Goal: Task Accomplishment & Management: Manage account settings

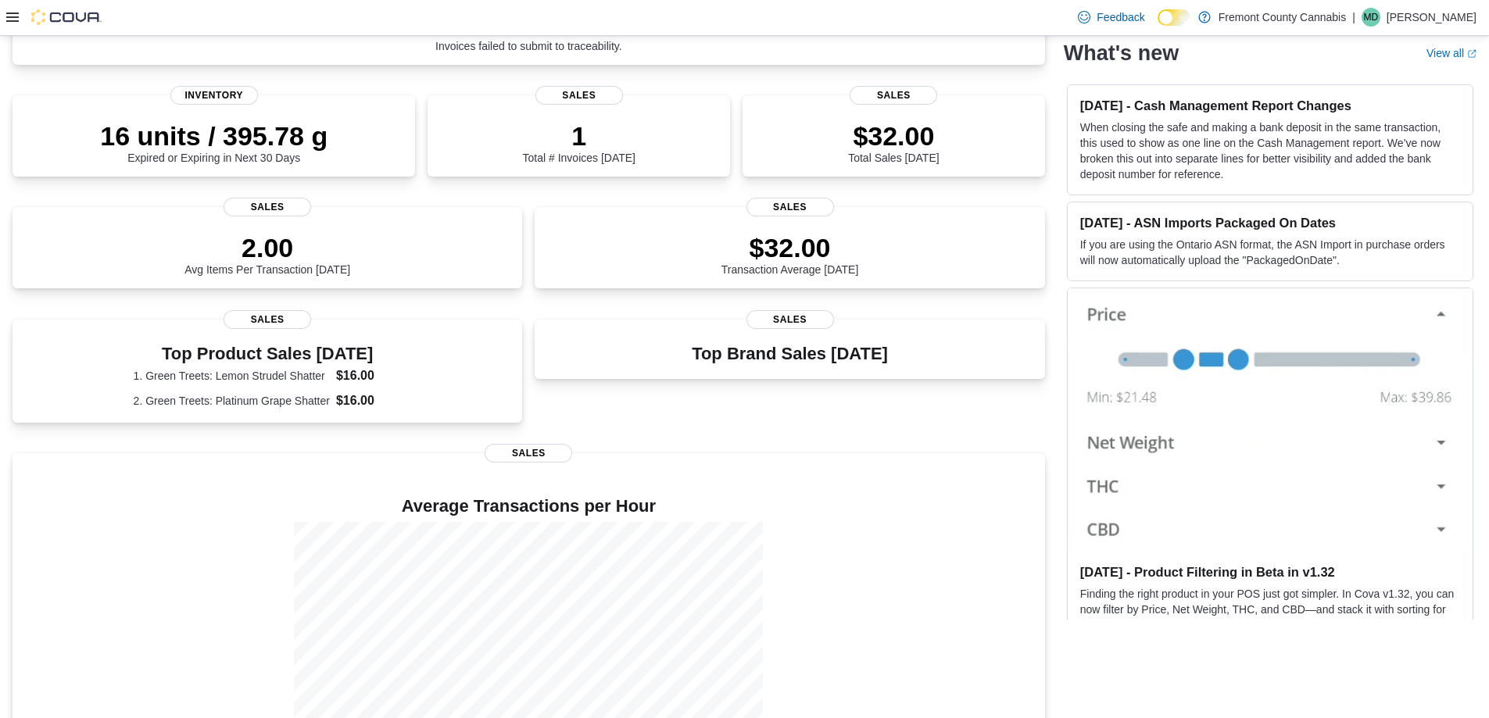
scroll to position [253, 0]
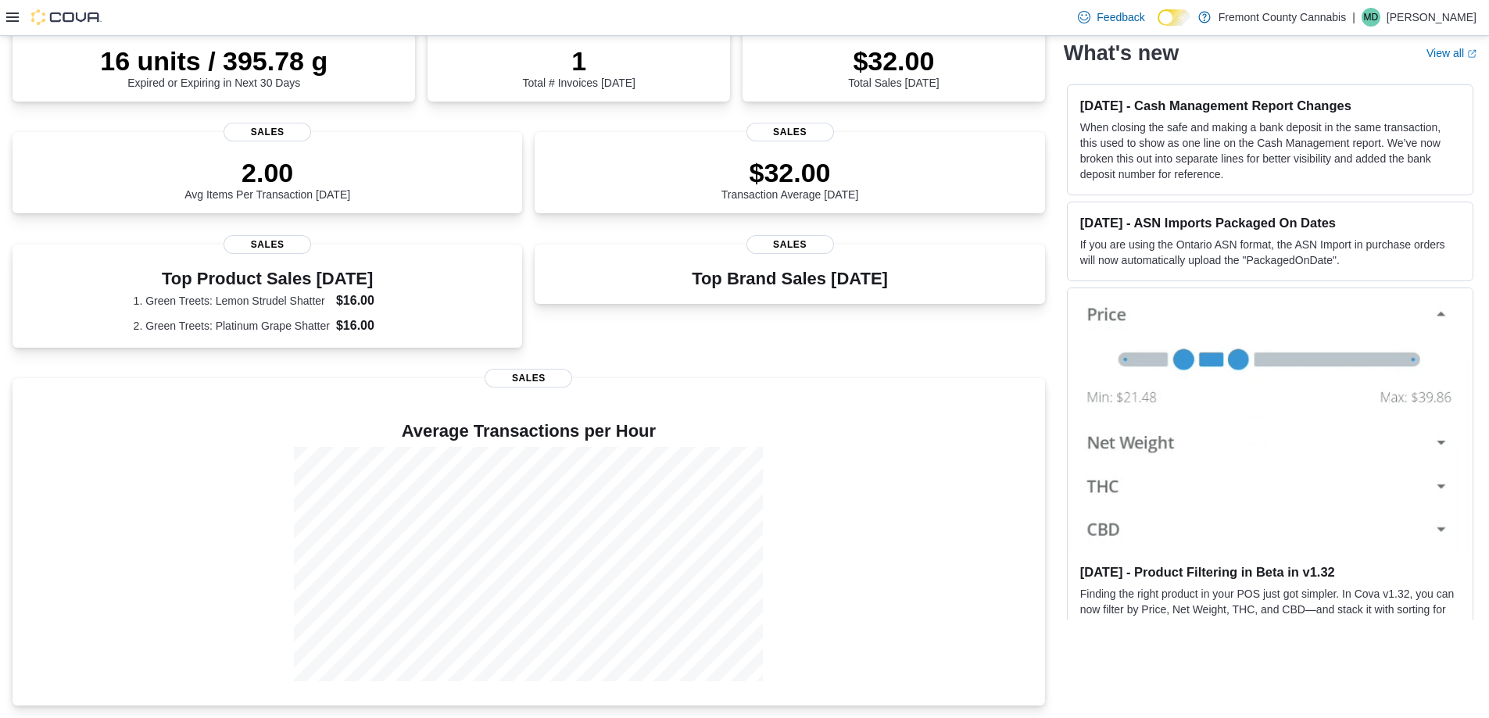
drag, startPoint x: 25, startPoint y: 21, endPoint x: 3, endPoint y: 20, distance: 21.9
click at [25, 20] on div at bounding box center [53, 17] width 95 height 16
click at [14, 20] on icon at bounding box center [12, 17] width 13 height 13
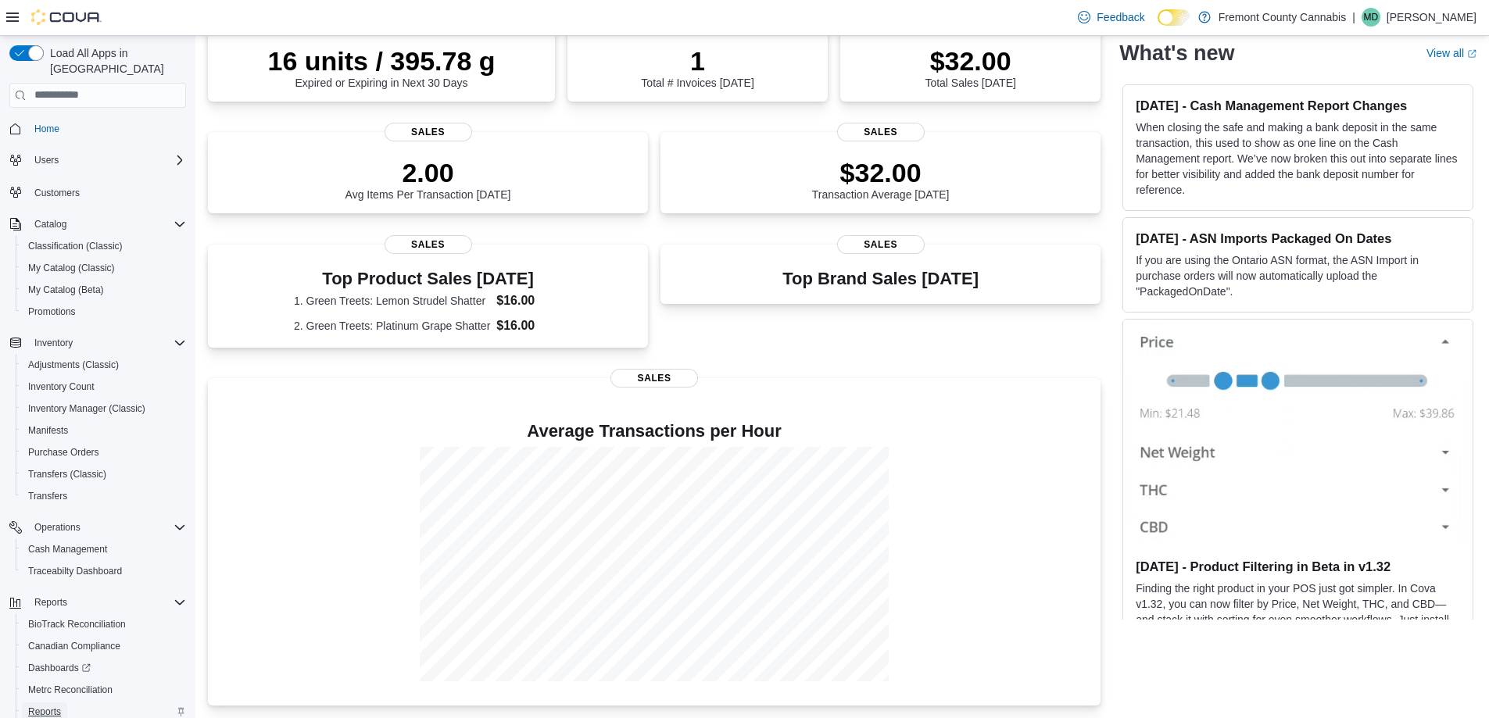
click at [36, 706] on span "Reports" at bounding box center [44, 712] width 33 height 13
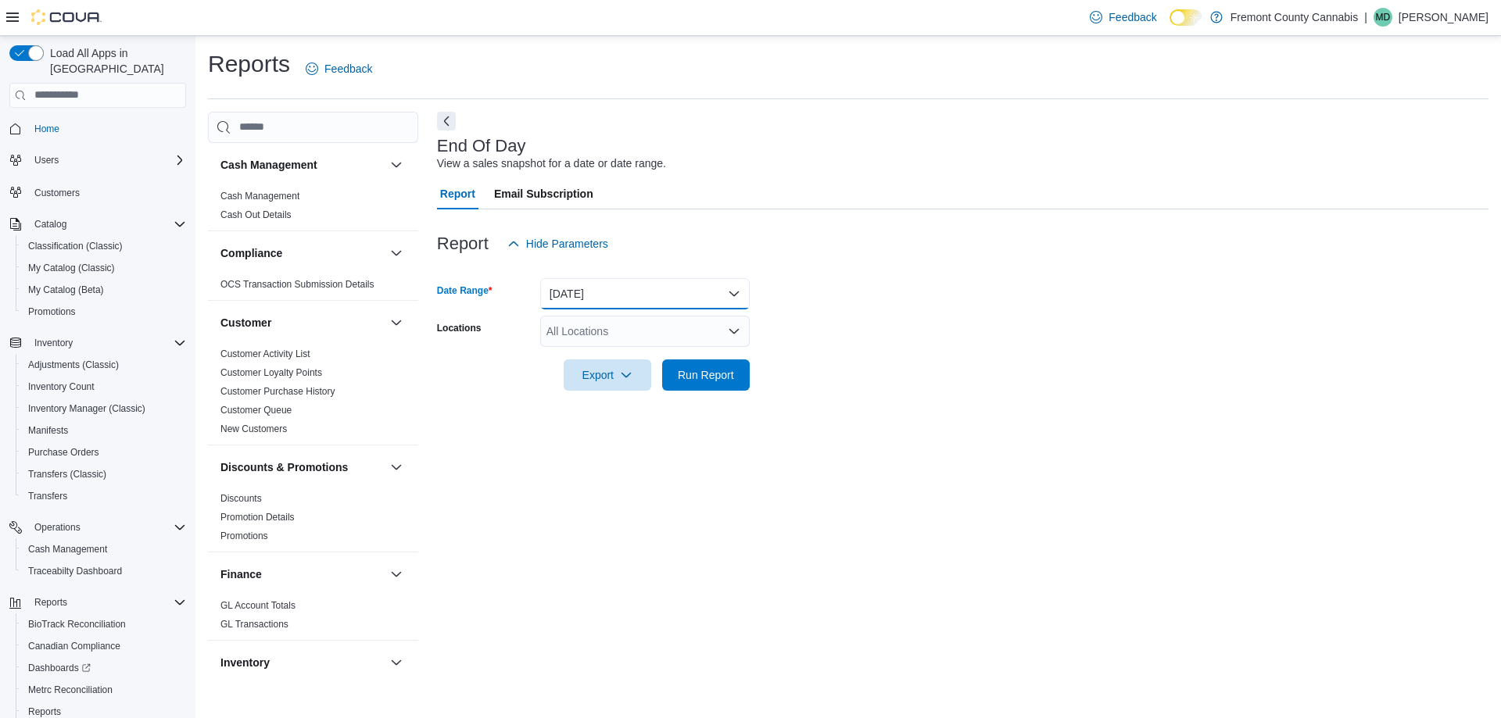
click at [589, 300] on button "Today" at bounding box center [644, 293] width 209 height 31
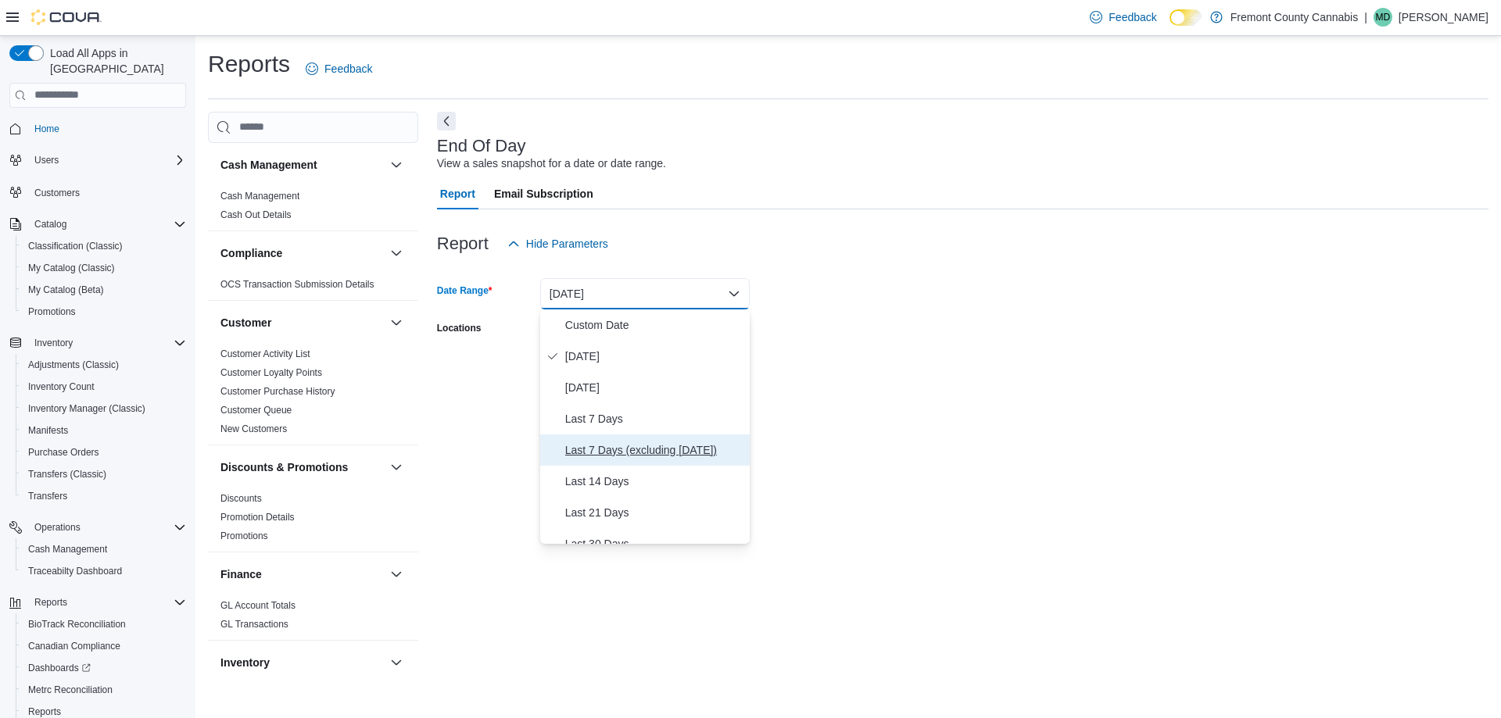
click at [578, 439] on button "Last 7 Days (excluding today)" at bounding box center [644, 450] width 209 height 31
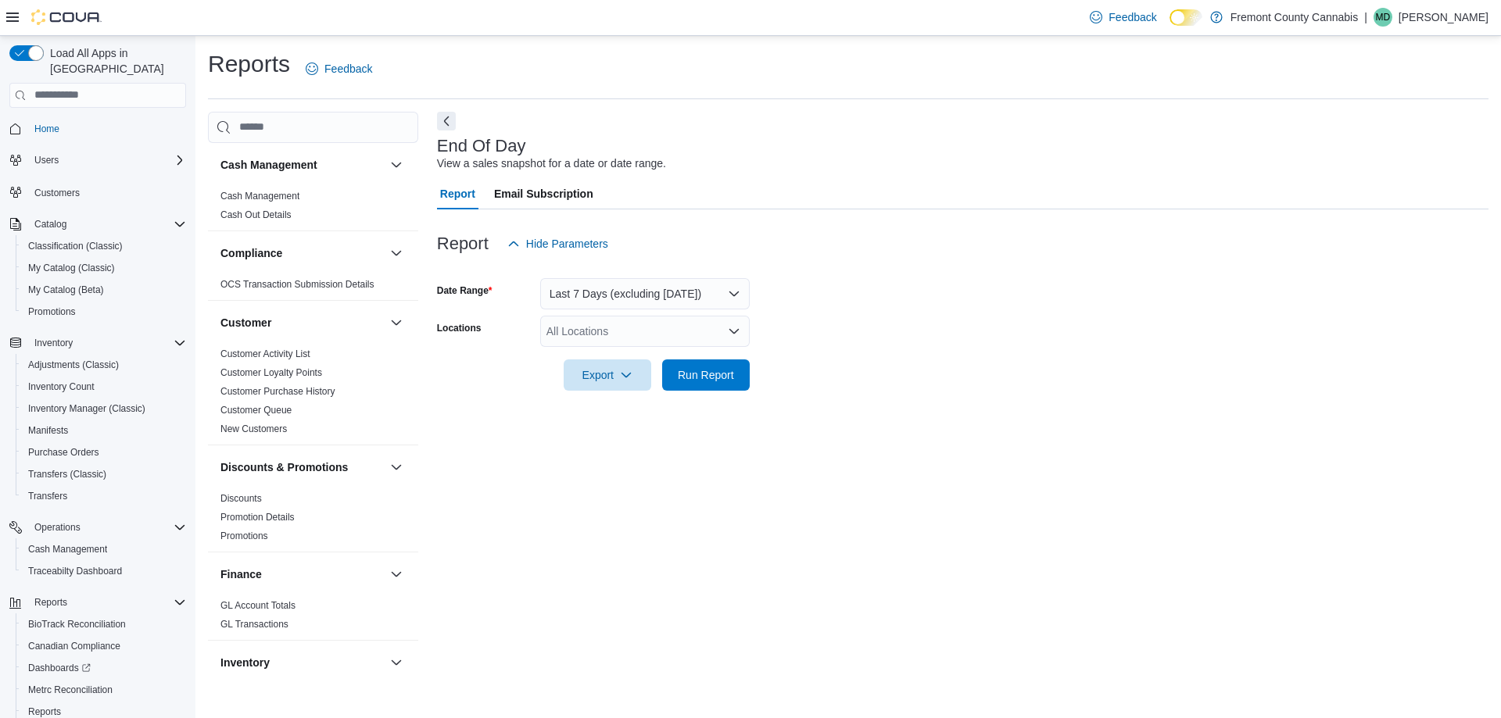
click at [703, 396] on div at bounding box center [962, 400] width 1051 height 19
click at [693, 380] on span "Run Report" at bounding box center [706, 375] width 56 height 16
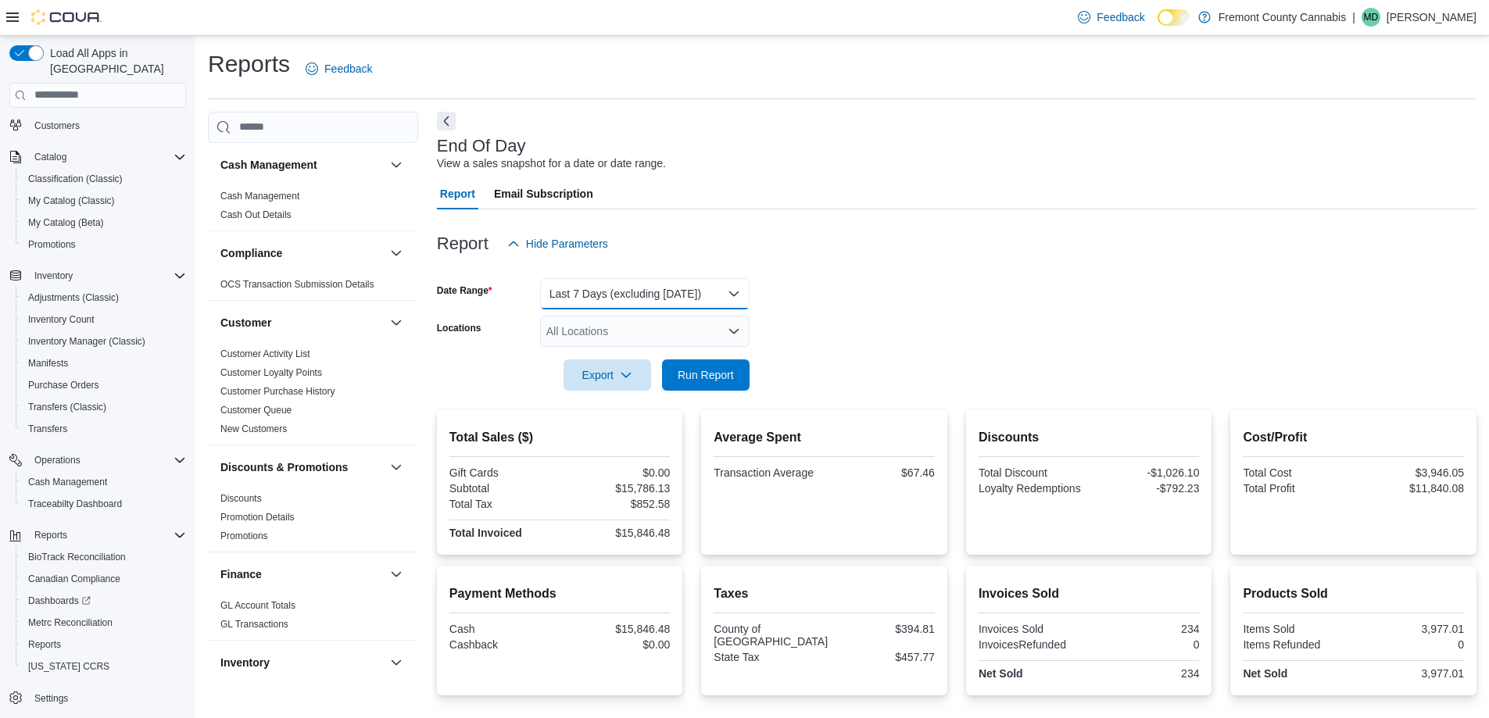
click at [642, 288] on button "Last 7 Days (excluding today)" at bounding box center [644, 293] width 209 height 31
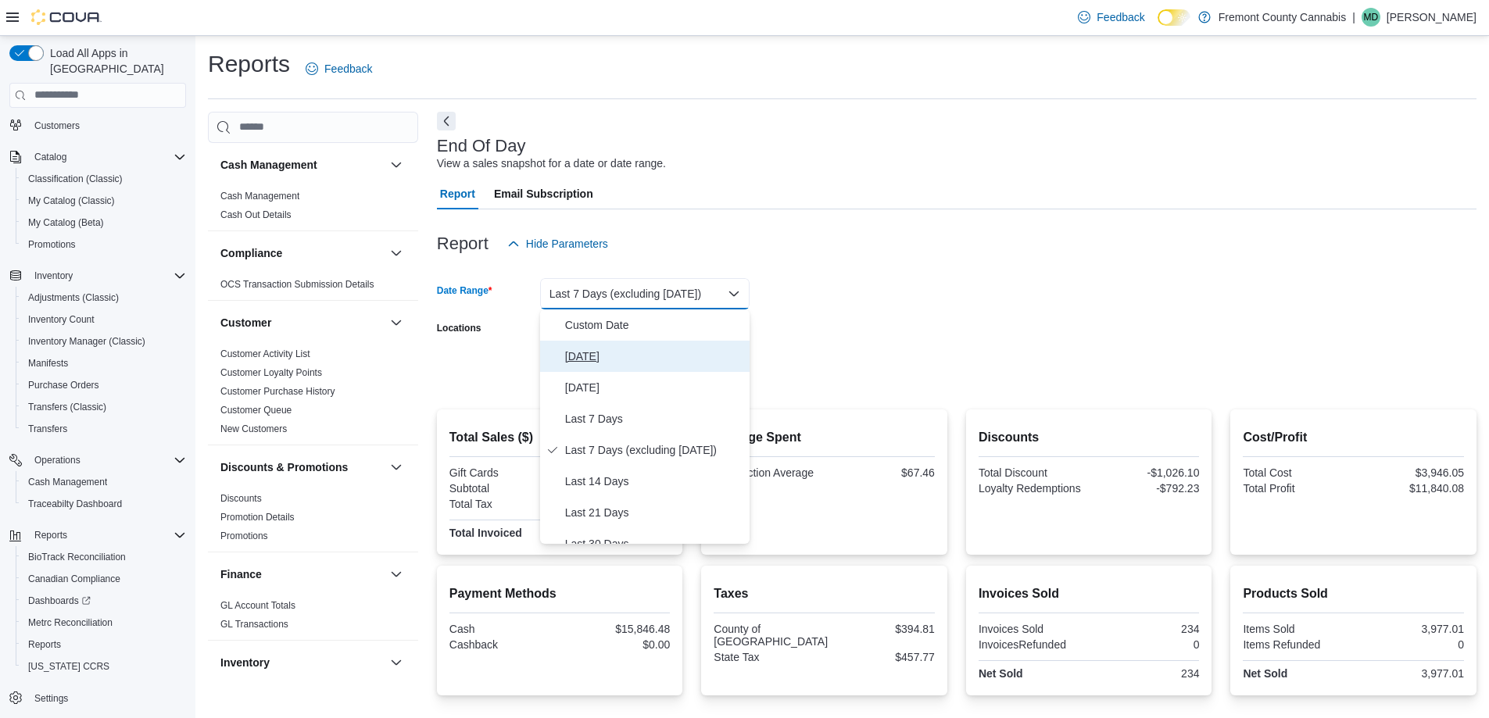
click at [585, 367] on button "Today" at bounding box center [644, 356] width 209 height 31
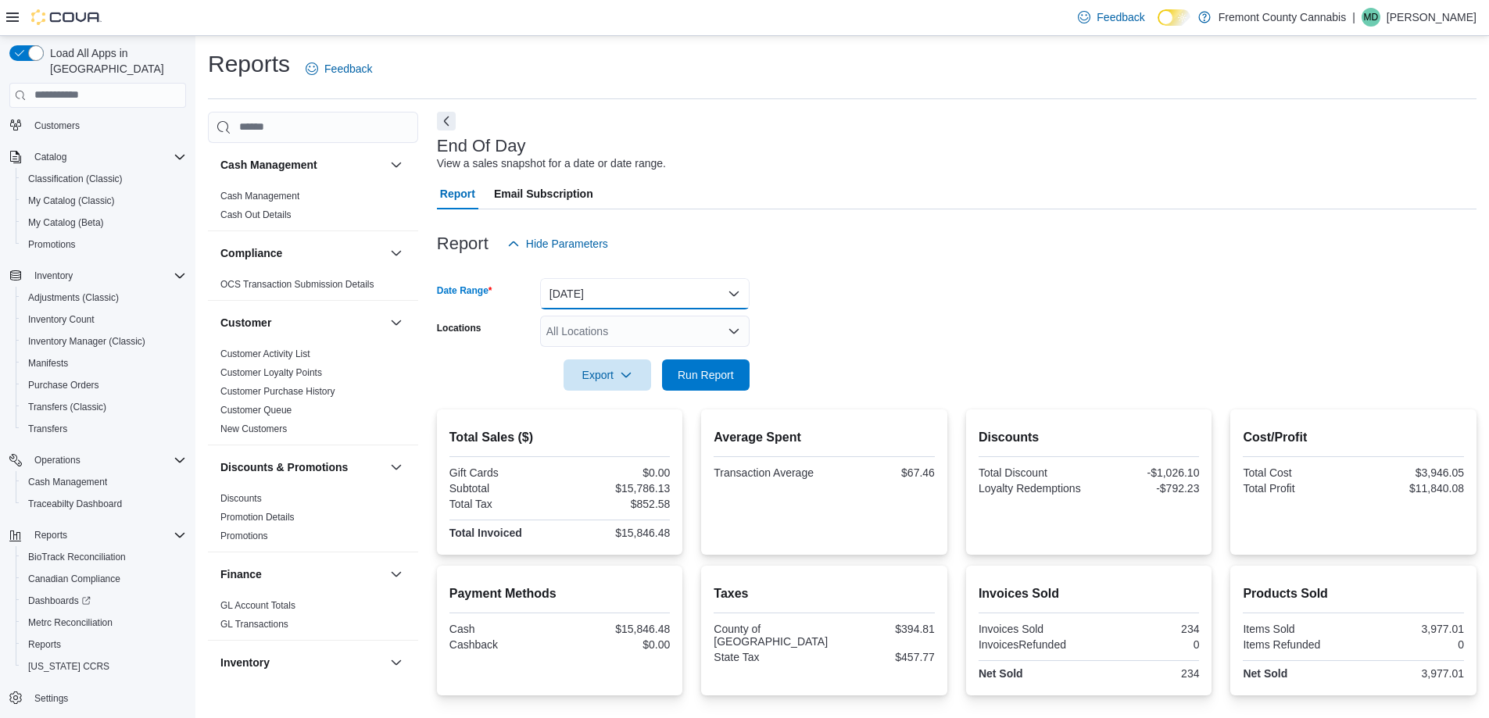
click at [608, 288] on button "Today" at bounding box center [644, 293] width 209 height 31
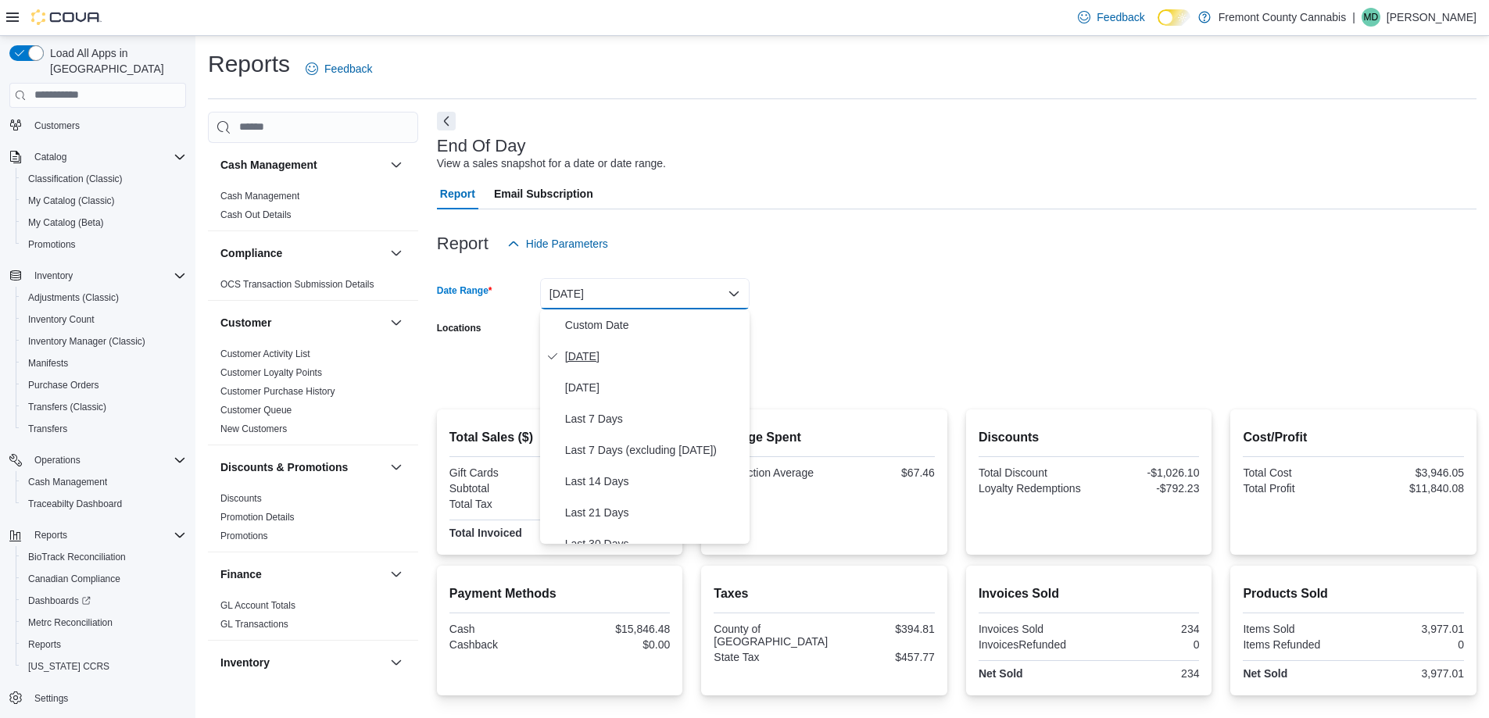
click at [607, 367] on button "Today" at bounding box center [644, 356] width 209 height 31
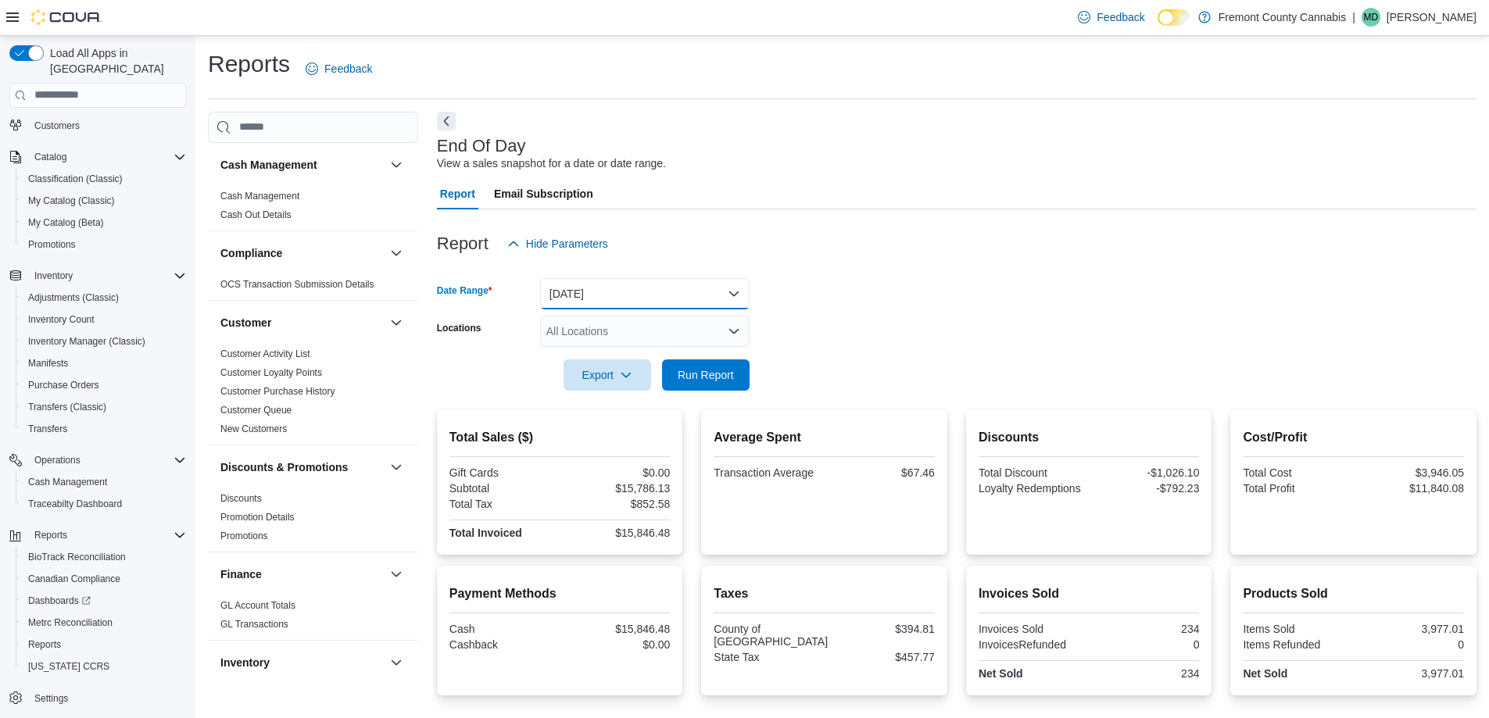
drag, startPoint x: 597, startPoint y: 302, endPoint x: 605, endPoint y: 313, distance: 14.1
click at [600, 303] on button "Today" at bounding box center [644, 293] width 209 height 31
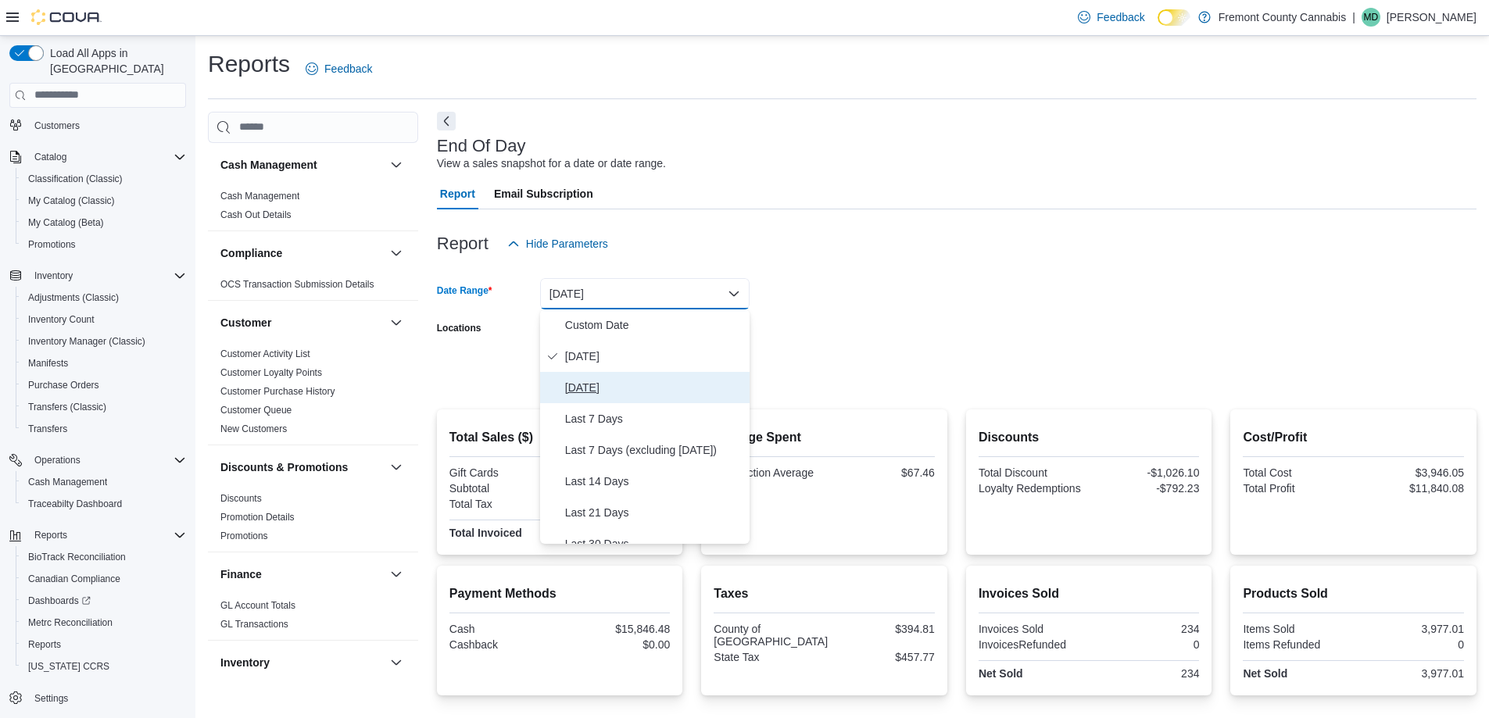
click at [608, 389] on span "Yesterday" at bounding box center [654, 387] width 178 height 19
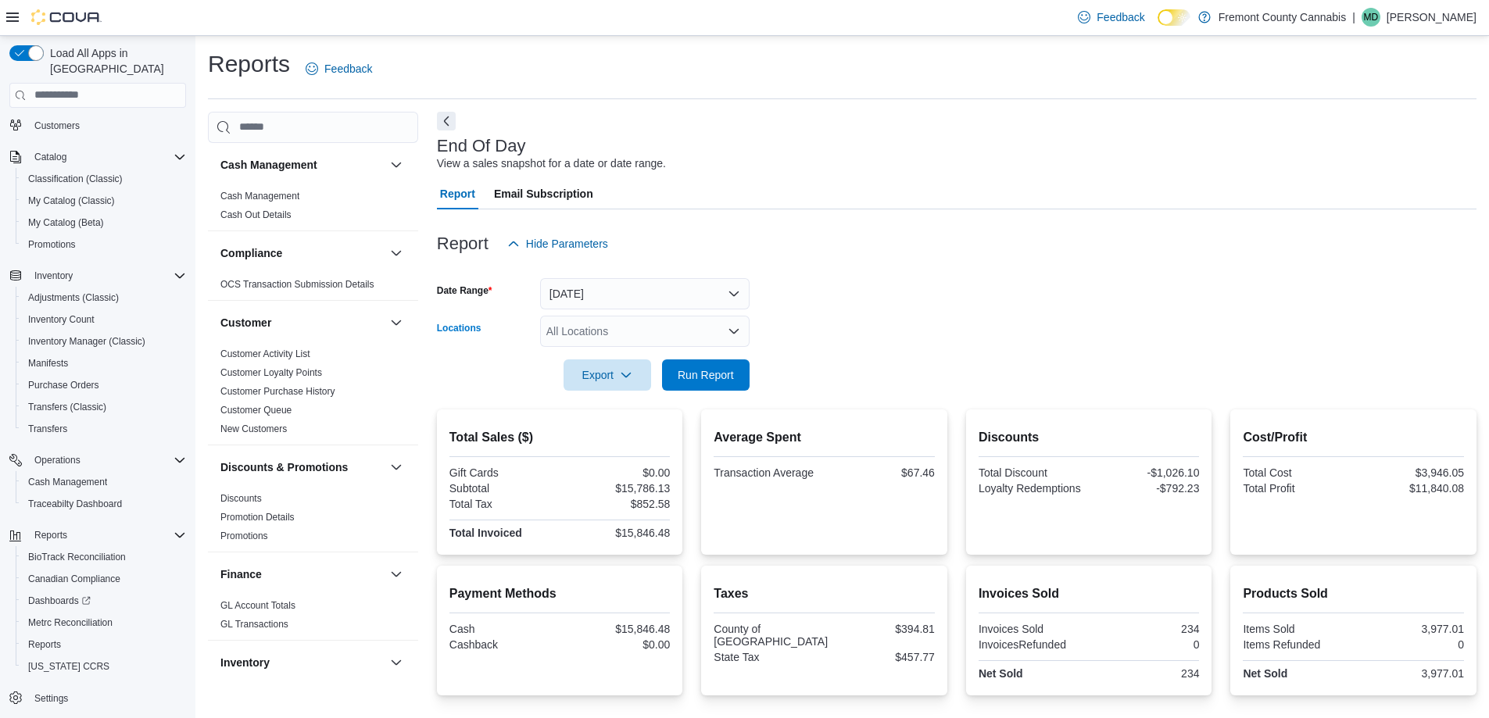
drag, startPoint x: 720, startPoint y: 346, endPoint x: 725, endPoint y: 403, distance: 56.5
click at [721, 349] on form "Date Range Yesterday Locations All Locations Export Run Report" at bounding box center [957, 324] width 1040 height 131
click at [706, 376] on span "Run Report" at bounding box center [706, 375] width 56 height 16
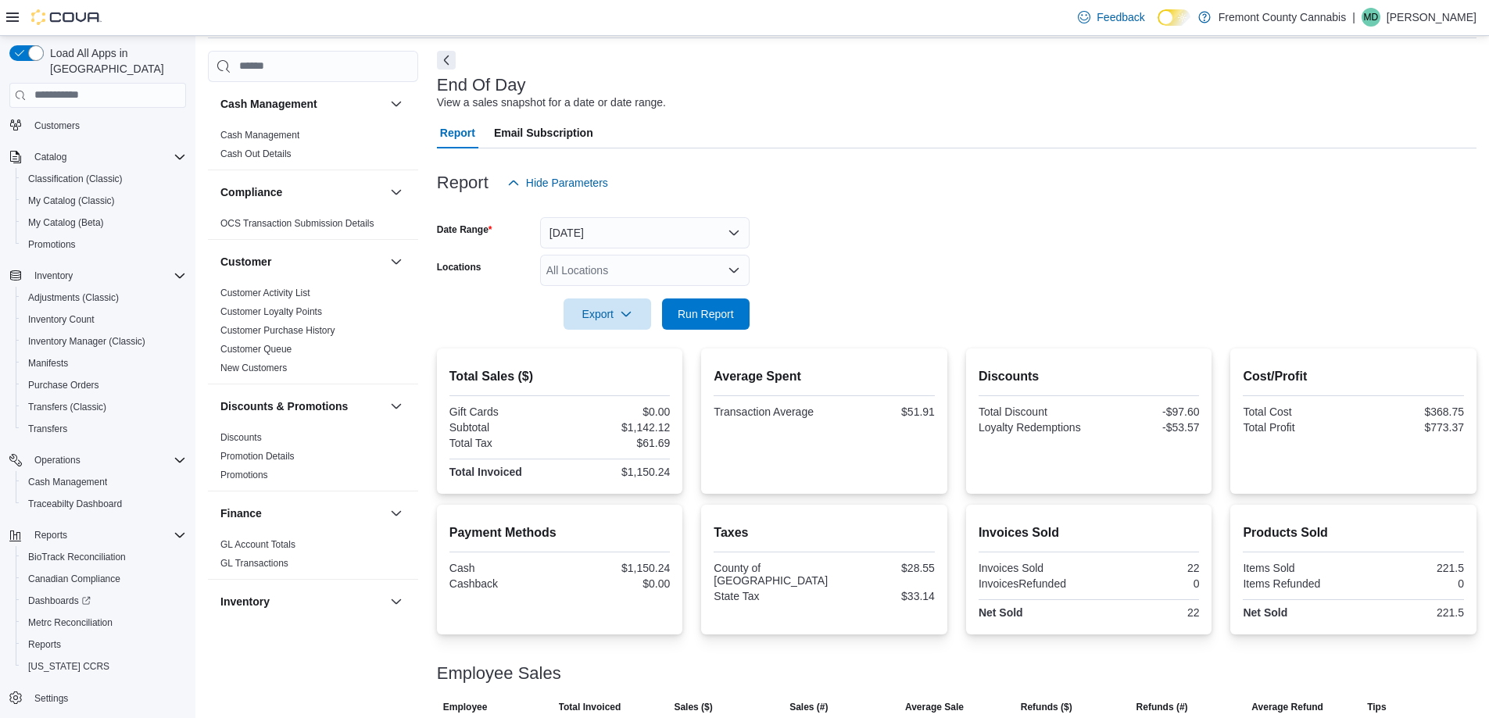
scroll to position [108, 0]
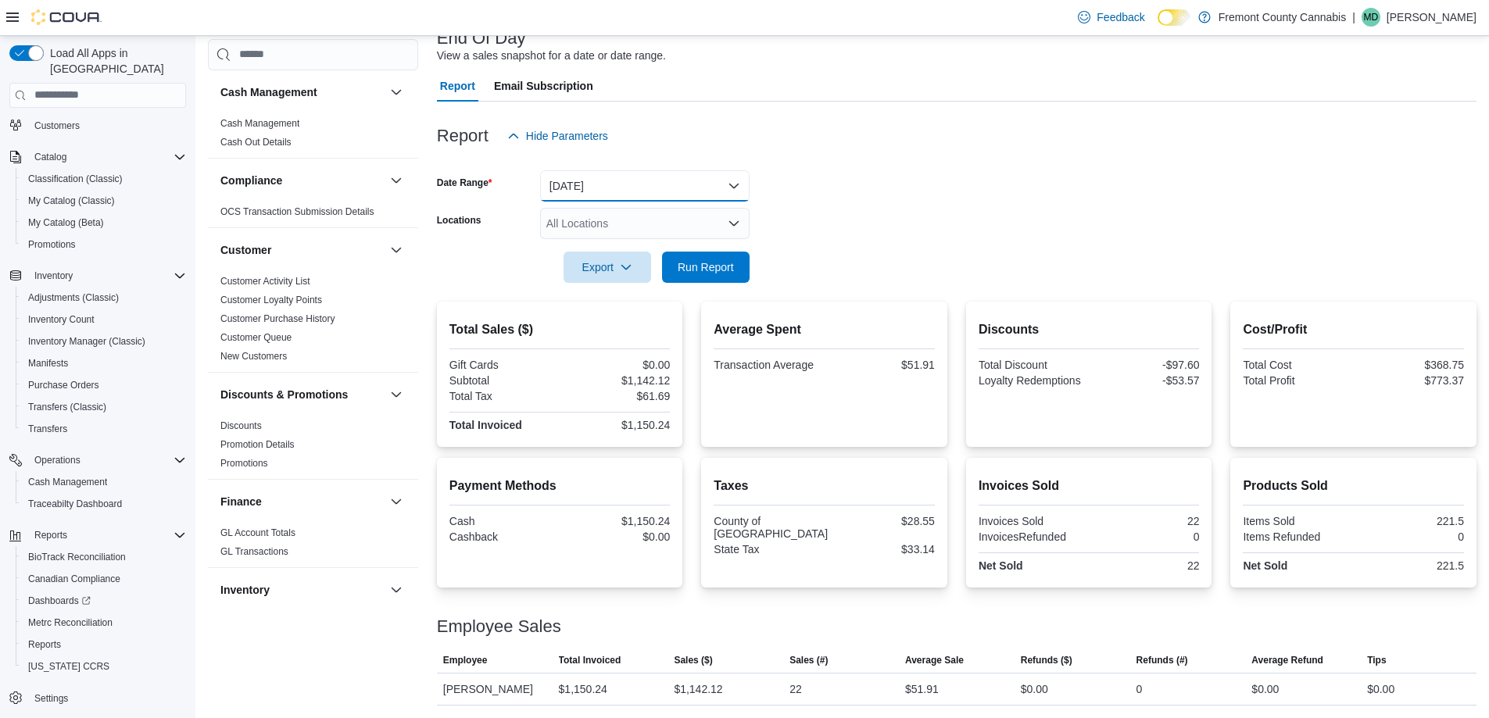
click at [635, 195] on button "Yesterday" at bounding box center [644, 185] width 209 height 31
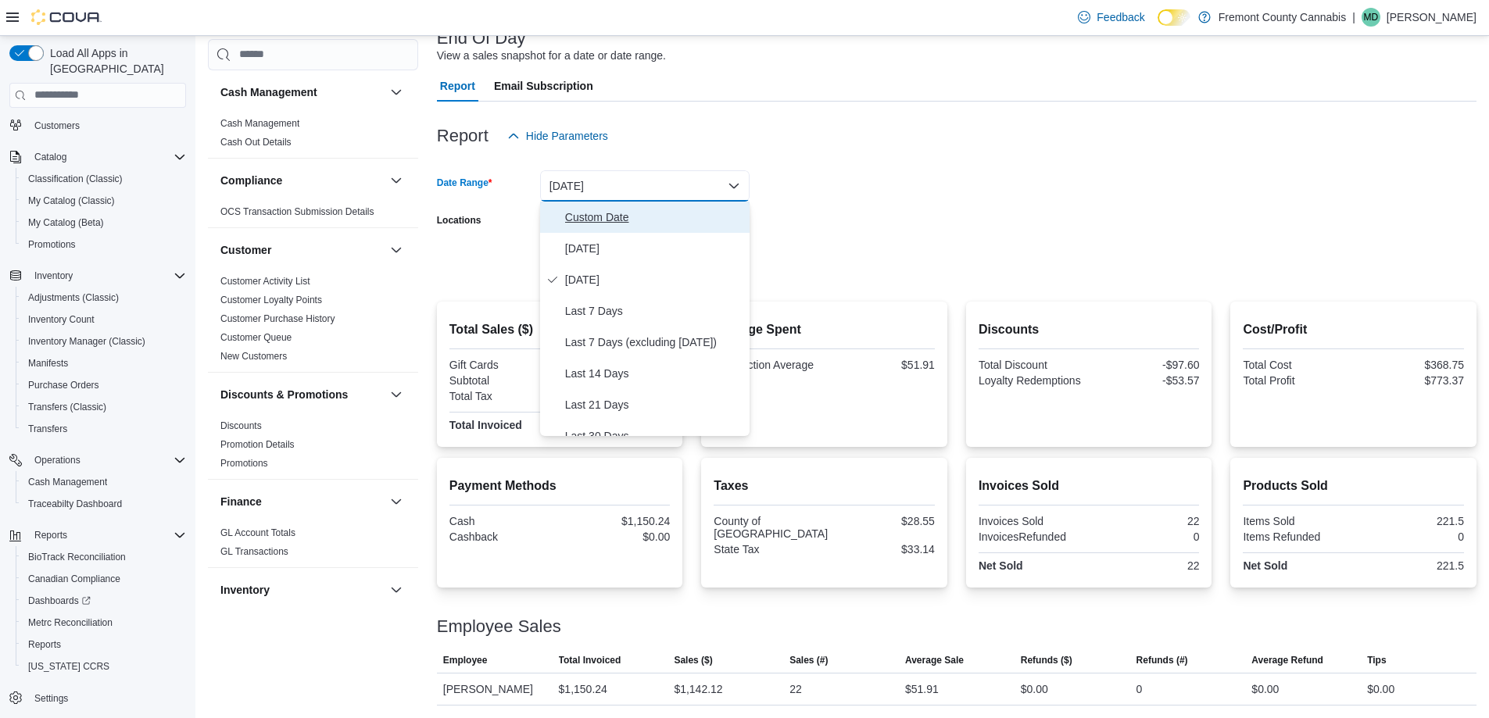
click at [600, 215] on span "Custom Date" at bounding box center [654, 217] width 178 height 19
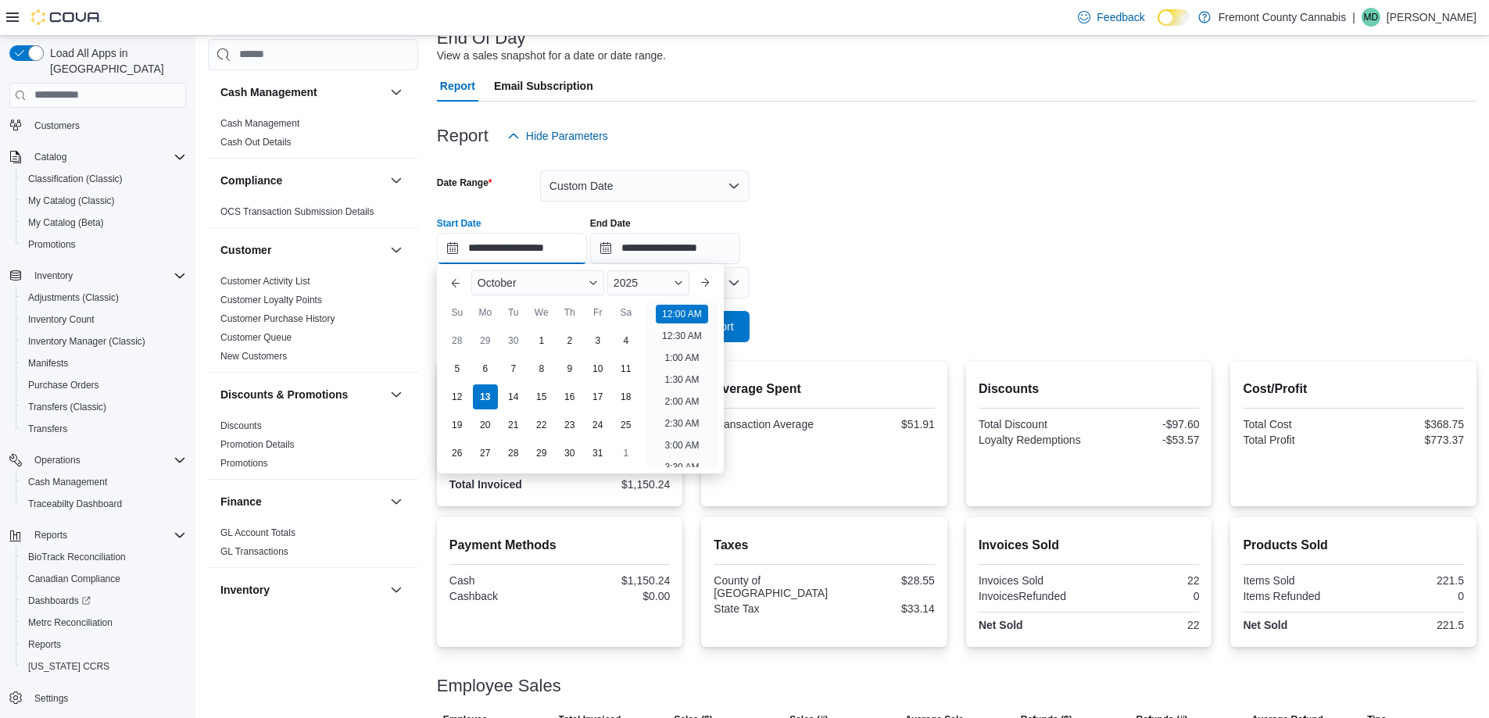
click at [501, 257] on input "**********" at bounding box center [512, 248] width 150 height 31
drag, startPoint x: 631, startPoint y: 370, endPoint x: 650, endPoint y: 327, distance: 47.9
click at [632, 369] on div "11" at bounding box center [626, 368] width 25 height 25
type input "**********"
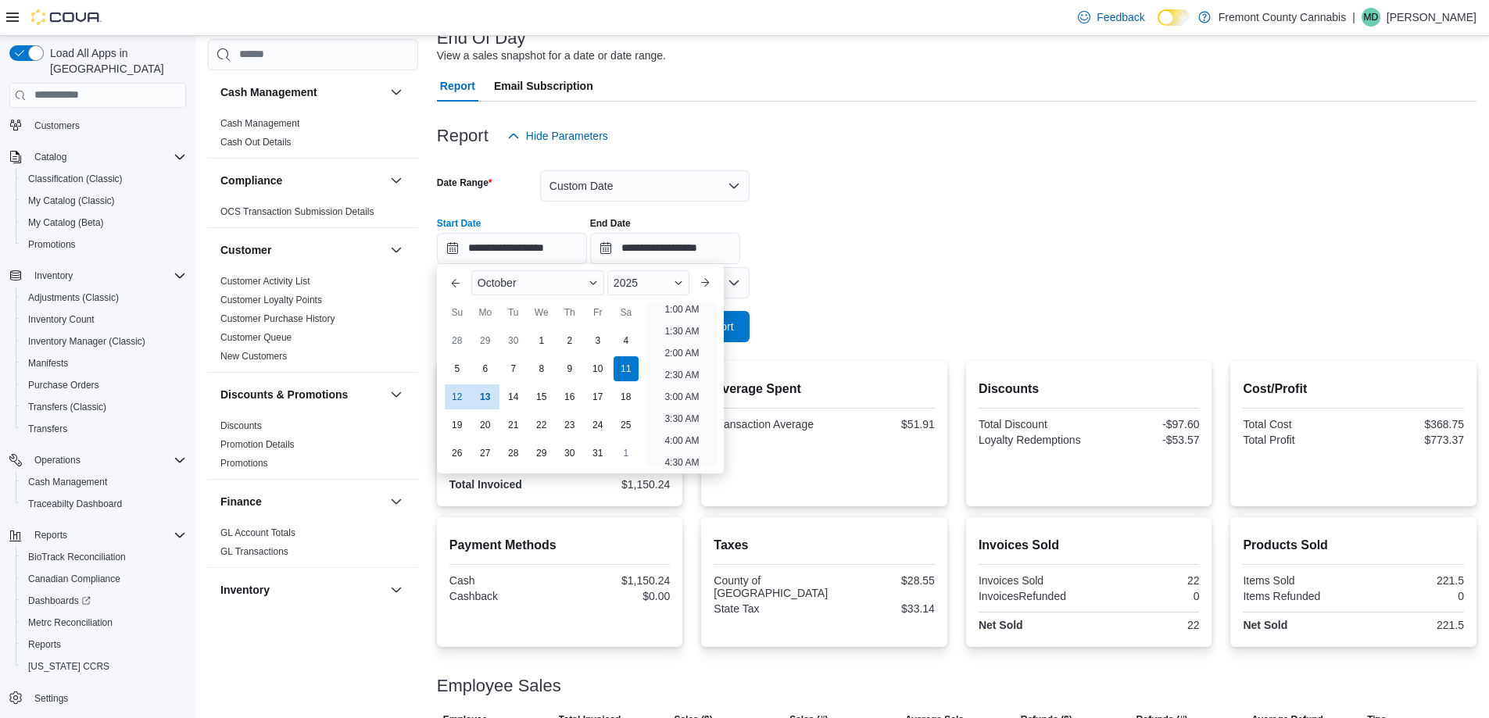
scroll to position [3, 0]
drag, startPoint x: 680, startPoint y: 213, endPoint x: 685, endPoint y: 244, distance: 30.8
click at [682, 219] on div "**********" at bounding box center [957, 234] width 1040 height 59
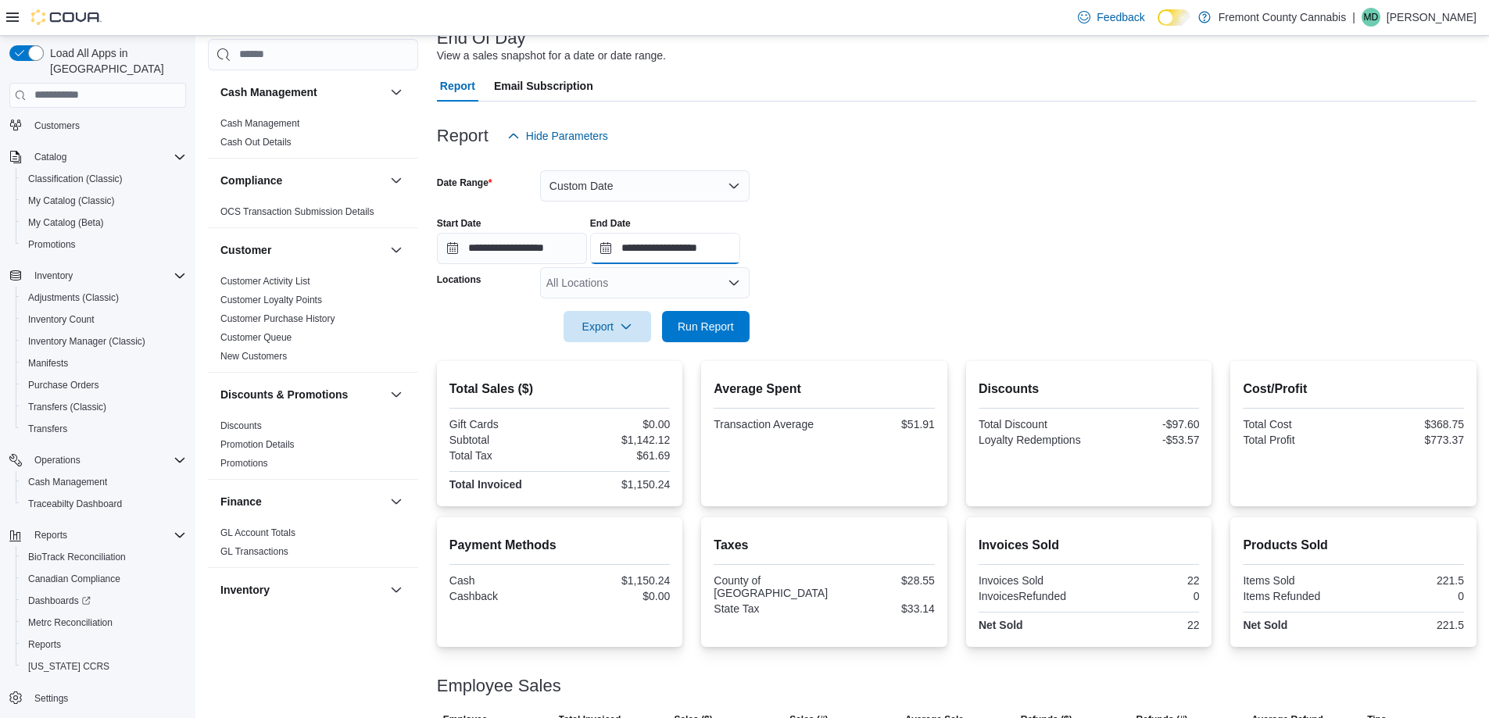
click at [685, 244] on input "**********" at bounding box center [665, 248] width 150 height 31
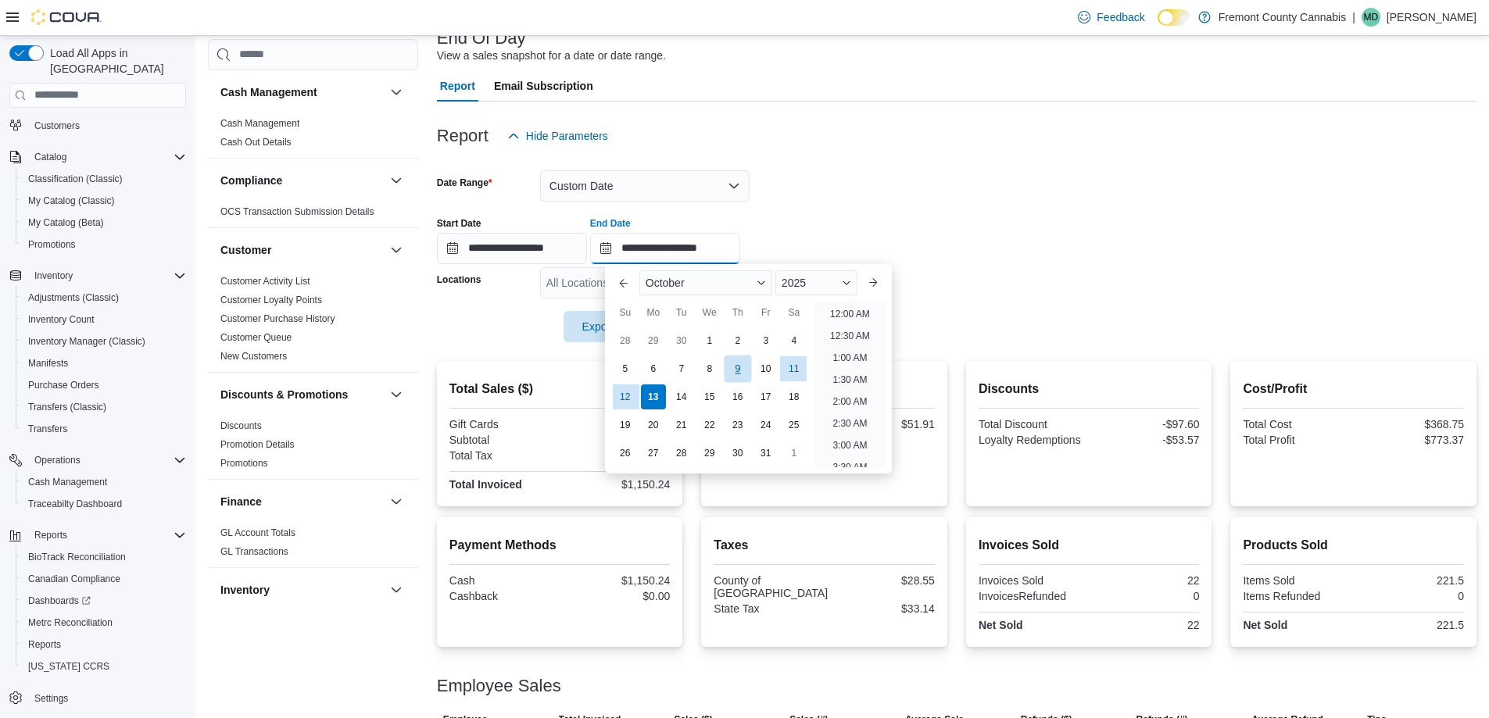
scroll to position [888, 0]
drag, startPoint x: 810, startPoint y: 386, endPoint x: 788, endPoint y: 369, distance: 27.8
click at [811, 386] on div "Previous Month Next month October 2025 October 2025 Su Mo Tu We Th Fr Sa 28 29 …" at bounding box center [748, 368] width 274 height 197
drag, startPoint x: 788, startPoint y: 369, endPoint x: 990, endPoint y: 203, distance: 261.6
click at [787, 368] on div "11" at bounding box center [793, 368] width 27 height 27
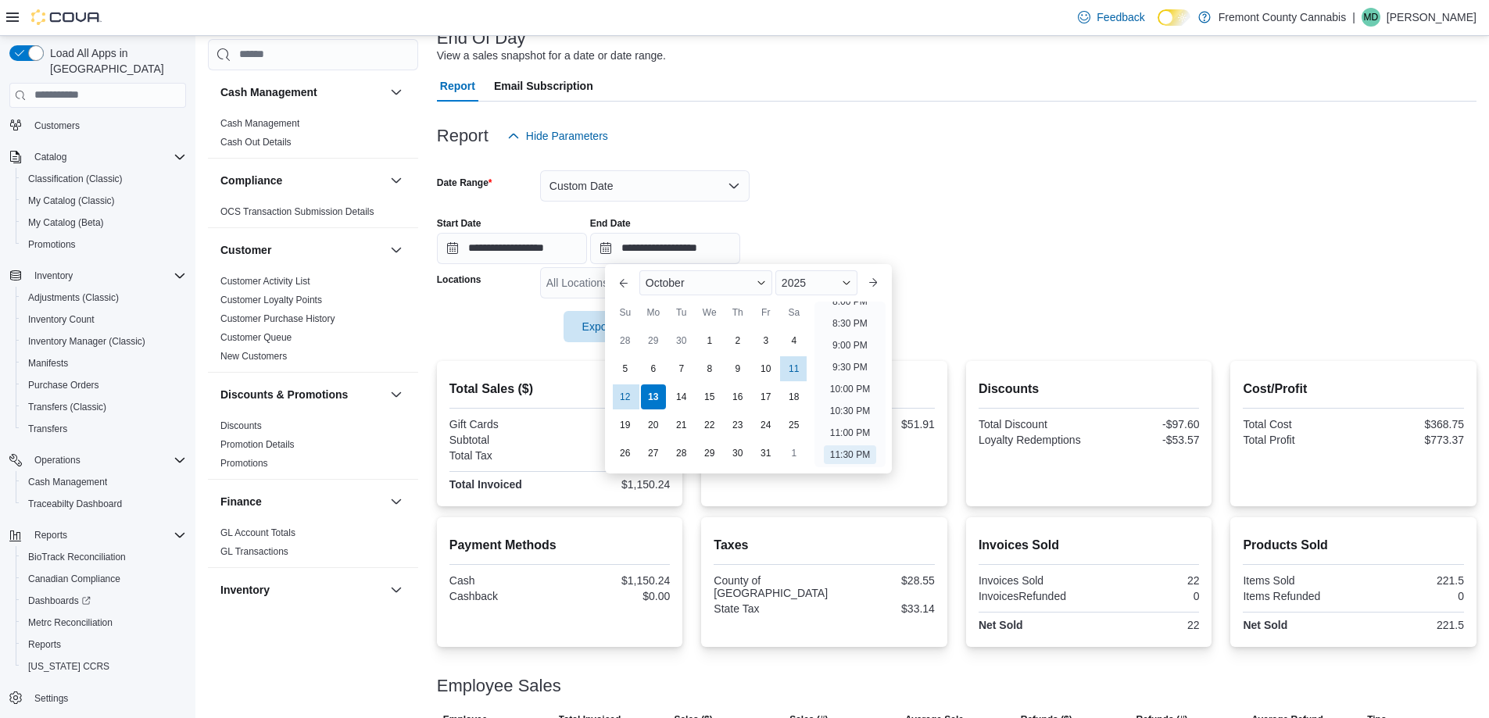
type input "**********"
click at [947, 220] on form "**********" at bounding box center [957, 247] width 1040 height 191
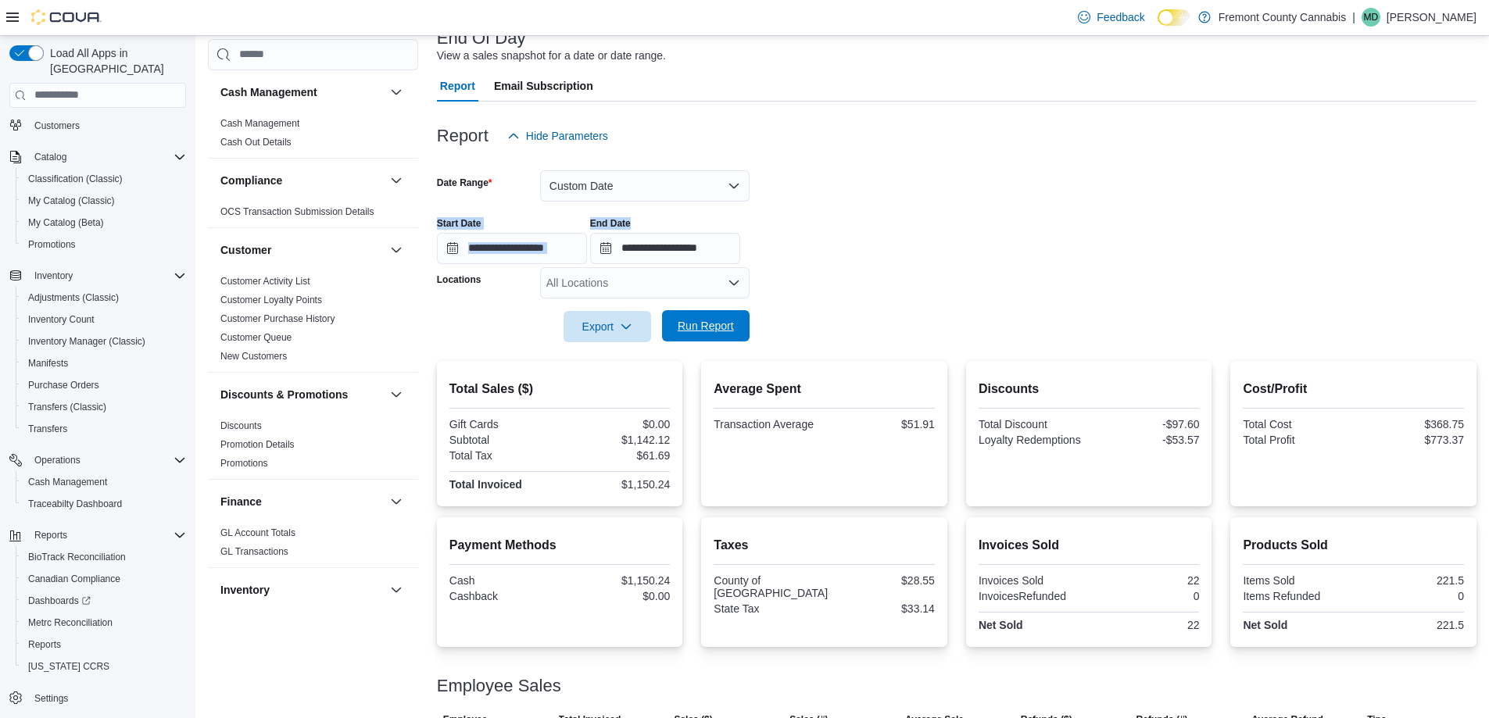
click at [736, 314] on span "Run Report" at bounding box center [705, 325] width 69 height 31
drag, startPoint x: 879, startPoint y: 271, endPoint x: 827, endPoint y: 424, distance: 161.9
click at [880, 291] on form "**********" at bounding box center [957, 247] width 1040 height 191
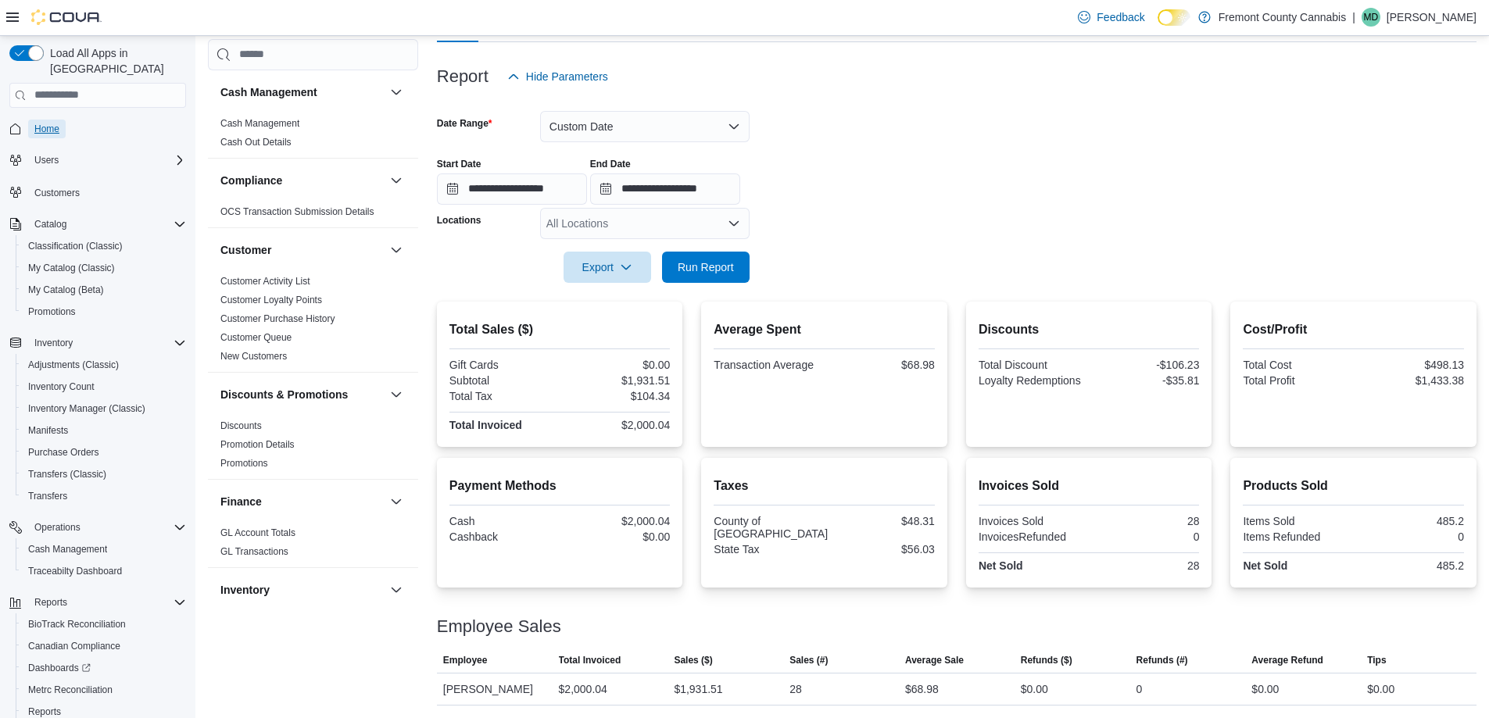
click at [38, 123] on span "Home" at bounding box center [46, 129] width 25 height 13
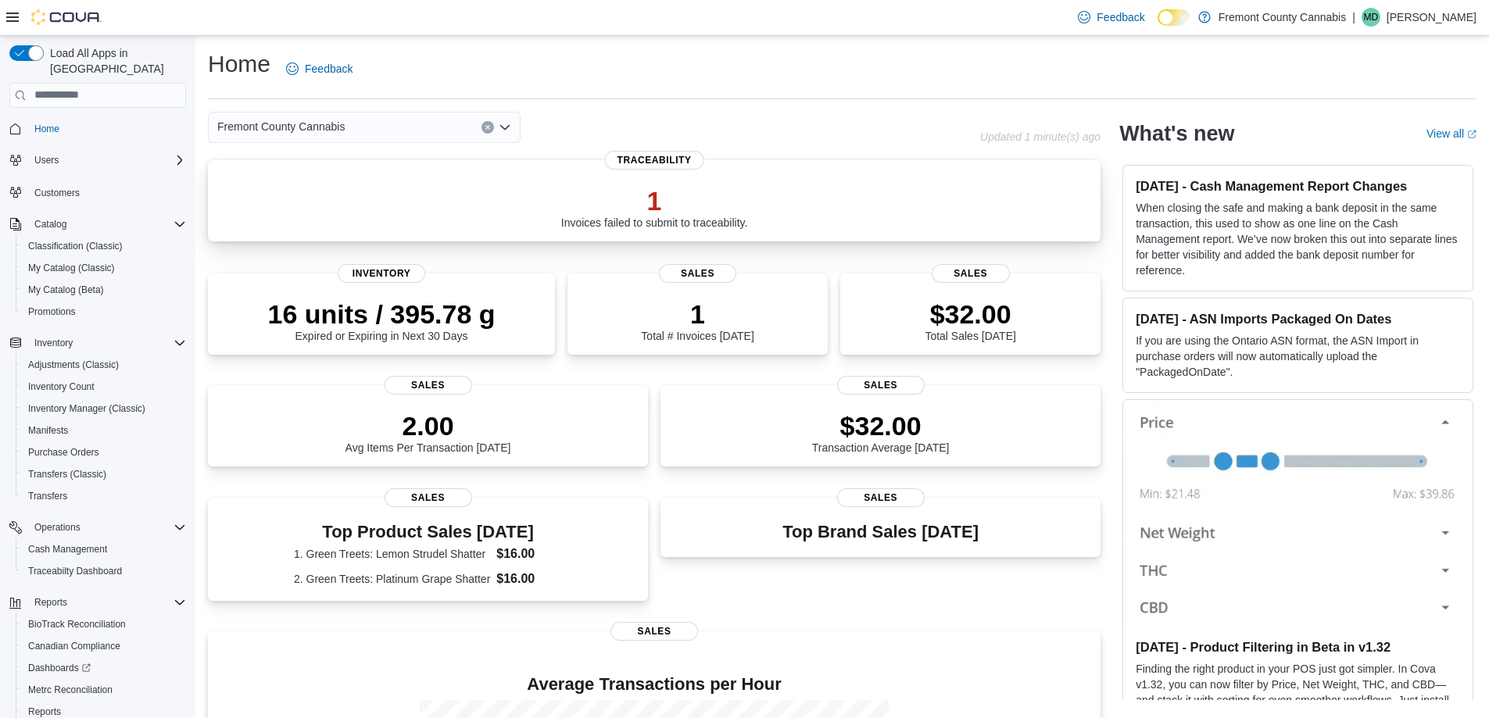
click at [644, 182] on div "1 Invoices failed to submit to traceability." at bounding box center [654, 204] width 868 height 50
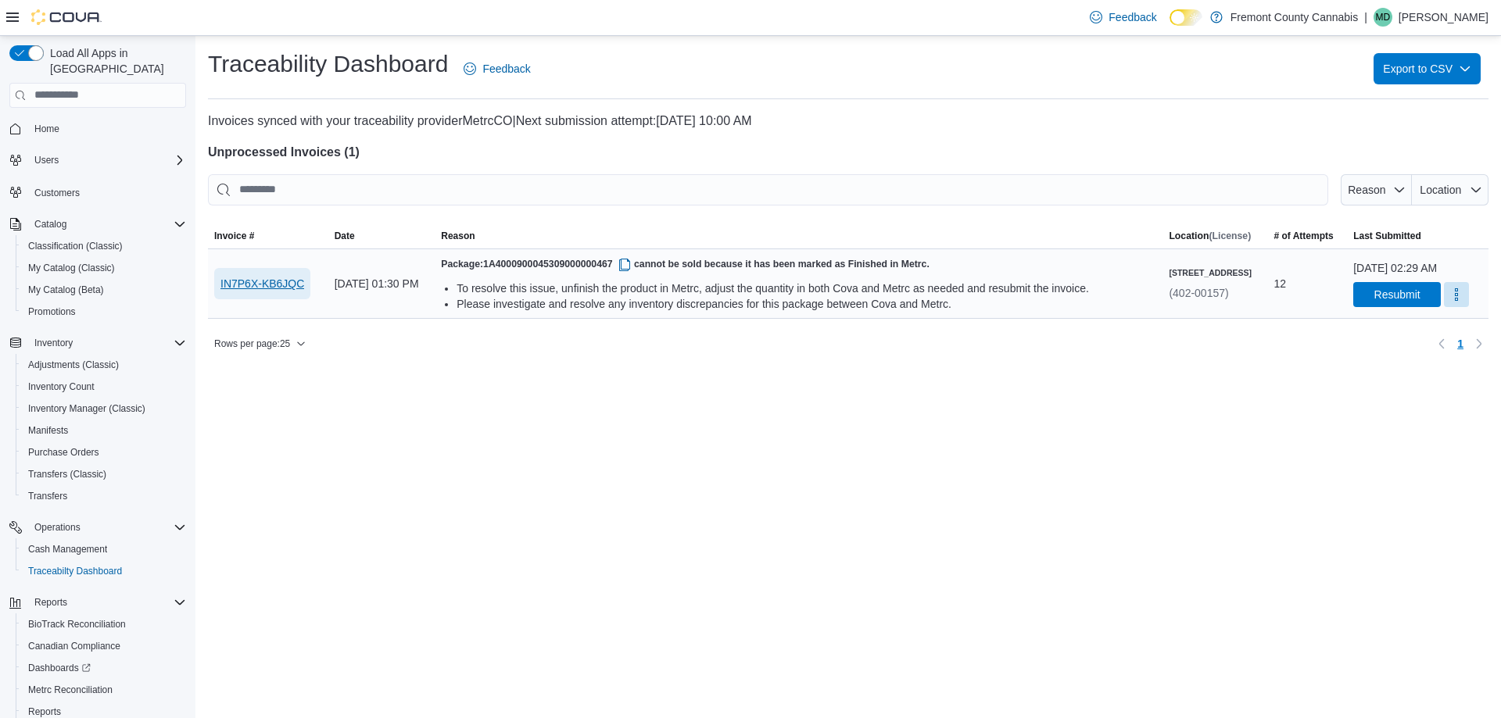
click at [234, 283] on span "IN7P6X-KB6JQC" at bounding box center [262, 284] width 84 height 16
click at [255, 284] on span "IN7P6X-KB6JQC" at bounding box center [262, 284] width 84 height 16
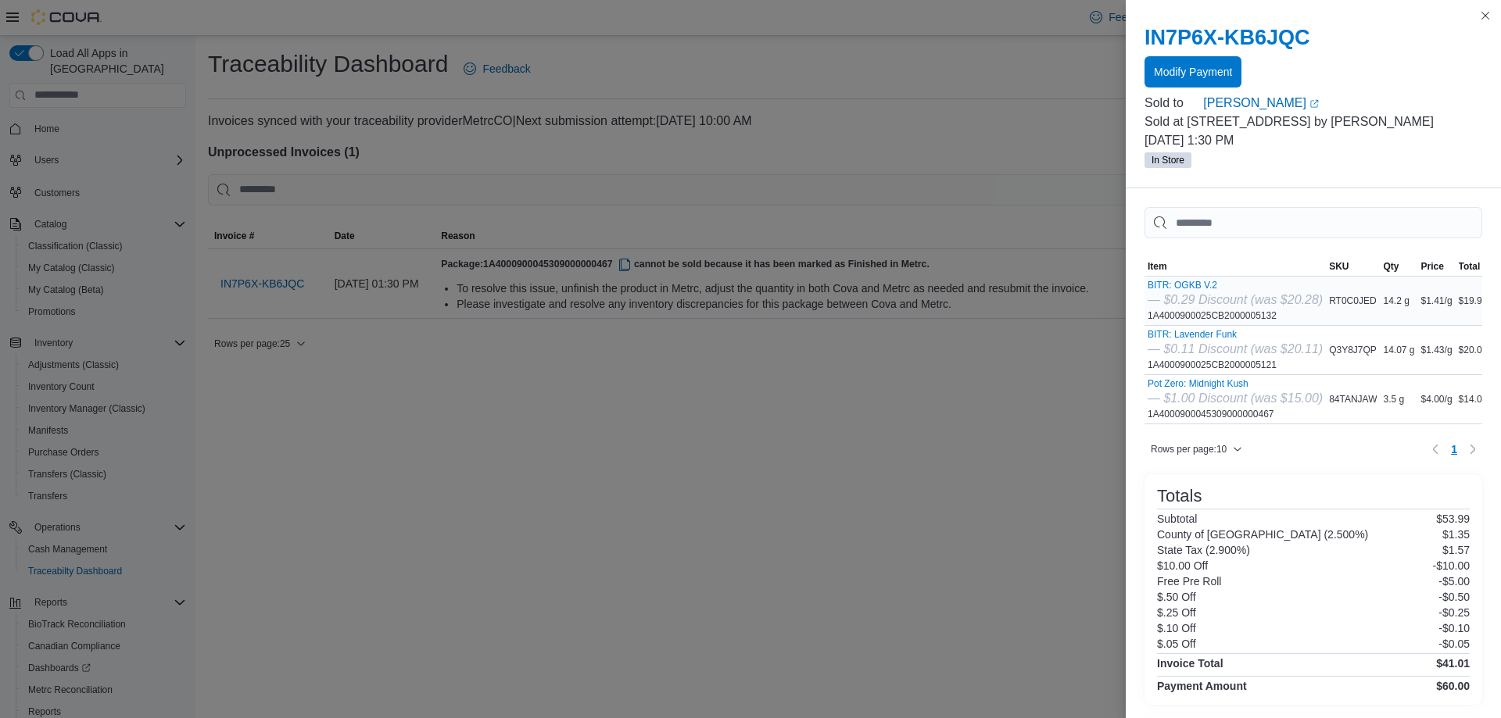
click at [1176, 310] on div "BITR: OGKB V.2 — $0.29 Discount (was $20.28) 1A4000900025CB2000005132" at bounding box center [1234, 301] width 175 height 42
copy tr "1A4000900025CB2000005132 SKU"
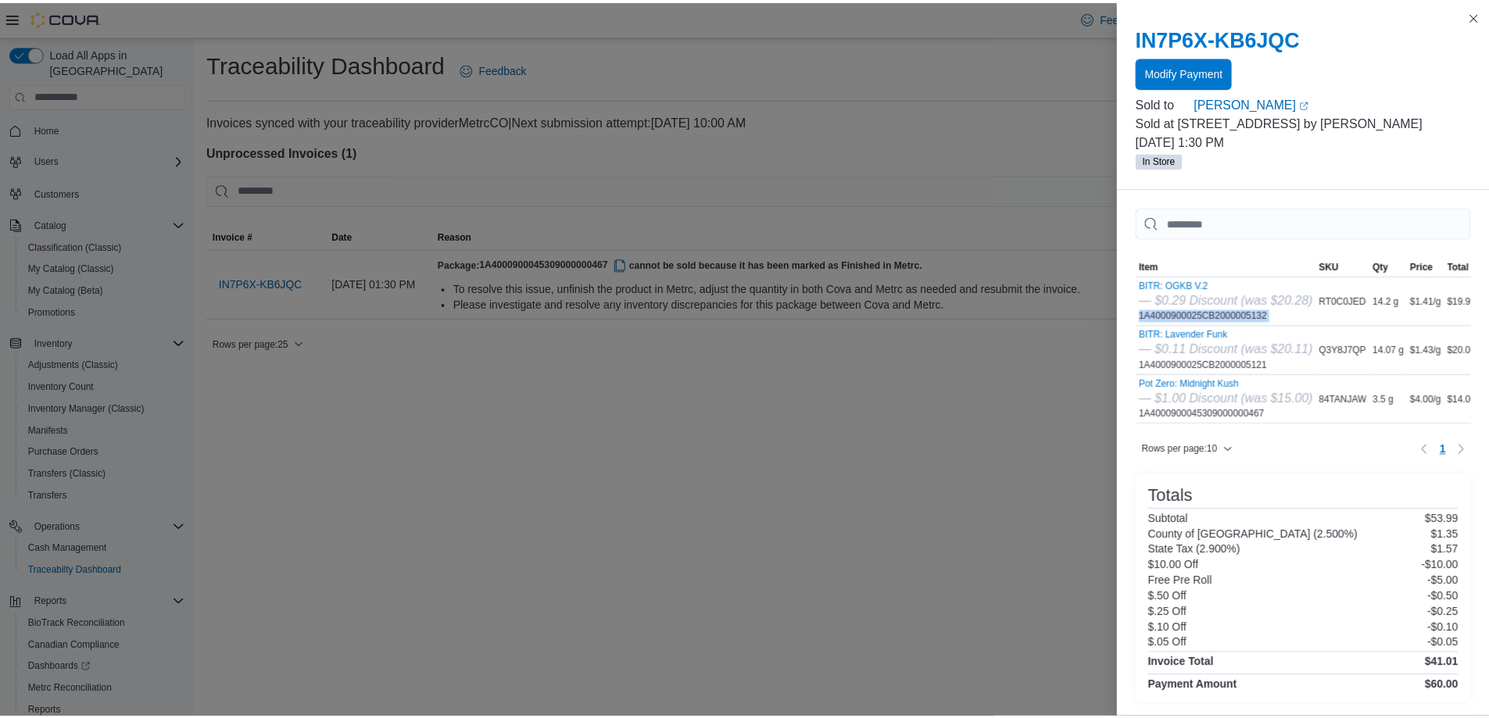
scroll to position [0, 16]
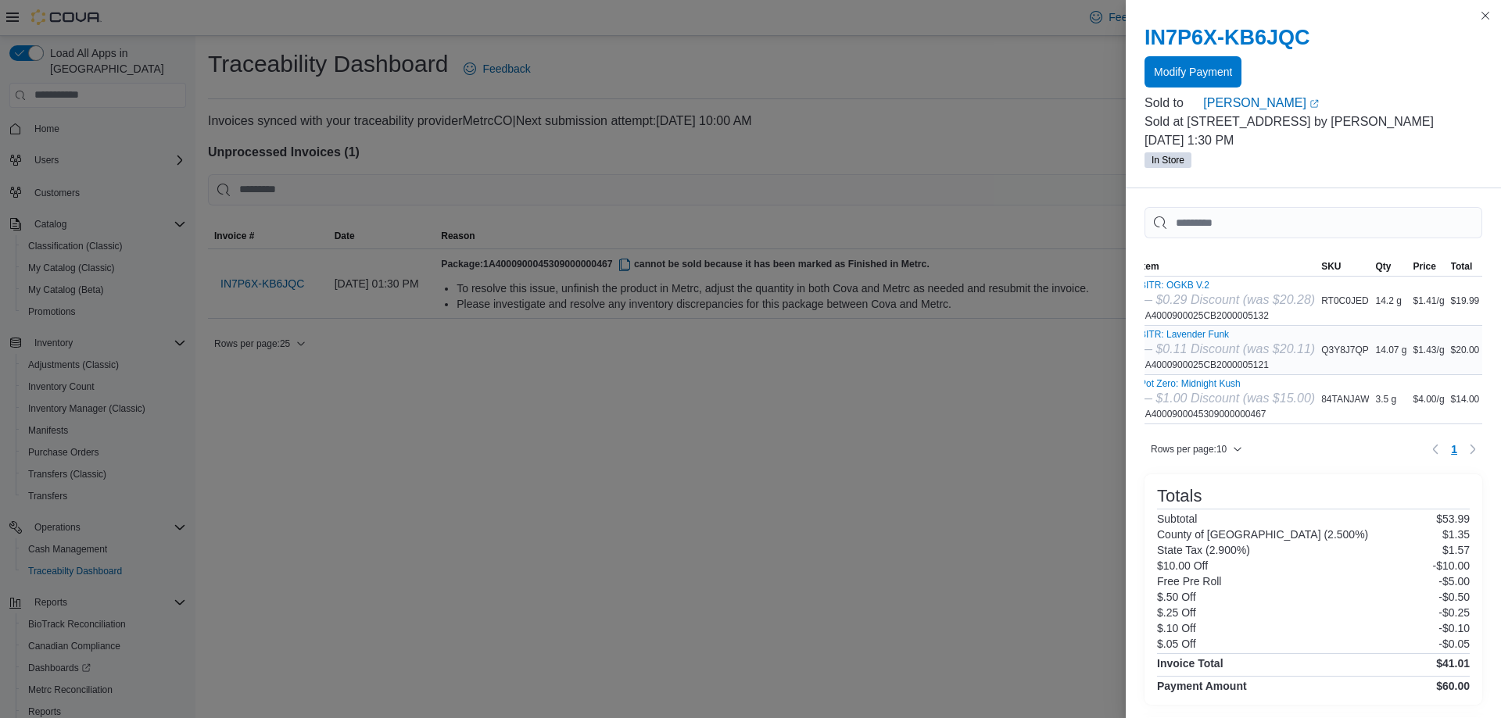
click at [1215, 367] on div "BITR: Lavender Funk — $0.11 Discount (was $20.11) 1A4000900025CB2000005121" at bounding box center [1227, 350] width 175 height 42
copy tr "1A4000900025CB2000005121 SKU"
click at [1156, 420] on div "Pot Zero: Midnight Kush — $1.00 Discount (was $15.00) 1A4000900045309000000467" at bounding box center [1227, 399] width 175 height 42
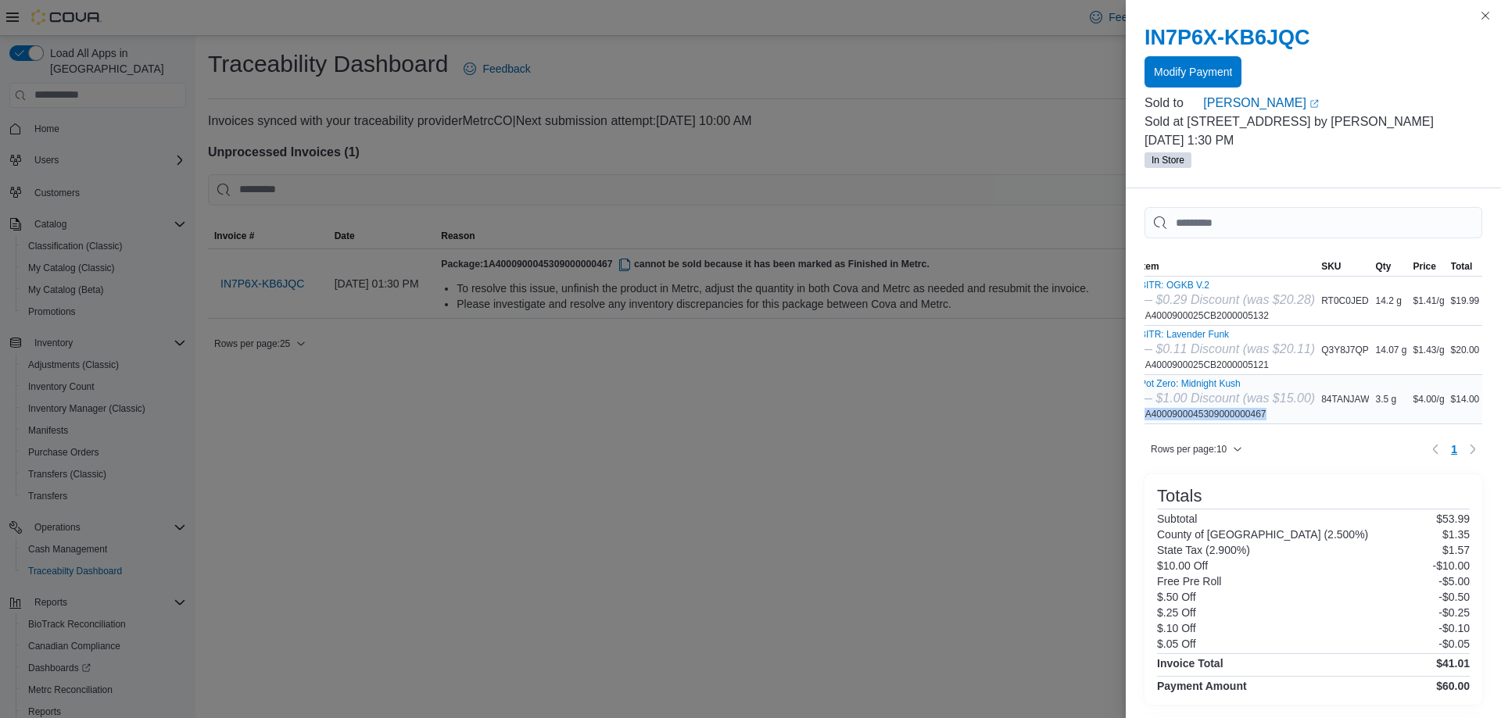
click at [1156, 420] on div "Pot Zero: Midnight Kush — $1.00 Discount (was $15.00) 1A4000900045309000000467" at bounding box center [1227, 399] width 175 height 42
copy tr "1A4000900045309000000467 SKU"
click at [1229, 104] on link "Shawnda Todd (opens in a new tab or window)" at bounding box center [1342, 103] width 279 height 19
click at [1484, 10] on button "Close this dialog" at bounding box center [1485, 14] width 19 height 19
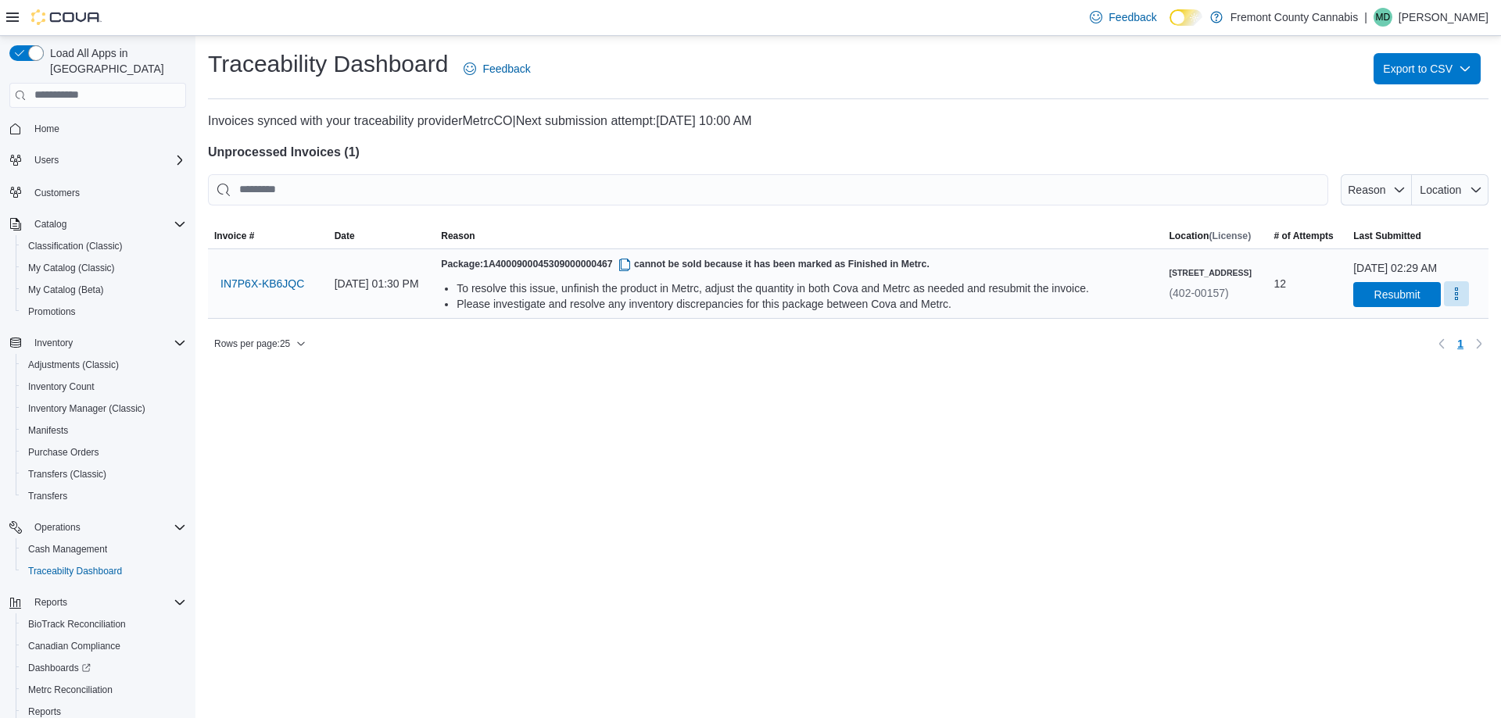
drag, startPoint x: 1435, startPoint y: 295, endPoint x: 1176, endPoint y: 328, distance: 260.8
click at [1444, 295] on button "More" at bounding box center [1456, 293] width 25 height 25
click at [1424, 345] on button "Mark as Resolved" at bounding box center [1432, 334] width 100 height 28
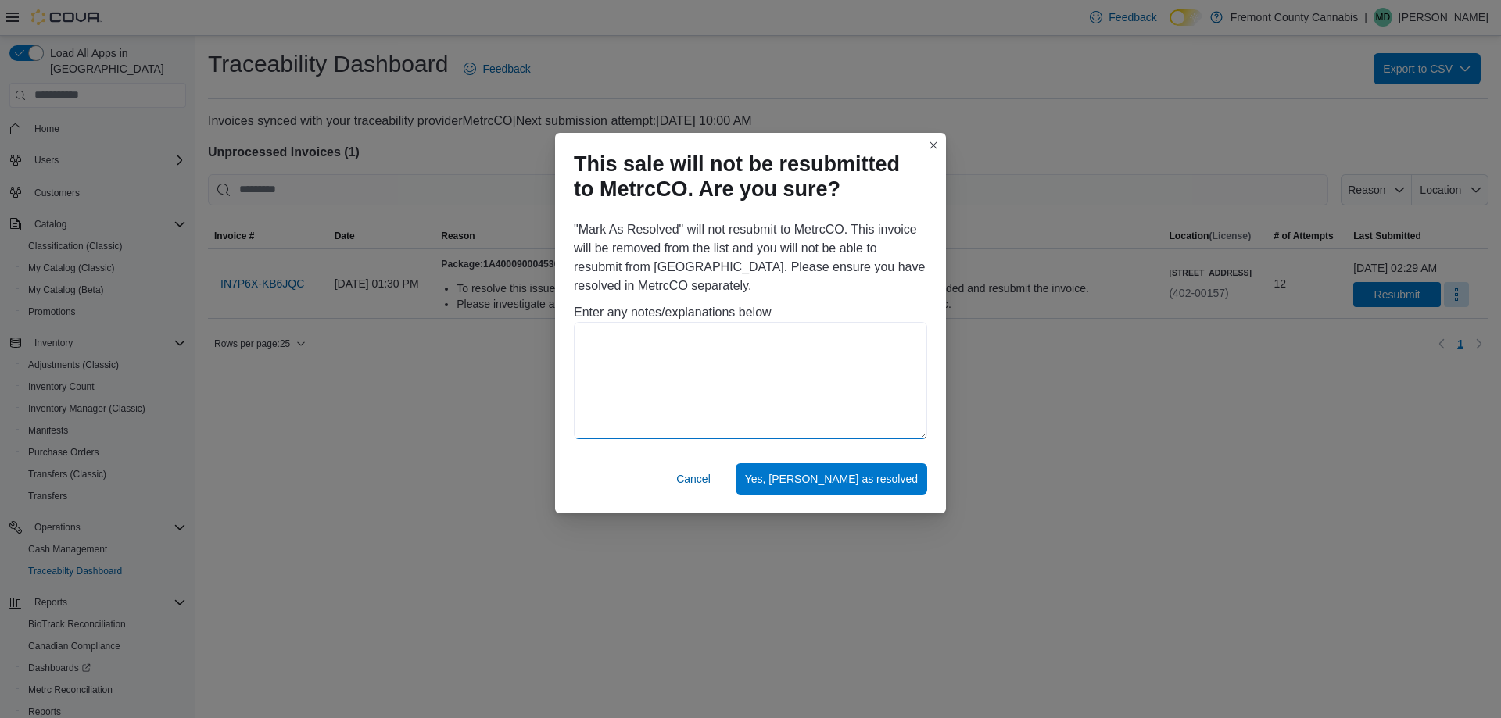
click at [820, 349] on textarea at bounding box center [750, 380] width 353 height 117
type textarea "**********"
click at [865, 492] on span "Yes, mark as resolved" at bounding box center [831, 478] width 173 height 31
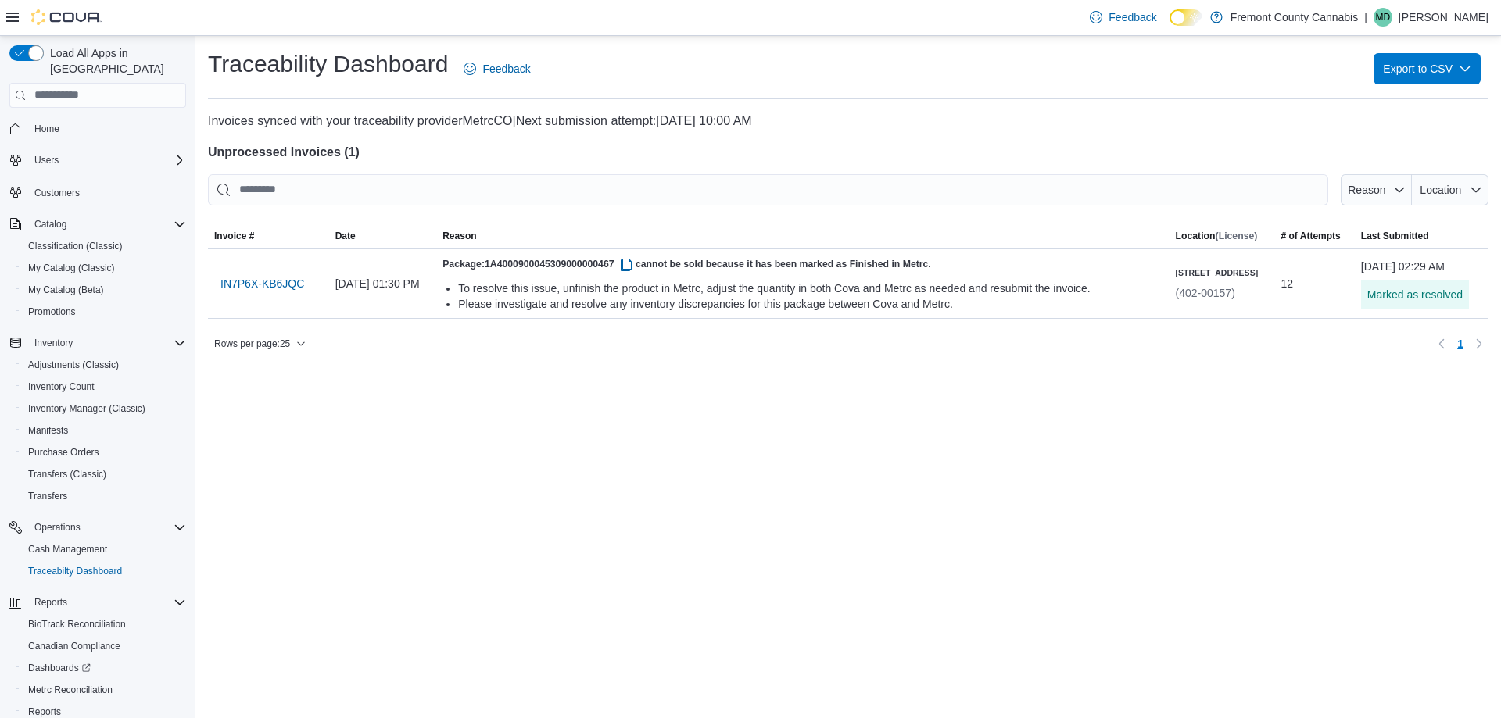
drag, startPoint x: 966, startPoint y: 349, endPoint x: 965, endPoint y: 335, distance: 14.2
click at [966, 345] on div "Rows per page : 25 Page 1 of 1 1" at bounding box center [848, 343] width 1280 height 25
click at [40, 120] on span "Home" at bounding box center [46, 129] width 25 height 19
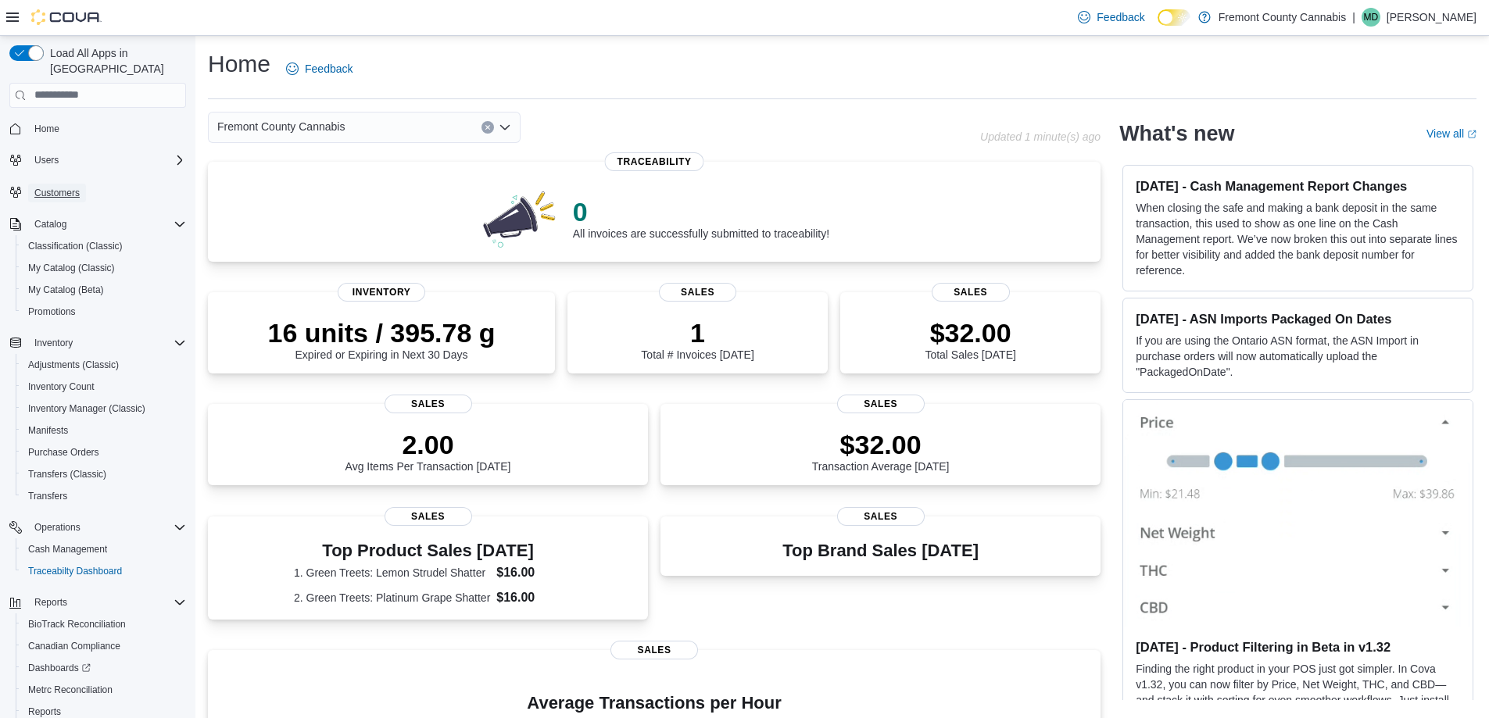
click at [48, 187] on span "Customers" at bounding box center [56, 193] width 45 height 13
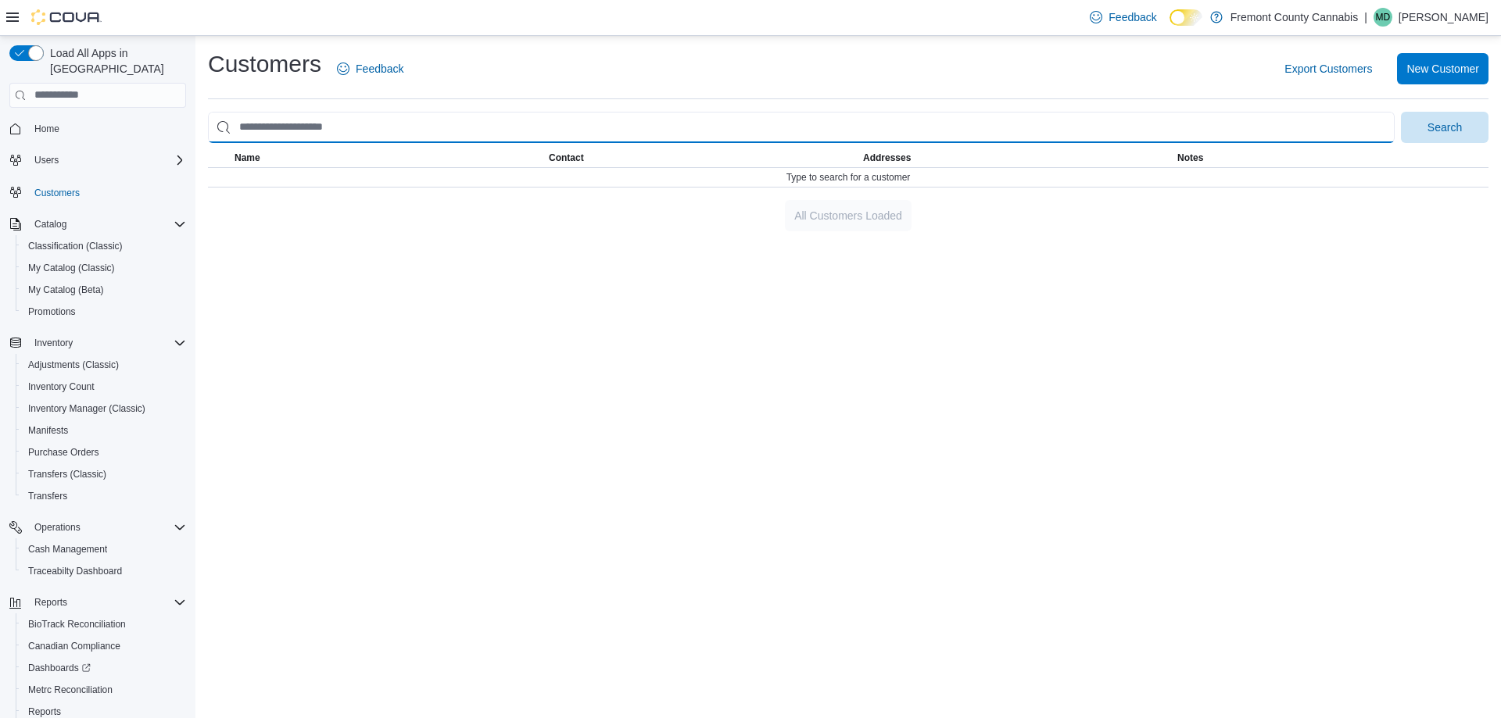
click at [335, 120] on input "search" at bounding box center [801, 127] width 1187 height 31
paste input "**********"
type input "**********"
click at [1401, 112] on button "Search" at bounding box center [1445, 127] width 88 height 31
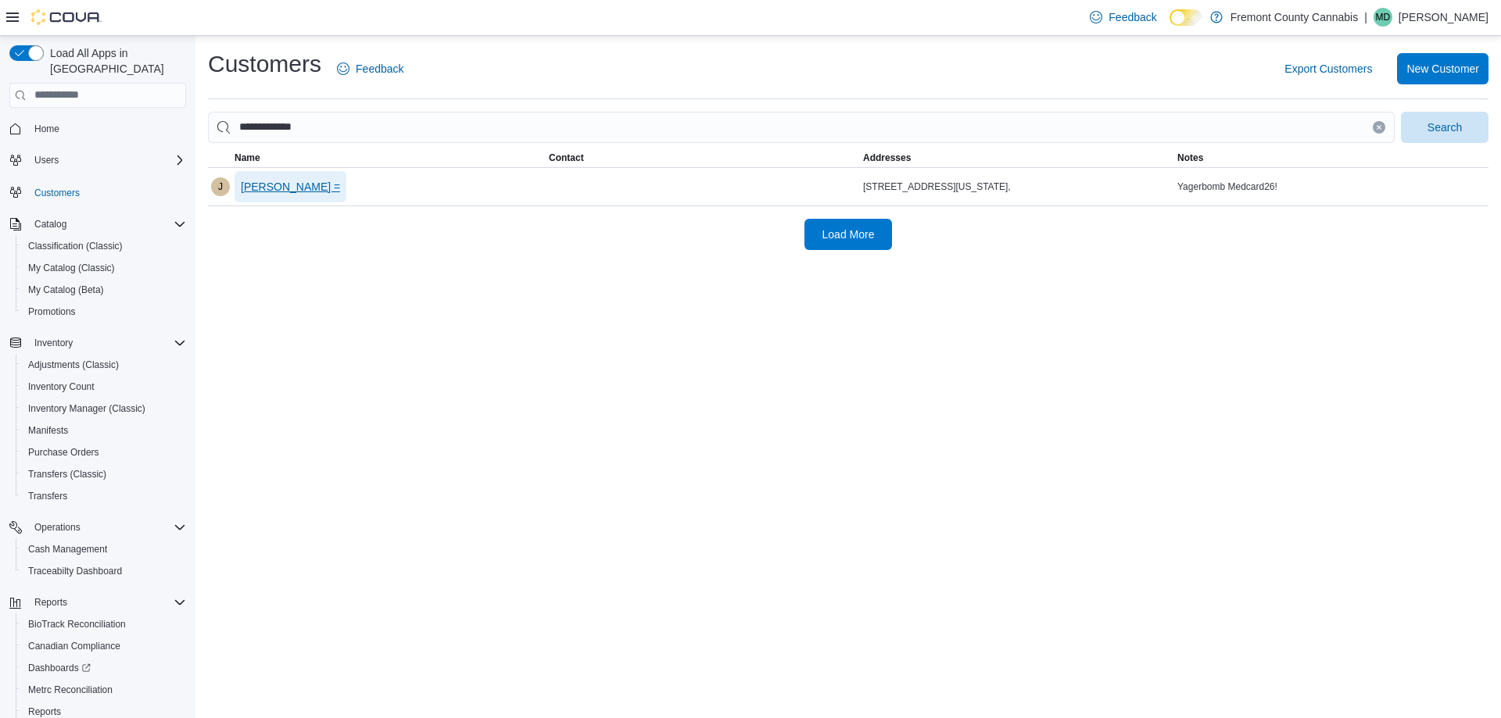
click at [252, 181] on span "Joseph Silverman =" at bounding box center [290, 187] width 99 height 16
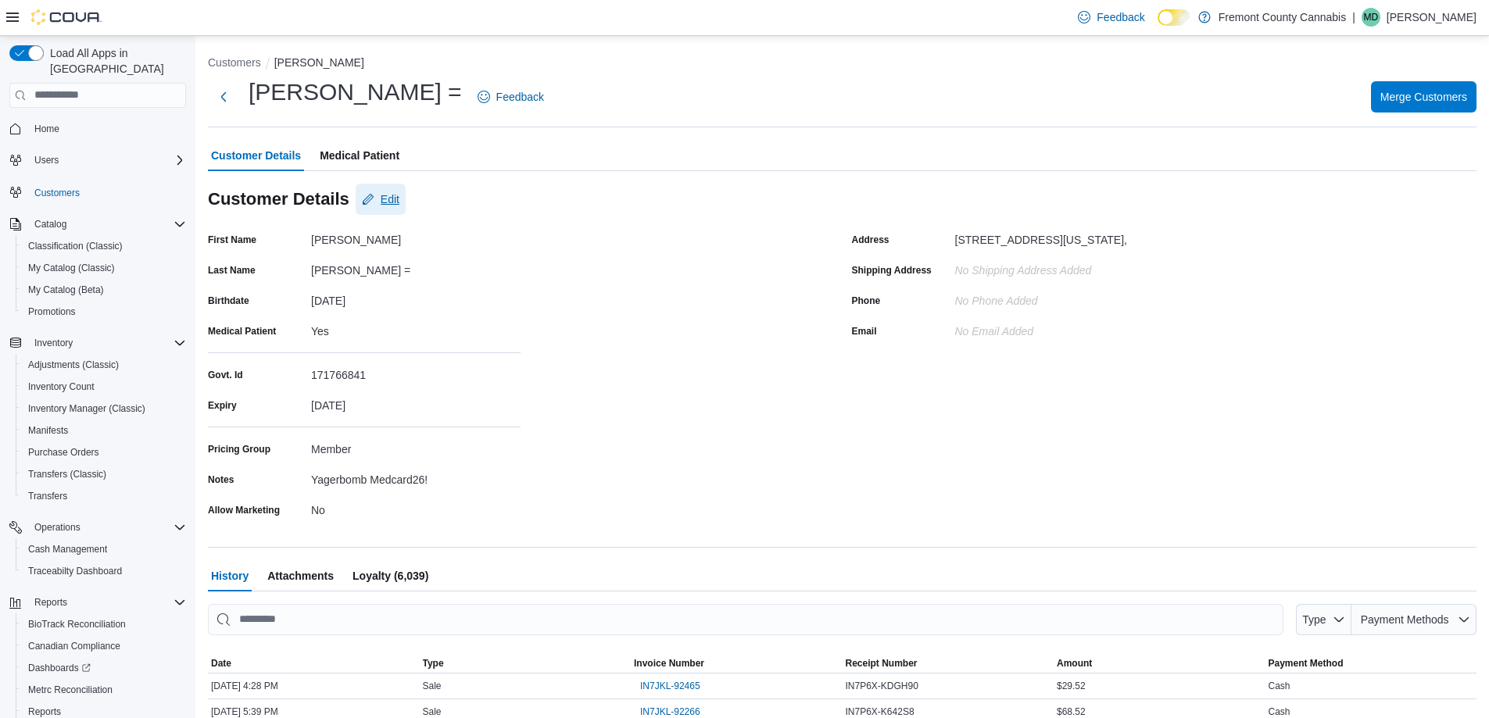
click at [393, 199] on span "Edit" at bounding box center [390, 199] width 19 height 16
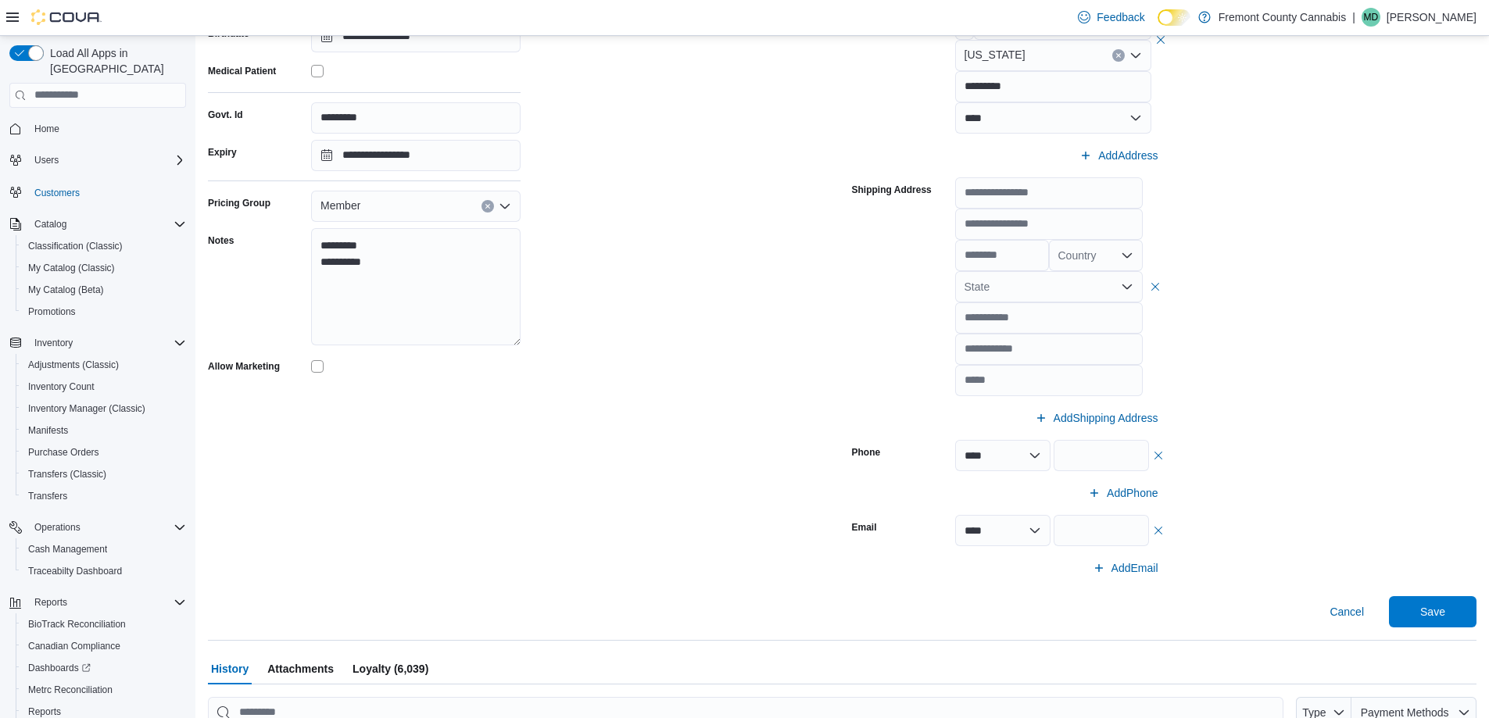
scroll to position [313, 0]
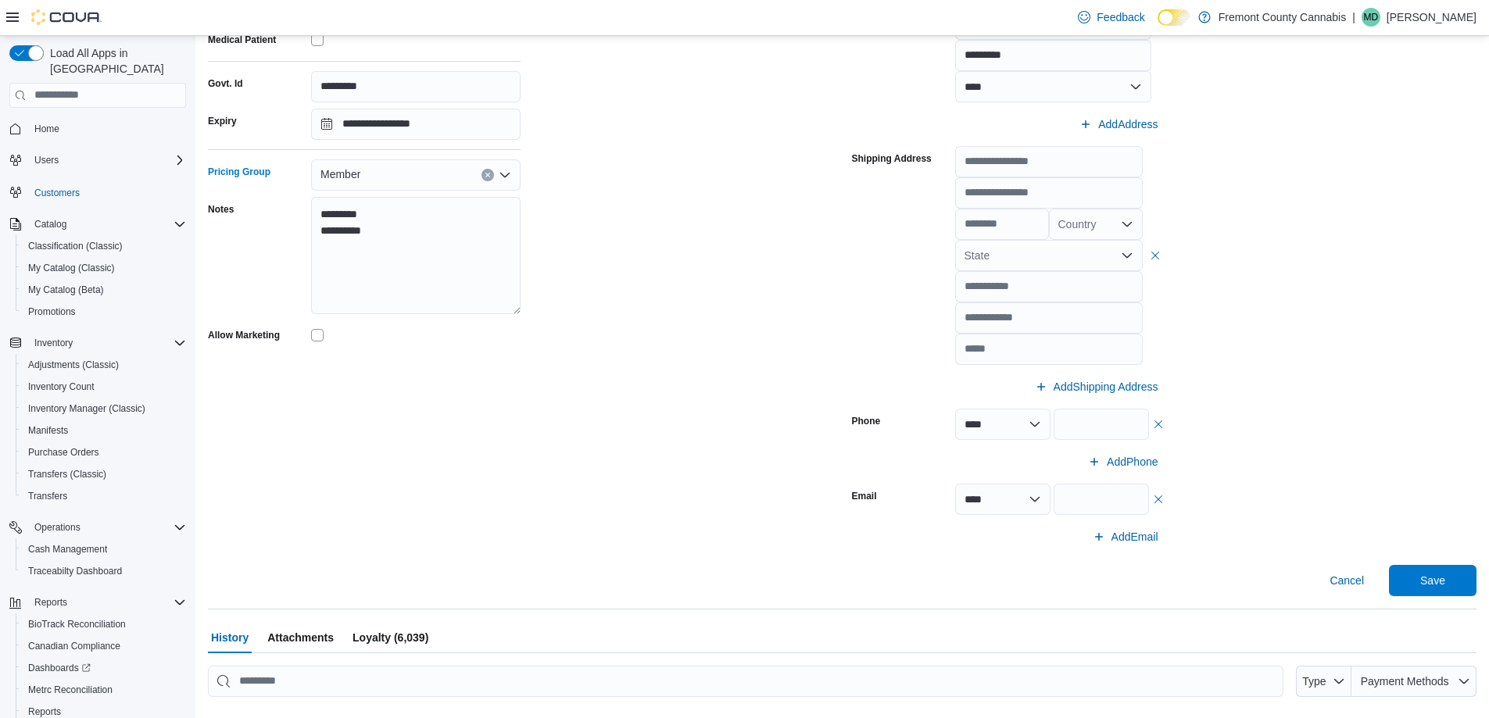
click at [353, 166] on span "Member" at bounding box center [340, 174] width 40 height 19
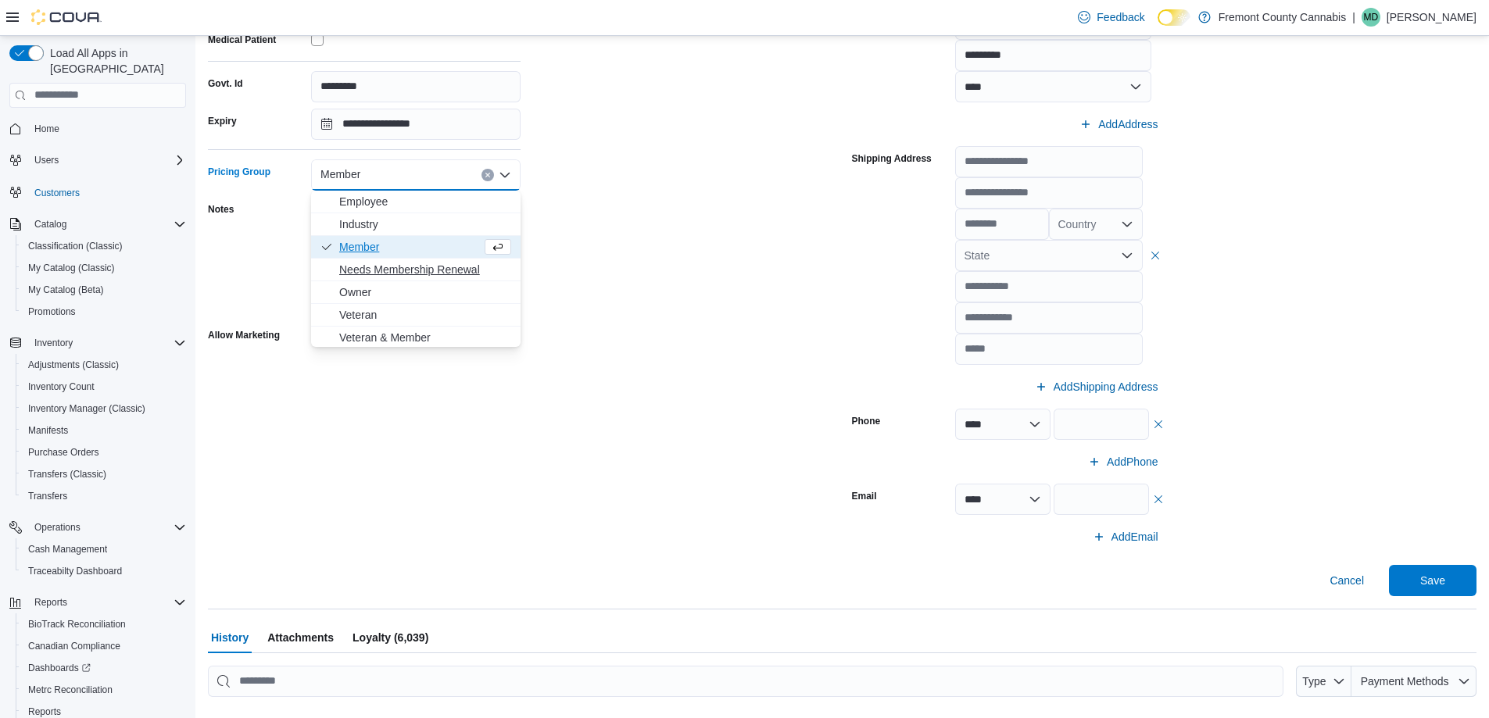
drag, startPoint x: 385, startPoint y: 259, endPoint x: 625, endPoint y: 275, distance: 241.2
click at [388, 259] on button "Needs Membership Renewal" at bounding box center [415, 270] width 209 height 23
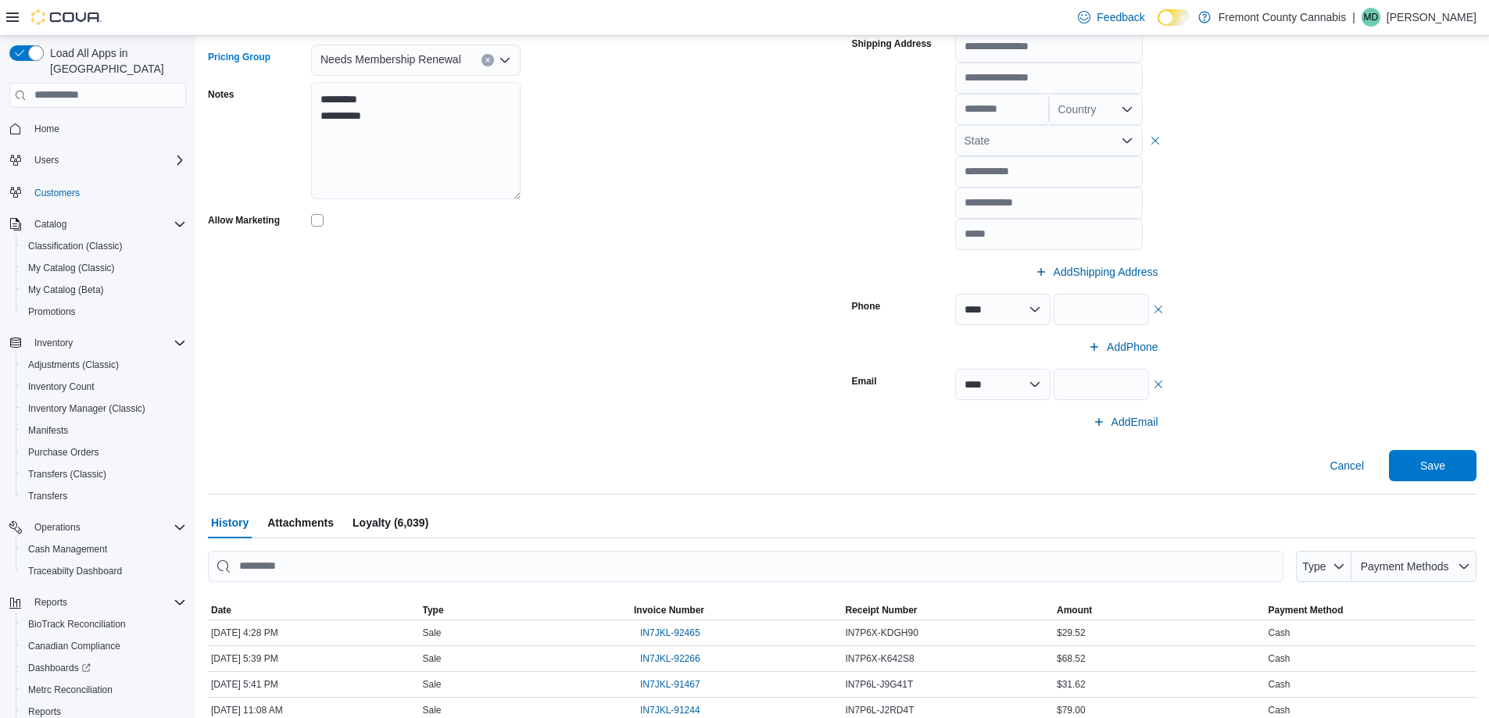
scroll to position [547, 0]
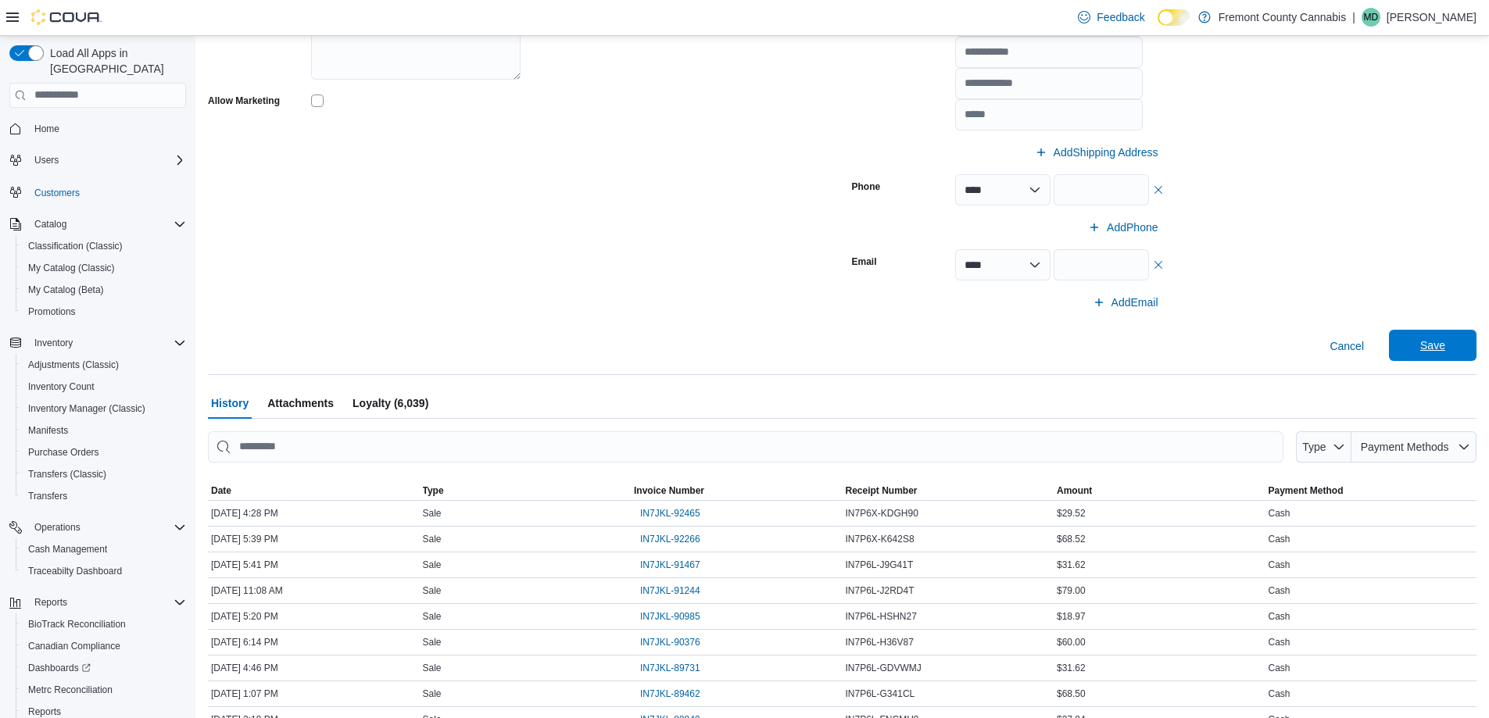
click at [1416, 335] on span "Save" at bounding box center [1432, 345] width 69 height 31
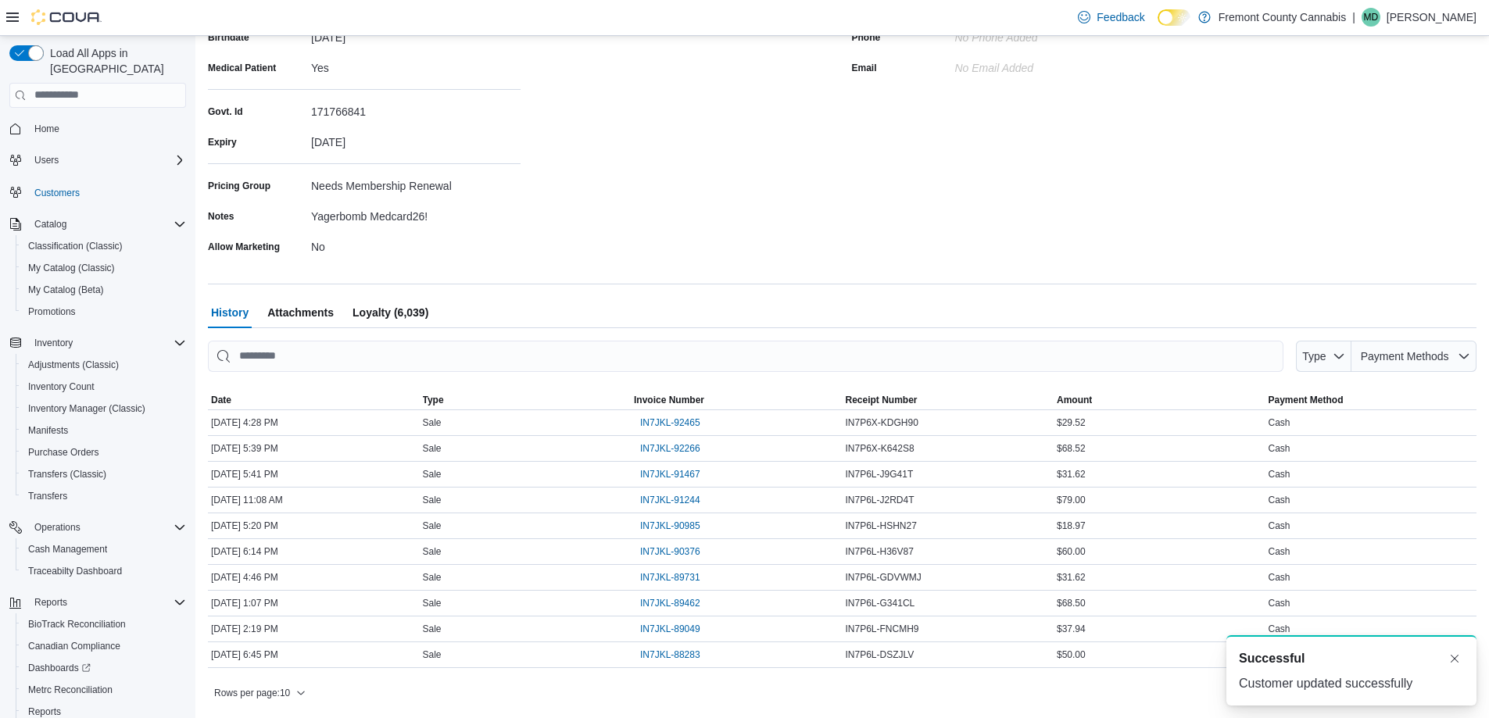
scroll to position [0, 0]
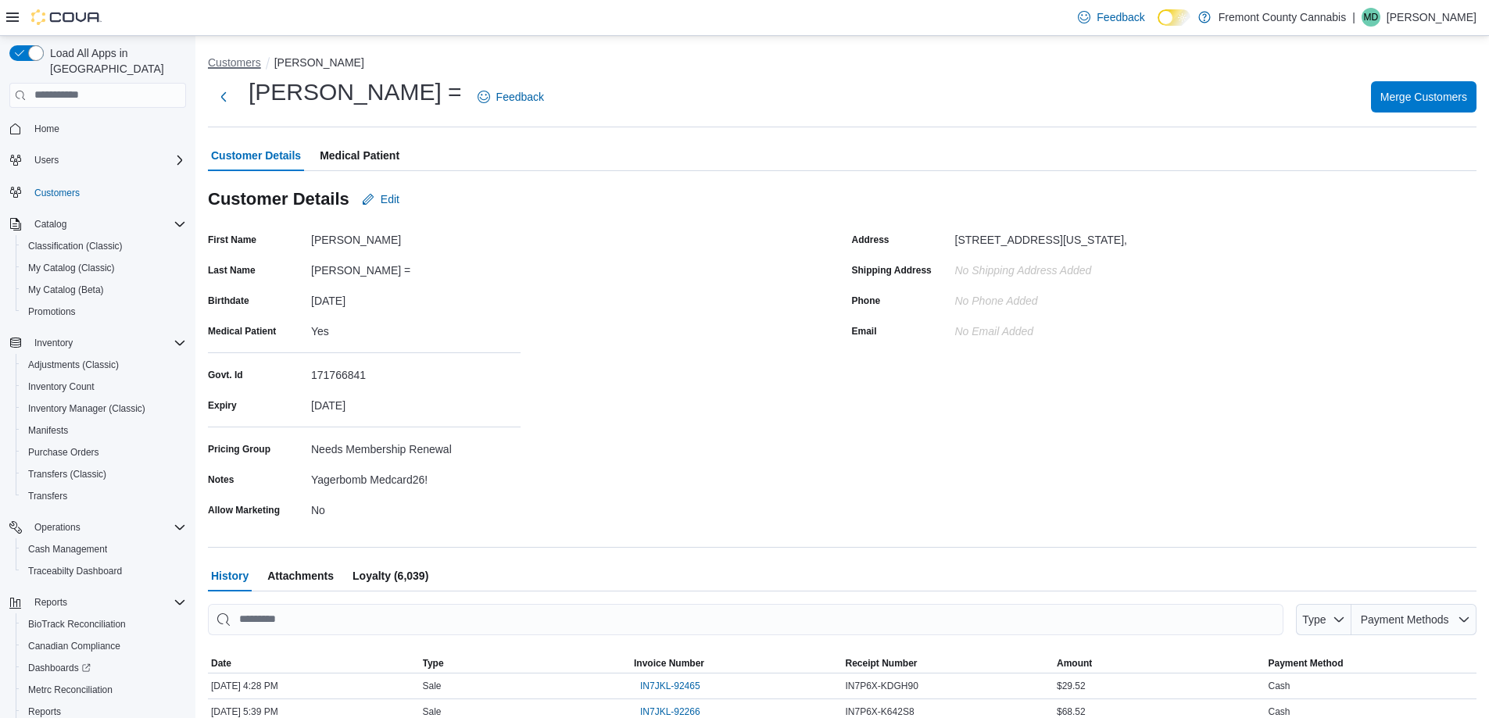
click at [225, 60] on button "Customers" at bounding box center [234, 62] width 53 height 13
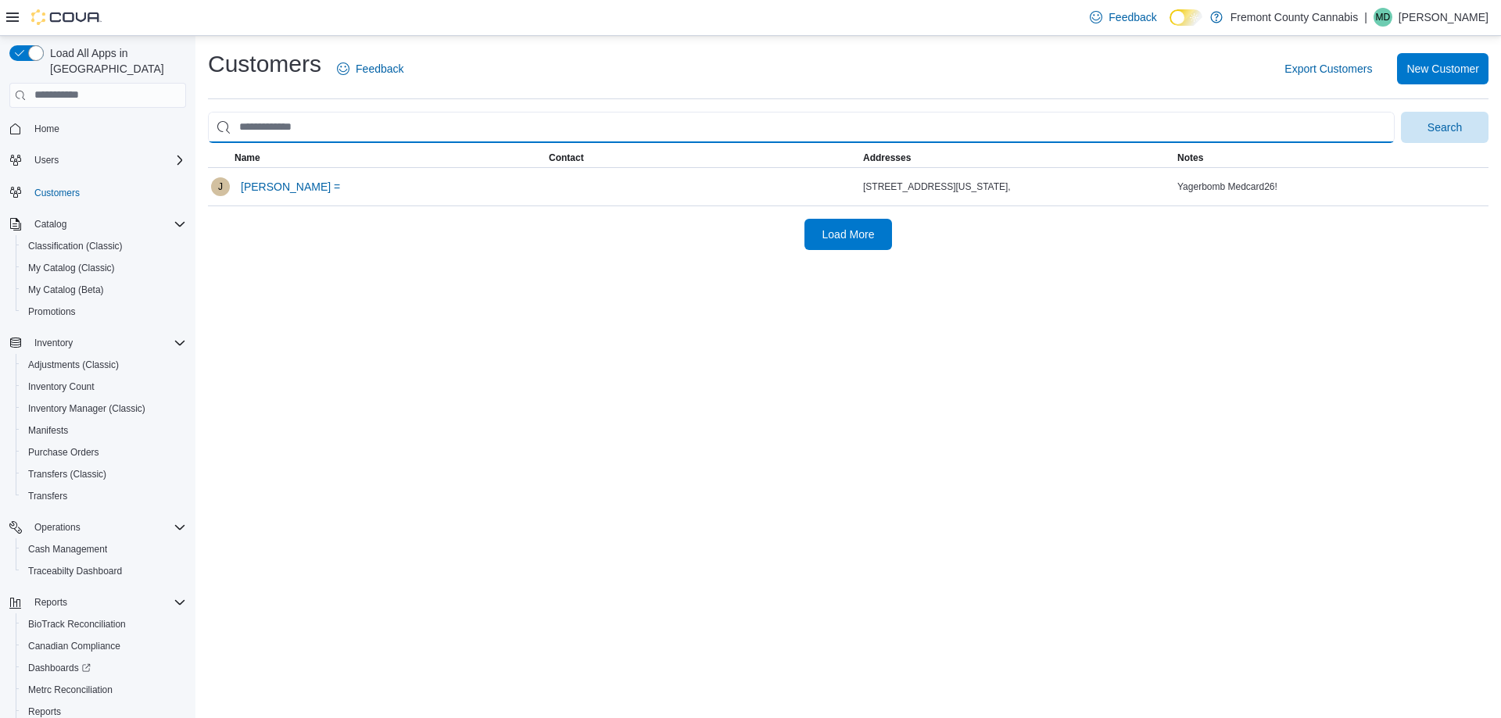
click at [274, 123] on input "search" at bounding box center [801, 127] width 1187 height 31
paste input "**********"
type input "**********"
click at [1401, 112] on button "Search" at bounding box center [1445, 127] width 88 height 31
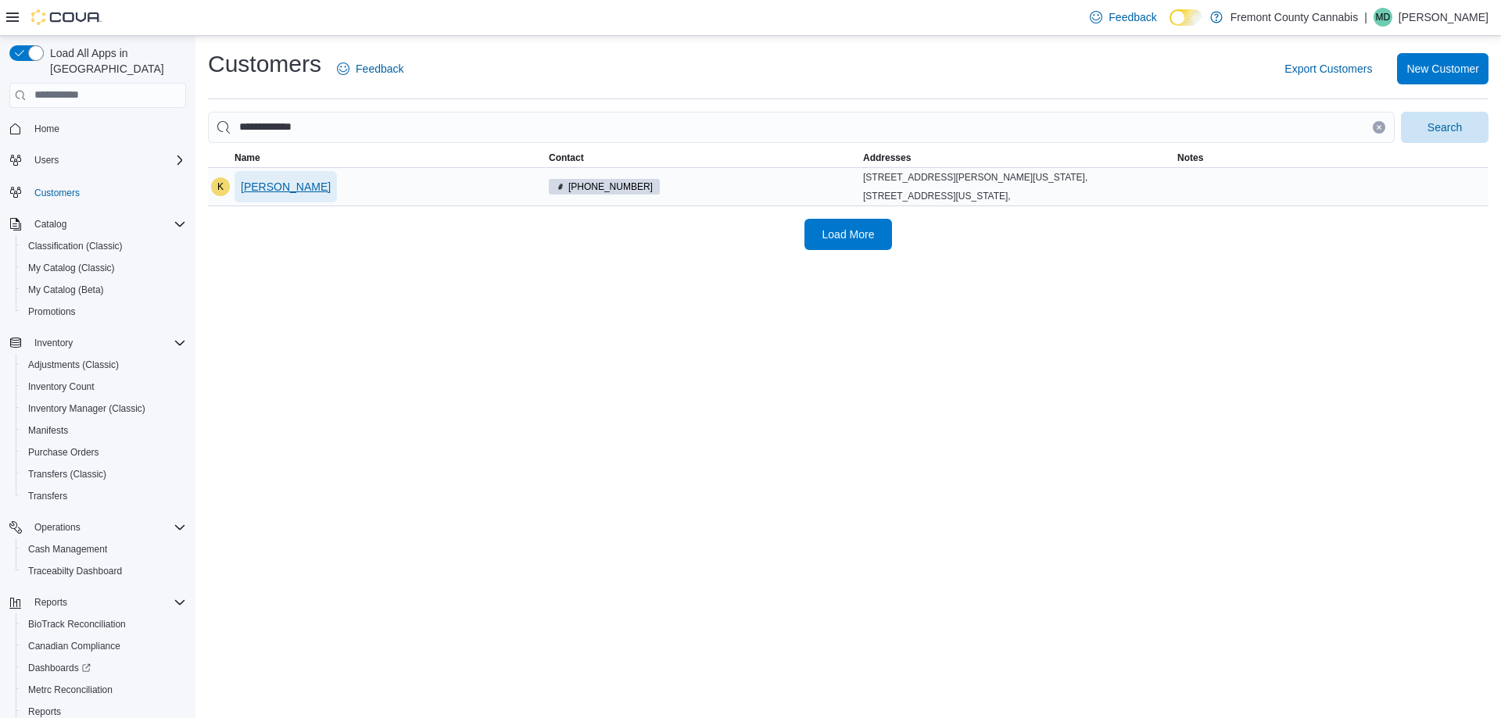
click at [280, 192] on span "Kevin Mathias" at bounding box center [286, 187] width 90 height 16
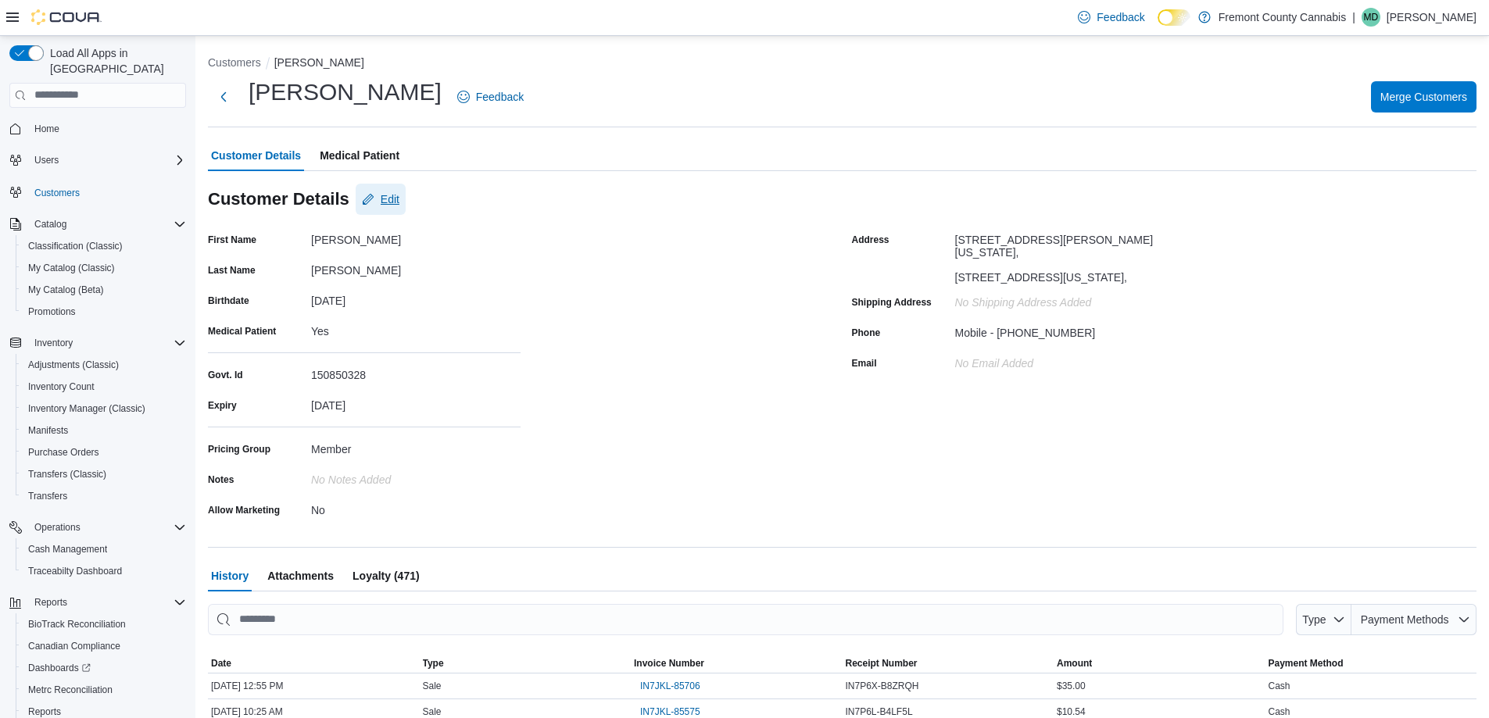
click at [386, 199] on span "Edit" at bounding box center [390, 199] width 19 height 16
select select "******"
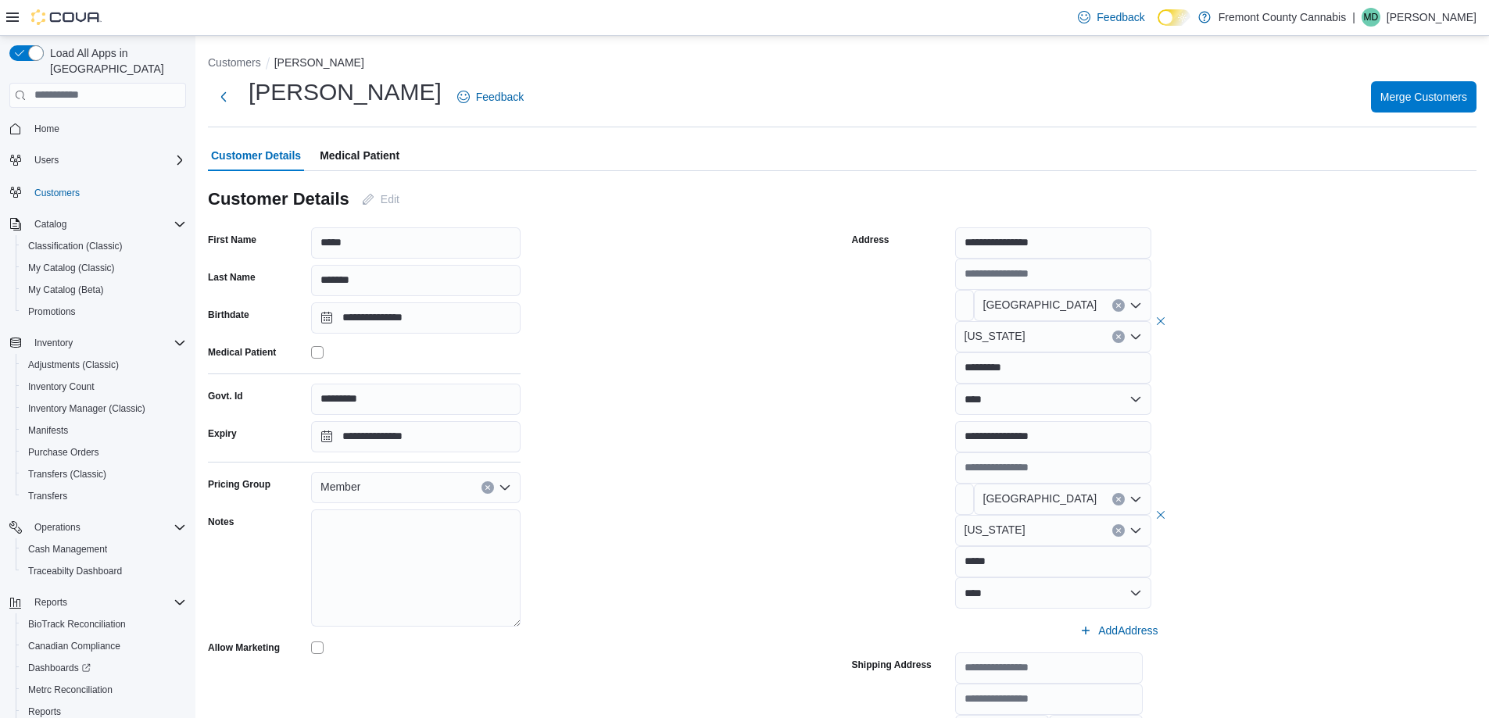
drag, startPoint x: 359, startPoint y: 489, endPoint x: 359, endPoint y: 501, distance: 12.5
click at [359, 494] on span "Member" at bounding box center [340, 487] width 40 height 19
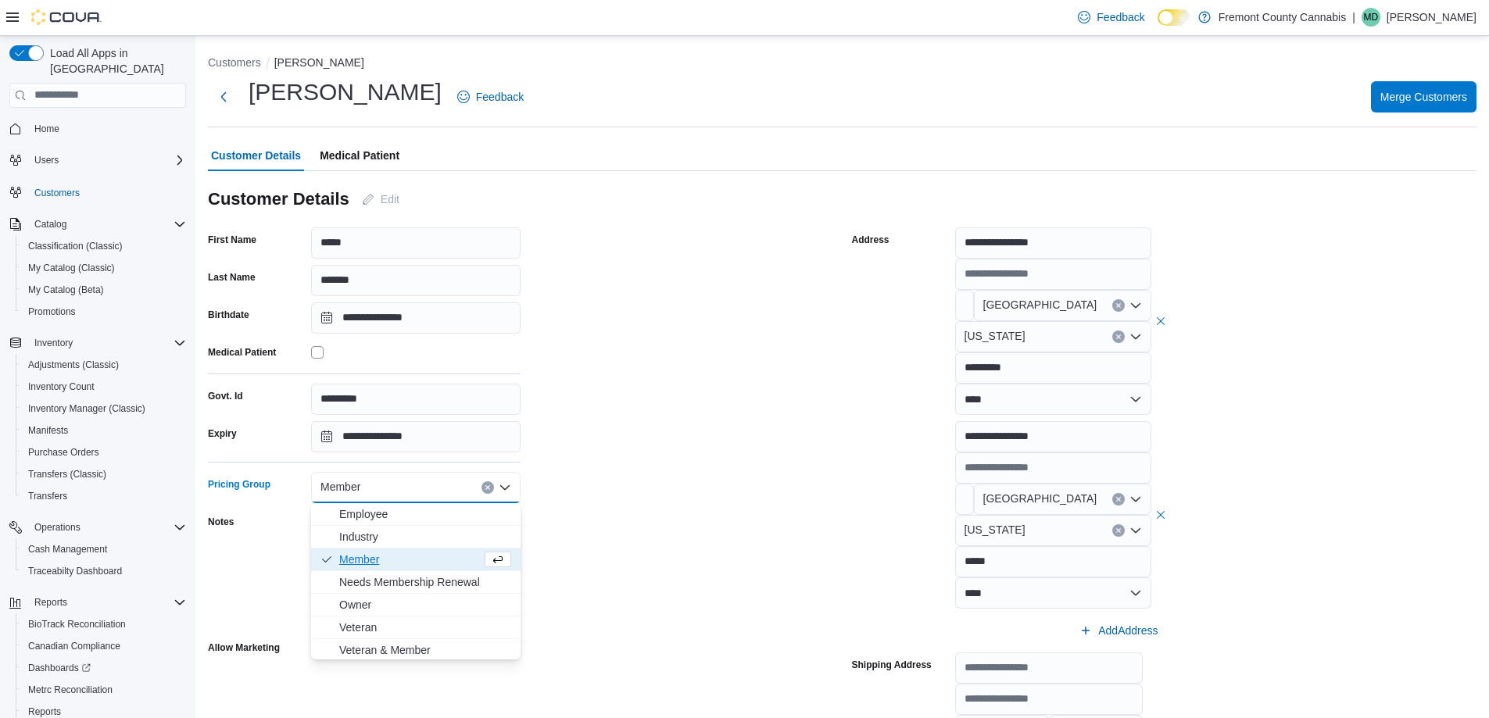
click at [359, 568] on button "Member" at bounding box center [415, 560] width 209 height 23
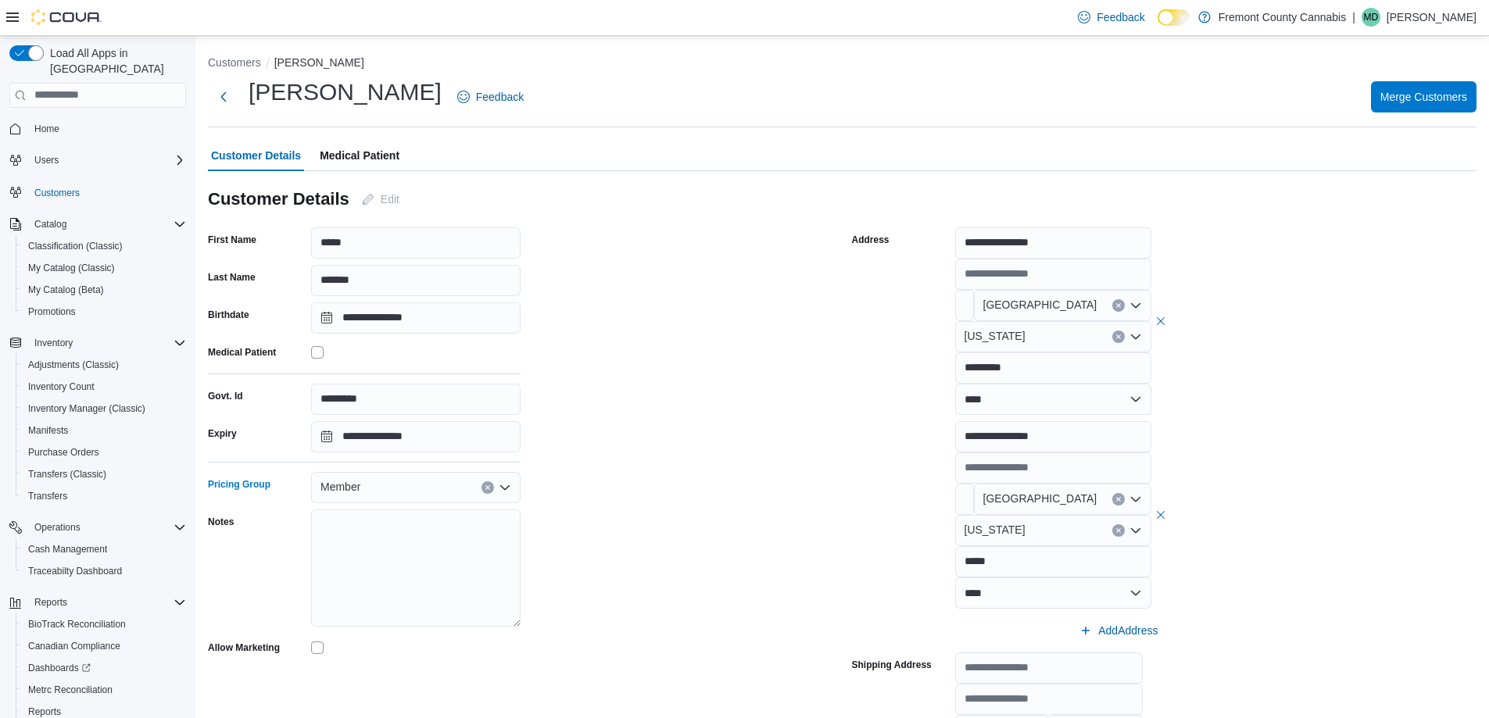
click at [382, 486] on div "Member" at bounding box center [415, 487] width 209 height 31
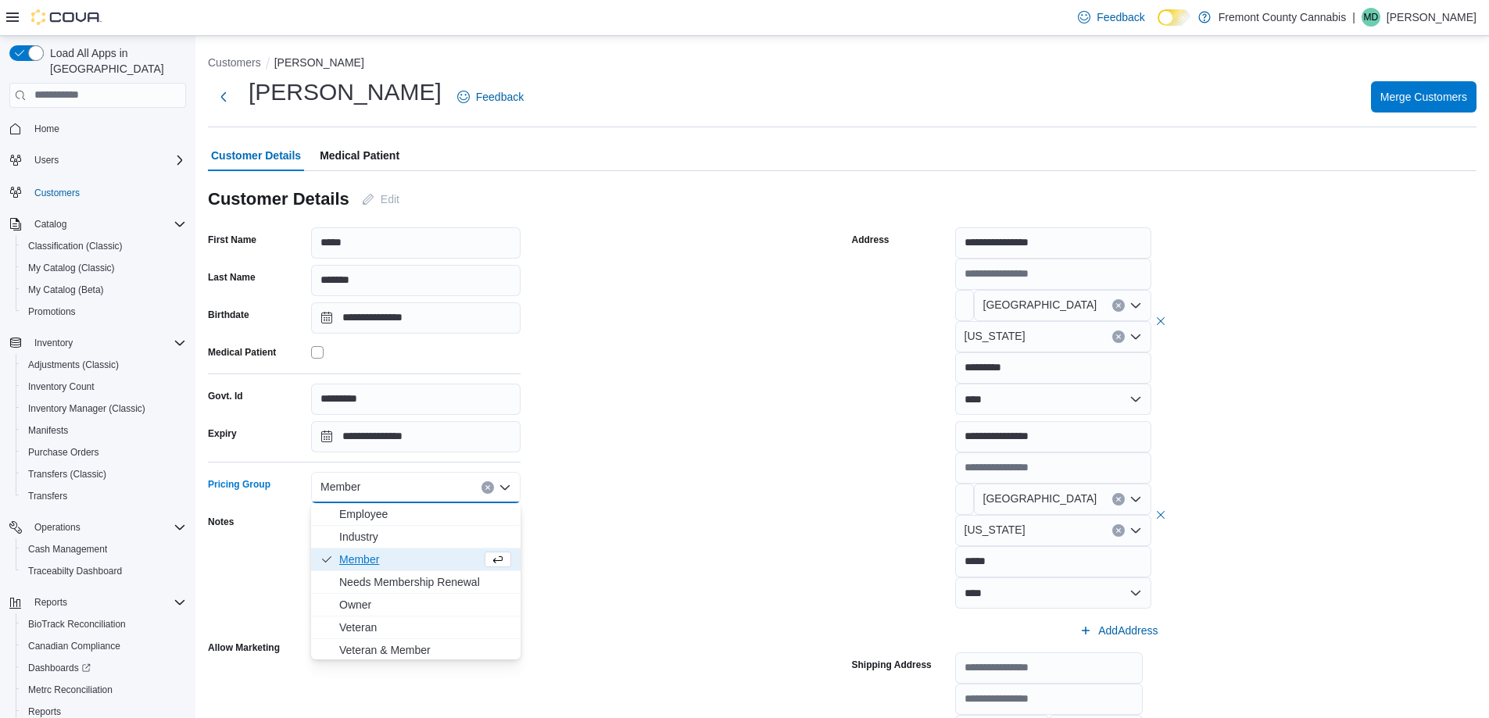
click at [381, 574] on span "Needs Membership Renewal" at bounding box center [425, 582] width 172 height 16
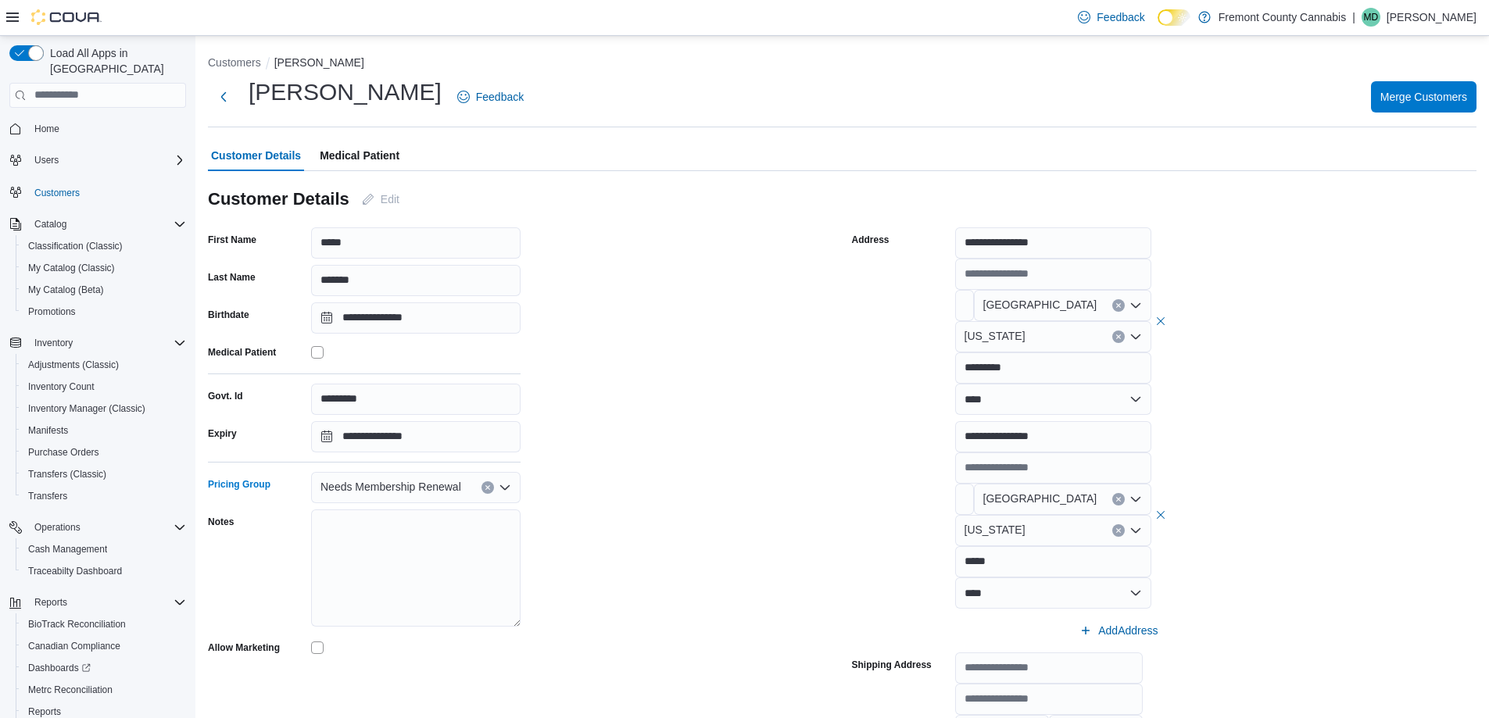
click at [882, 506] on div "Address" at bounding box center [900, 436] width 97 height 419
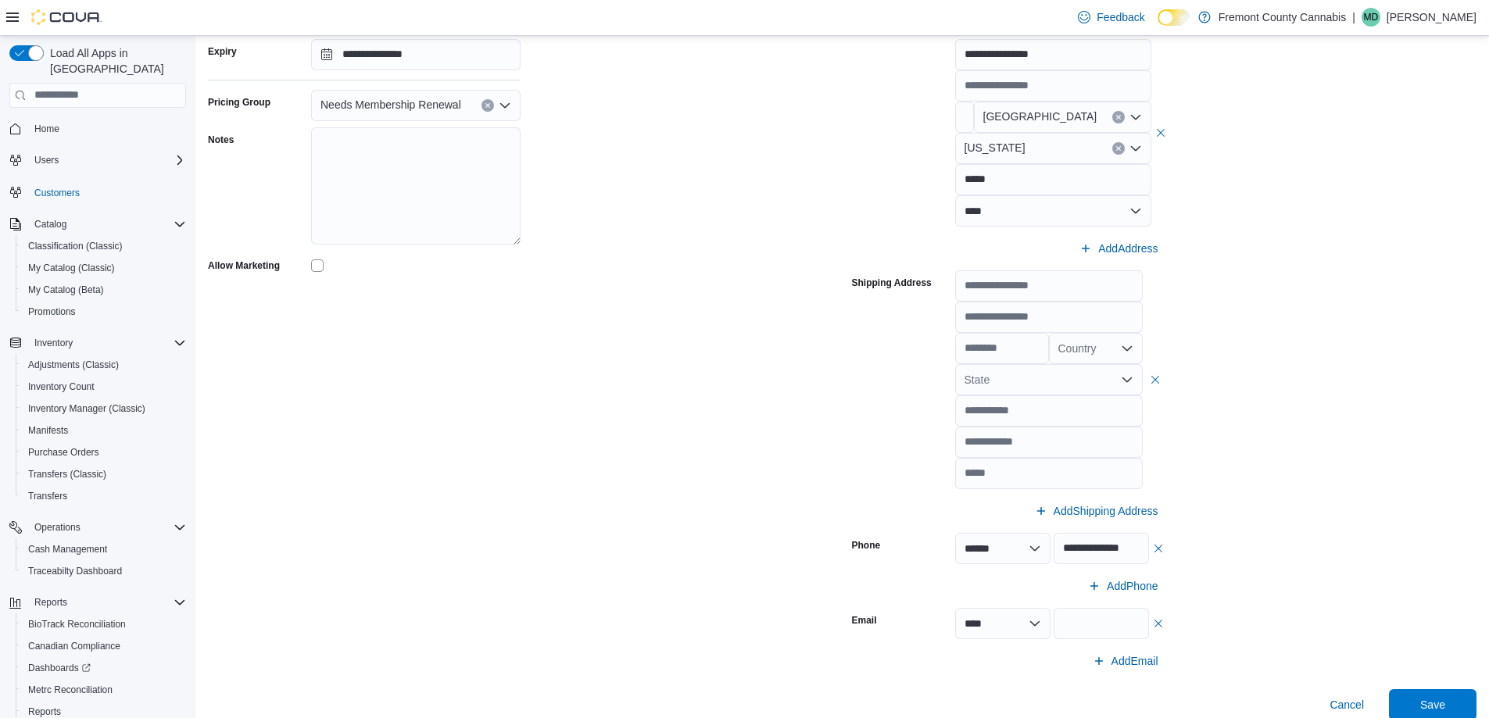
scroll to position [547, 0]
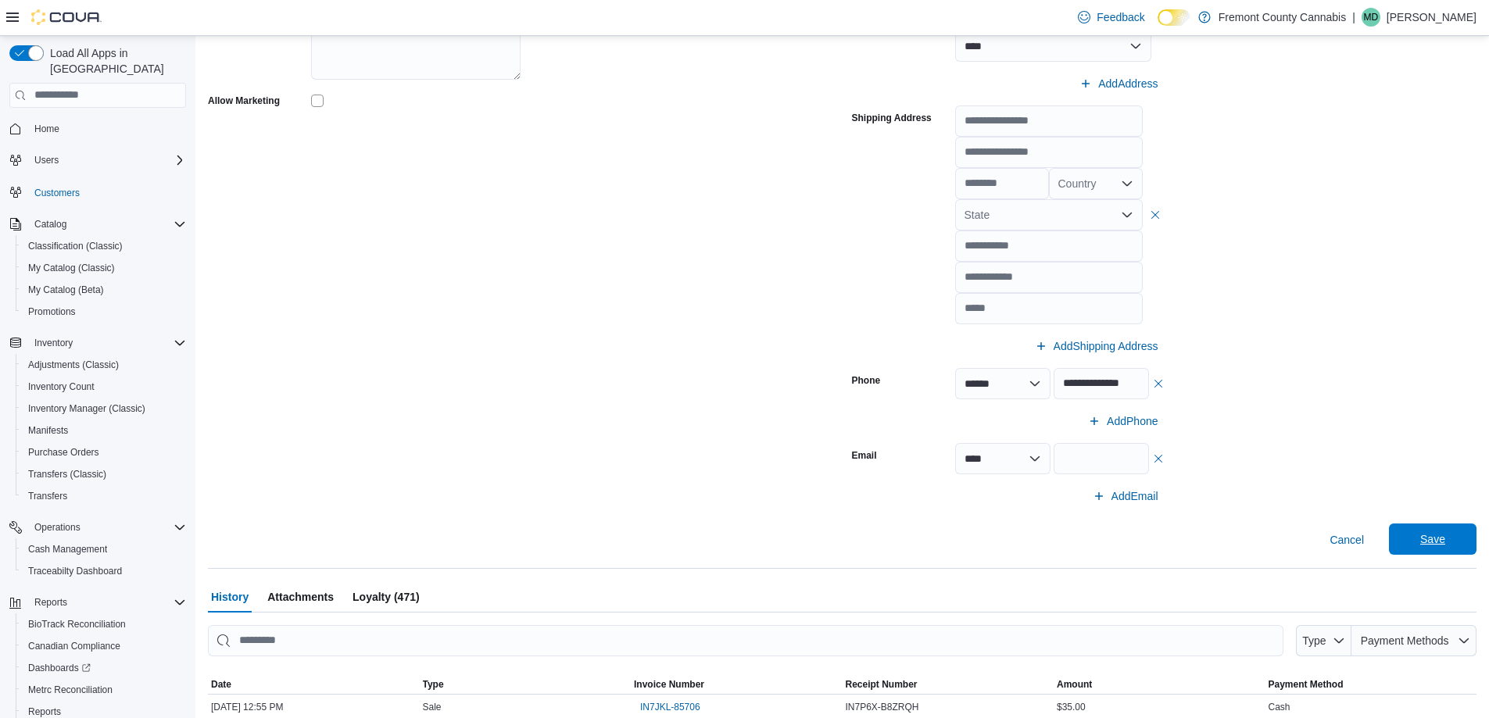
drag, startPoint x: 1451, startPoint y: 514, endPoint x: 1451, endPoint y: 539, distance: 25.0
click at [1451, 523] on div at bounding box center [842, 518] width 1269 height 13
click at [1445, 543] on span "Save" at bounding box center [1432, 540] width 25 height 16
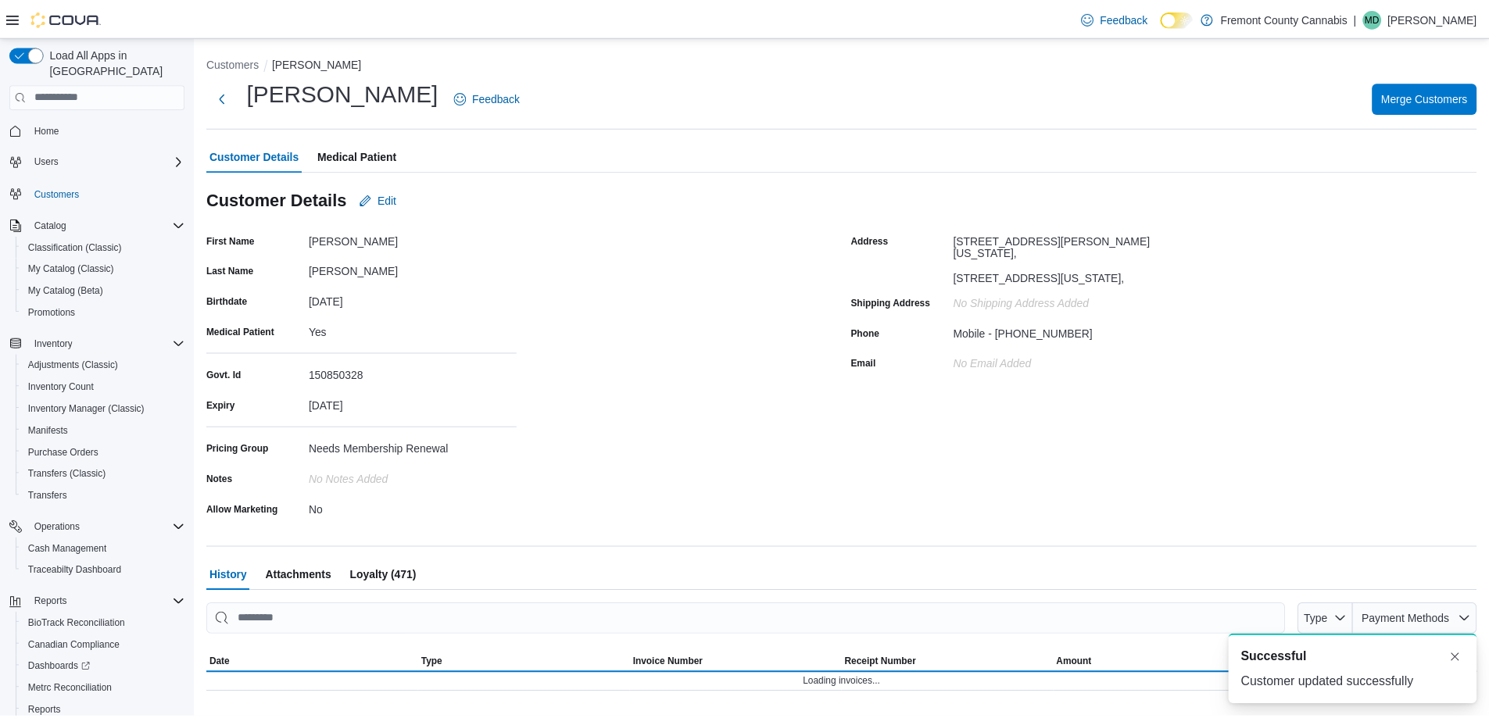
scroll to position [0, 0]
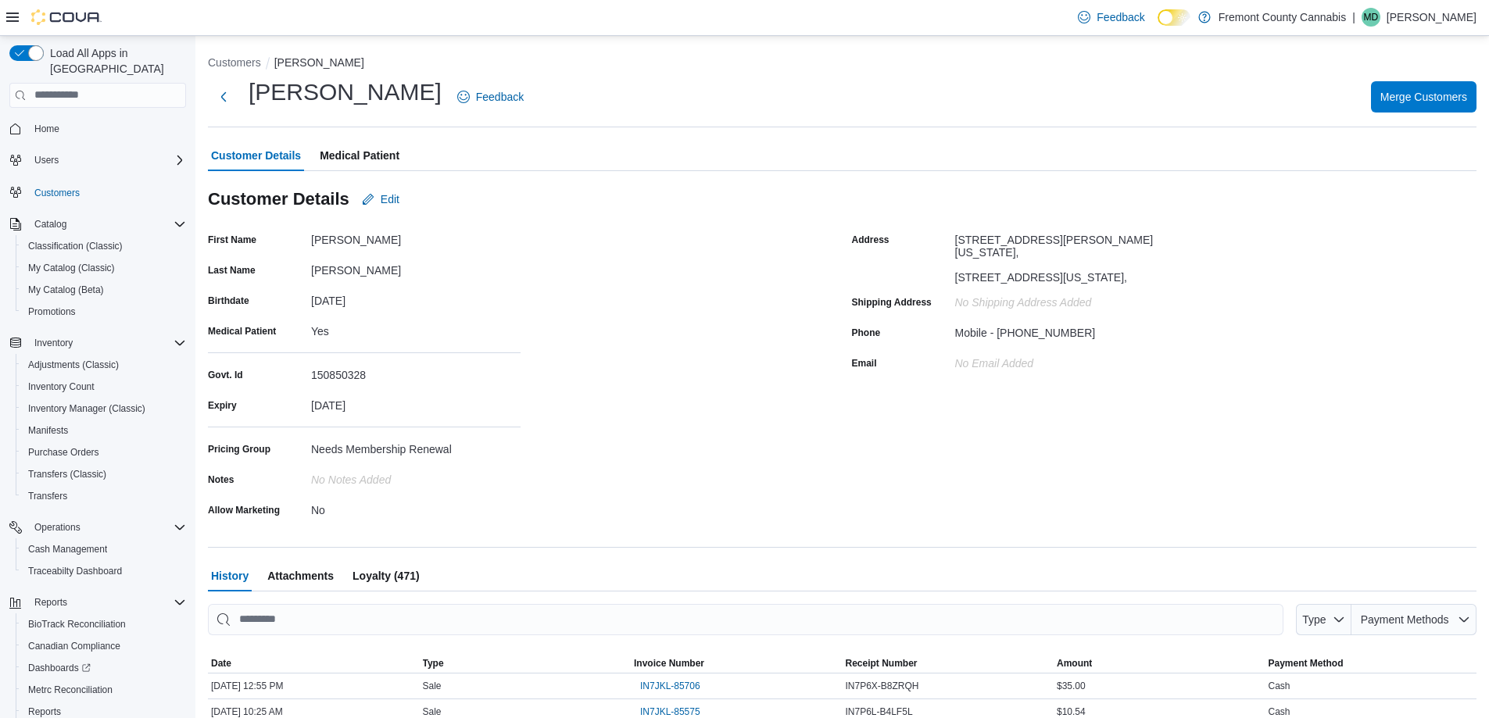
click at [238, 69] on li "Customers" at bounding box center [241, 63] width 66 height 16
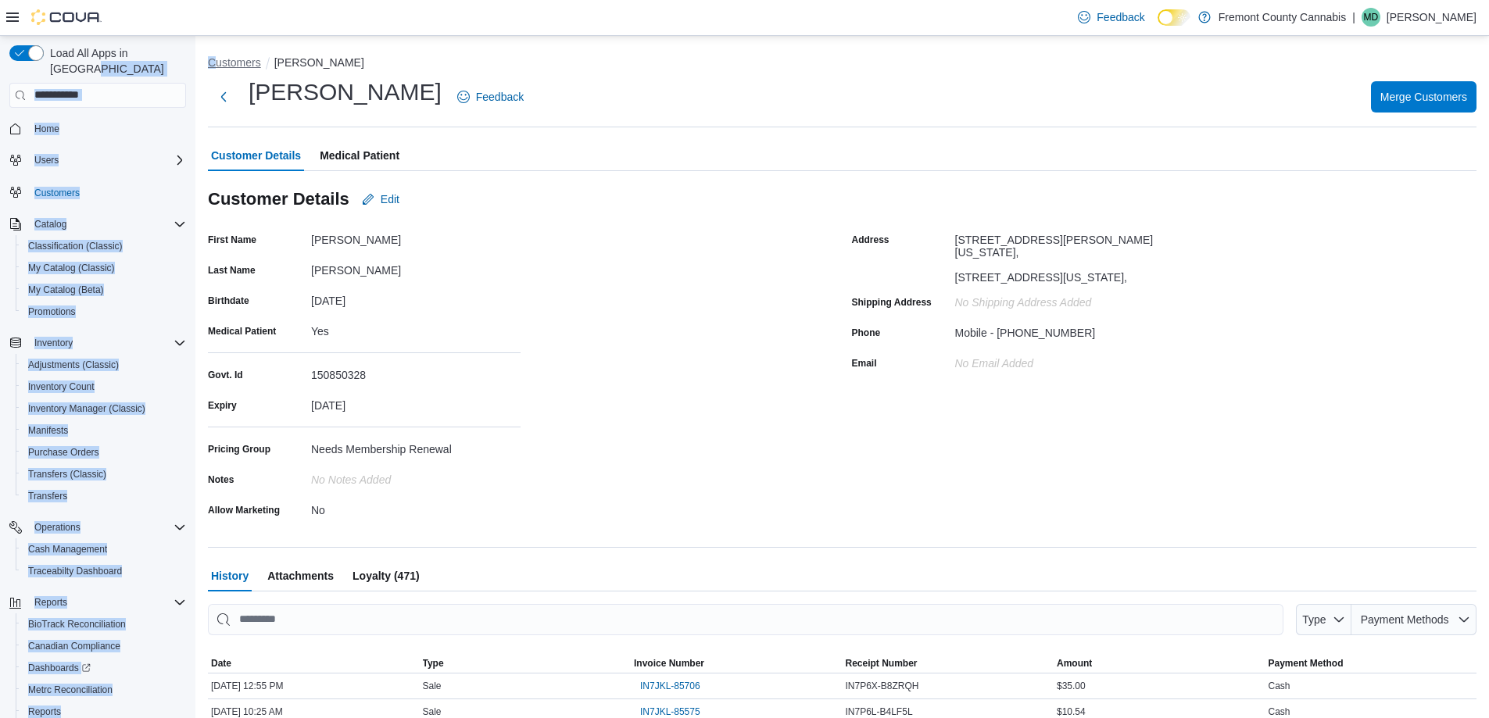
drag, startPoint x: 213, startPoint y: 53, endPoint x: 226, endPoint y: 59, distance: 14.4
click at [216, 55] on div "Load All Apps in New Hub Home Users Customers Catalog Classification (Classic) …" at bounding box center [744, 509] width 1489 height 946
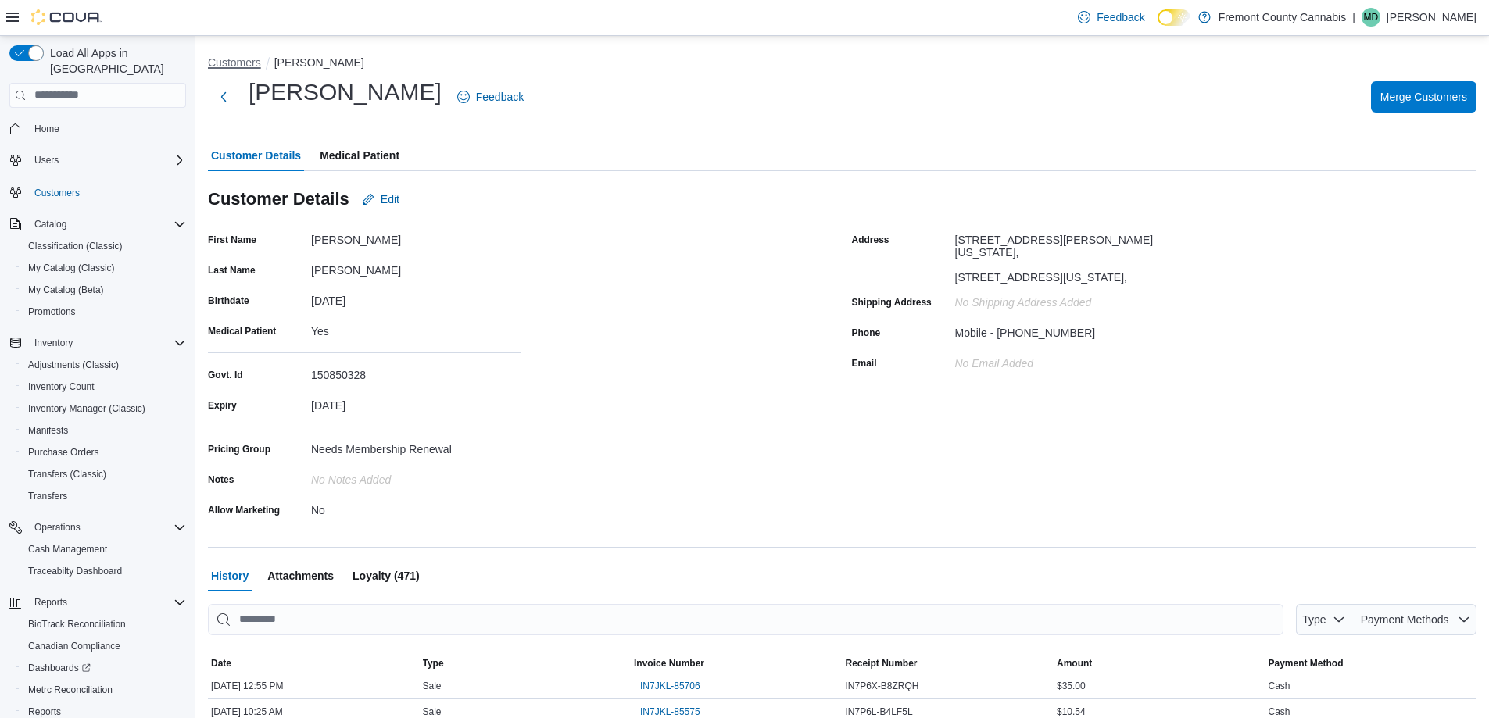
click at [229, 62] on button "Customers" at bounding box center [234, 62] width 53 height 13
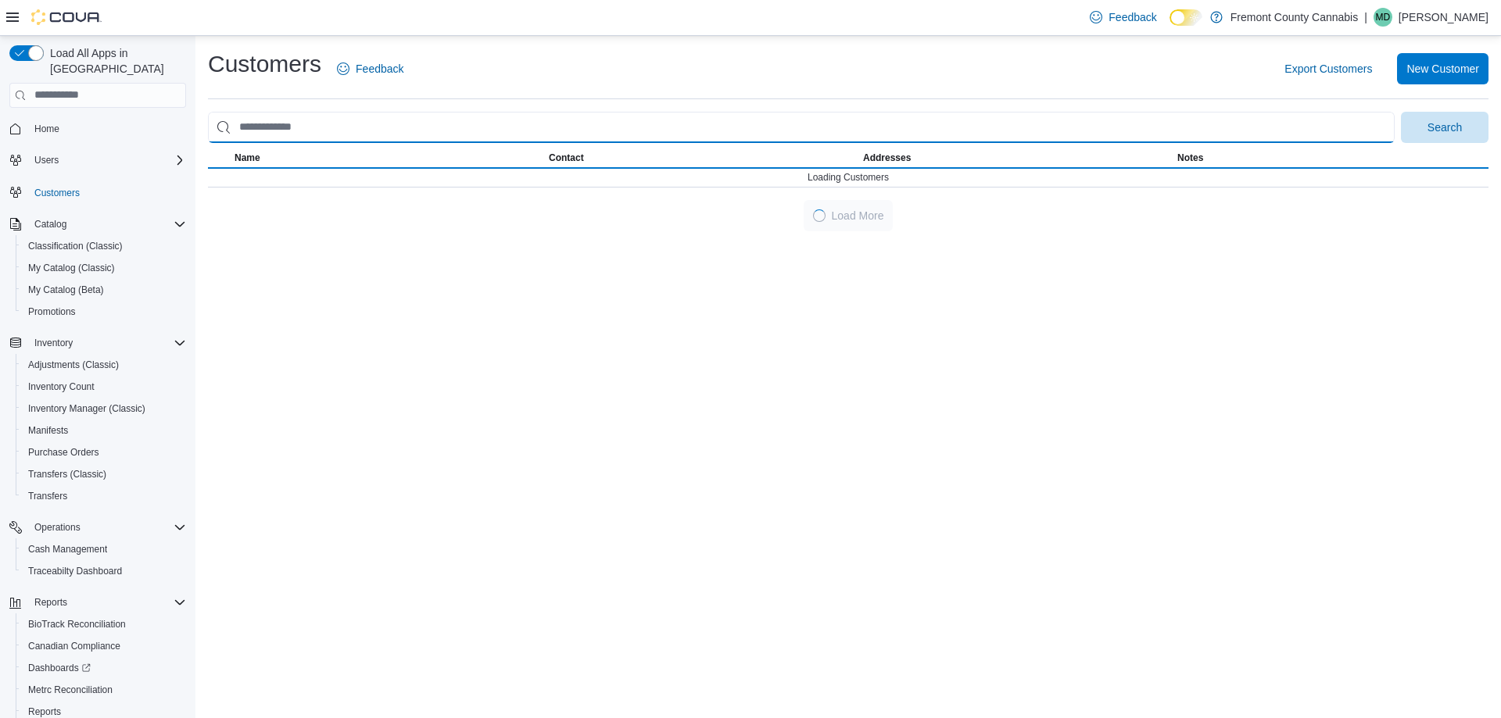
click at [312, 141] on input "search" at bounding box center [801, 127] width 1187 height 31
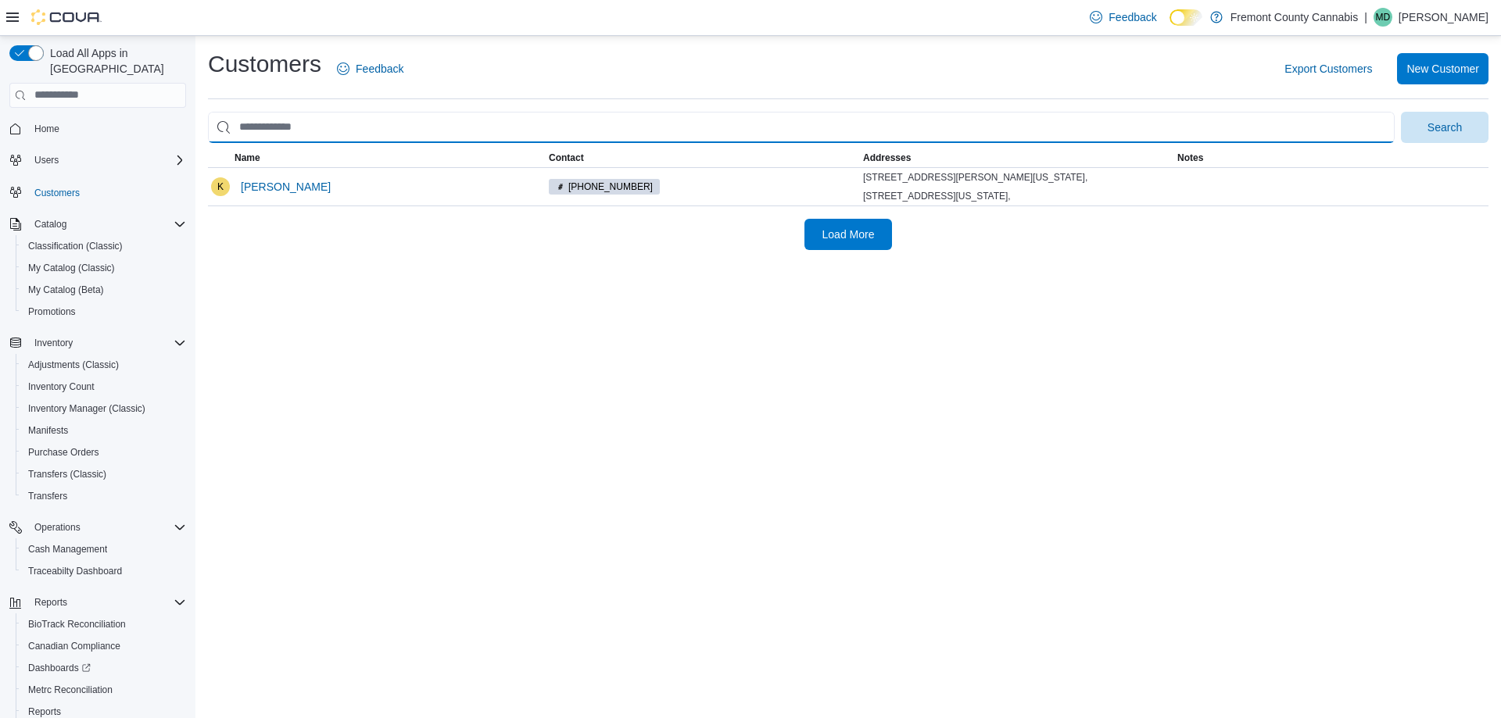
paste input "**********"
type input "**********"
click at [1401, 112] on button "Search" at bounding box center [1445, 127] width 88 height 31
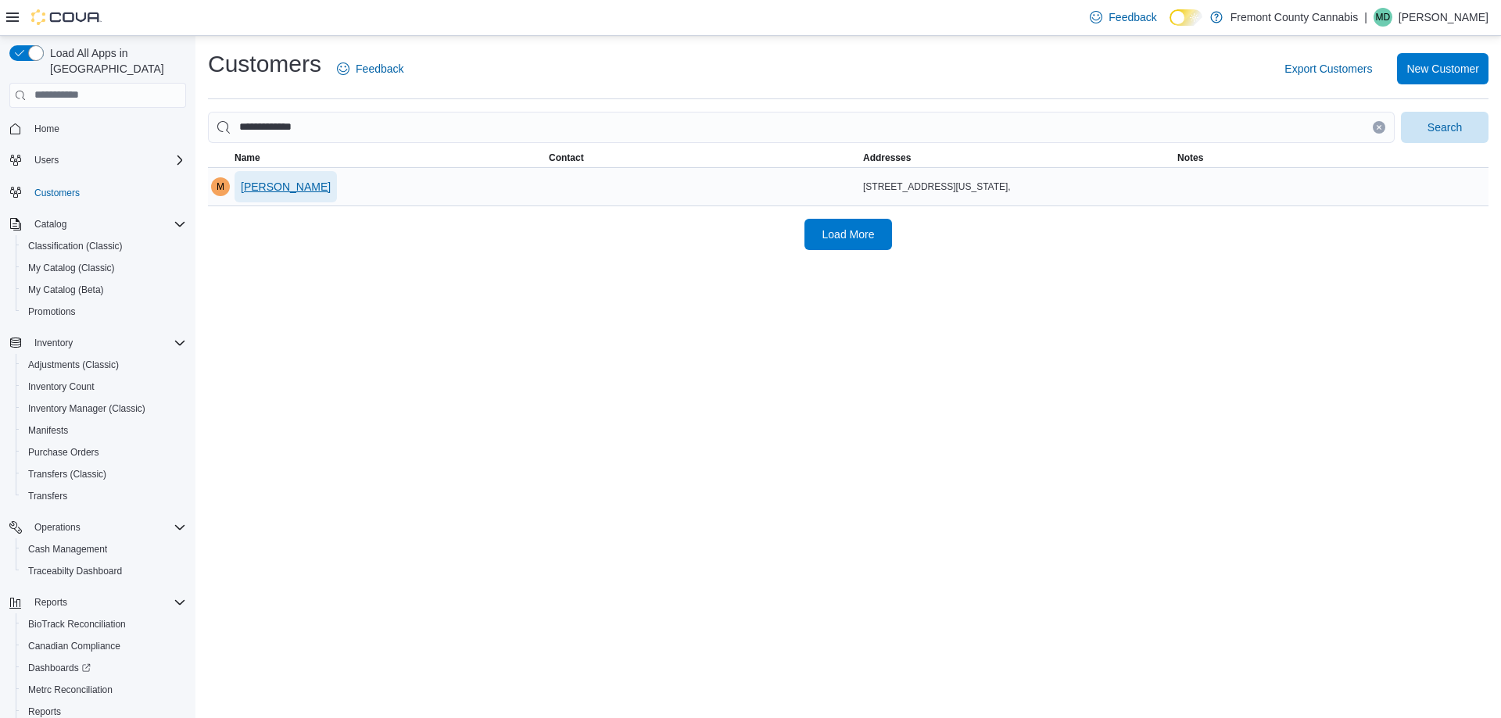
click at [246, 188] on span "Michael Woolard" at bounding box center [286, 187] width 90 height 16
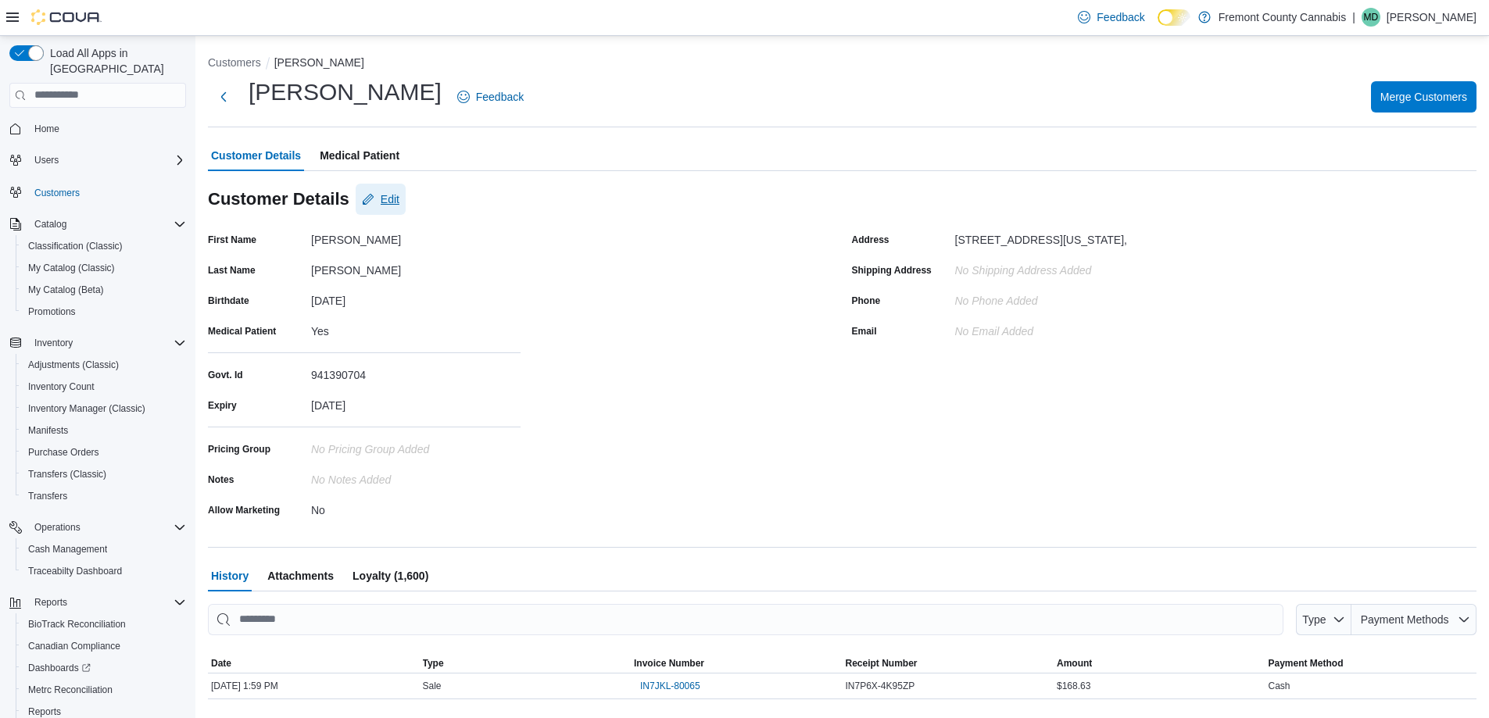
click at [388, 201] on span "Edit" at bounding box center [390, 199] width 19 height 16
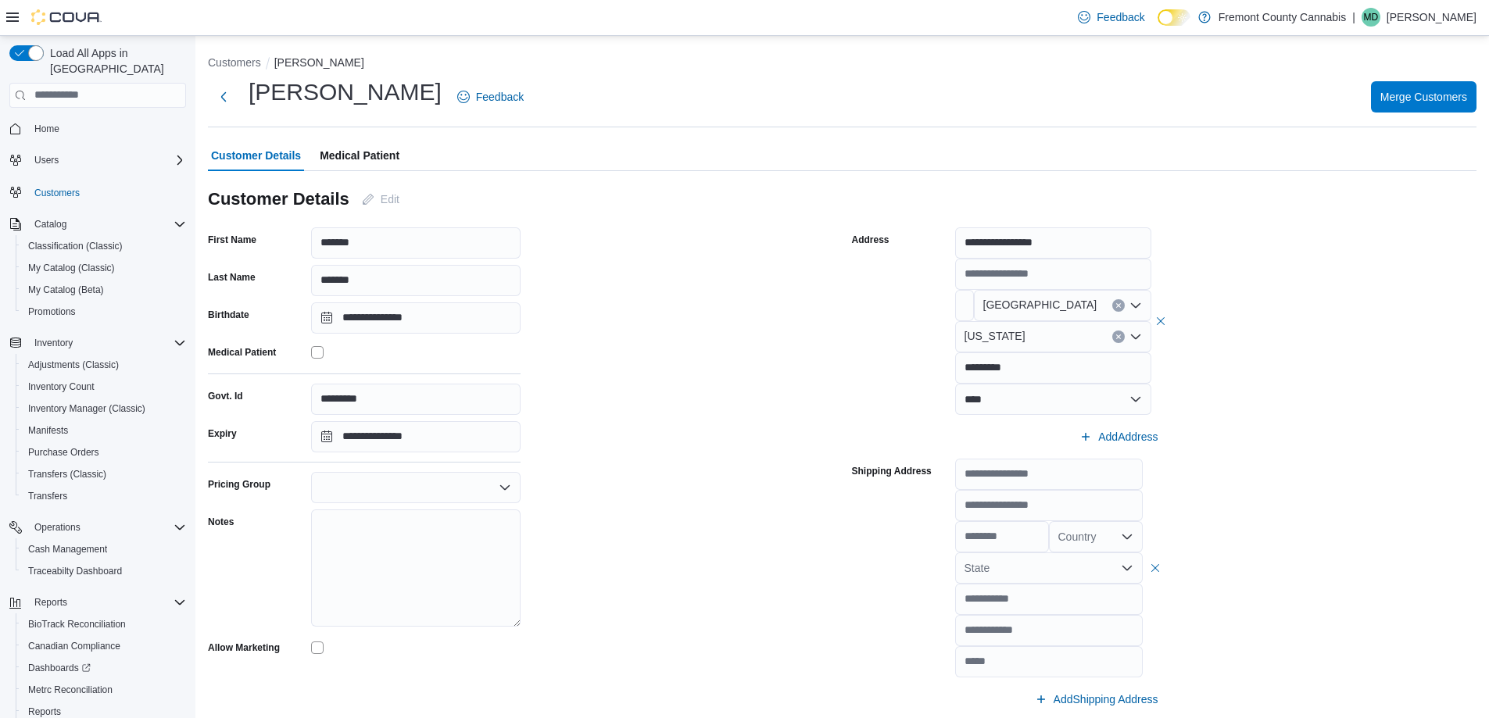
click at [386, 473] on div at bounding box center [415, 487] width 209 height 31
drag, startPoint x: 390, startPoint y: 593, endPoint x: 541, endPoint y: 553, distance: 156.0
click at [390, 592] on button "Needs Membership Renewal" at bounding box center [415, 582] width 209 height 23
click at [630, 539] on div "**********" at bounding box center [520, 546] width 625 height 638
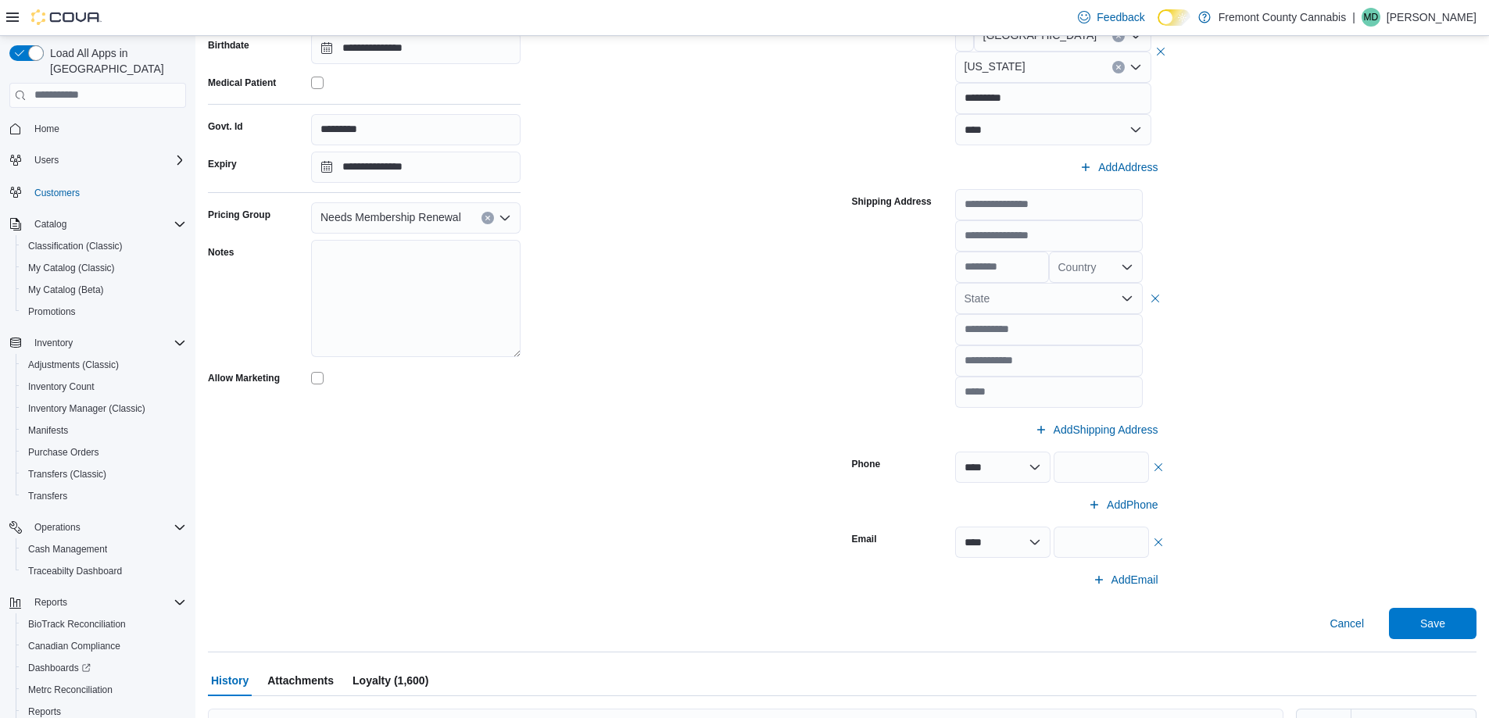
scroll to position [391, 0]
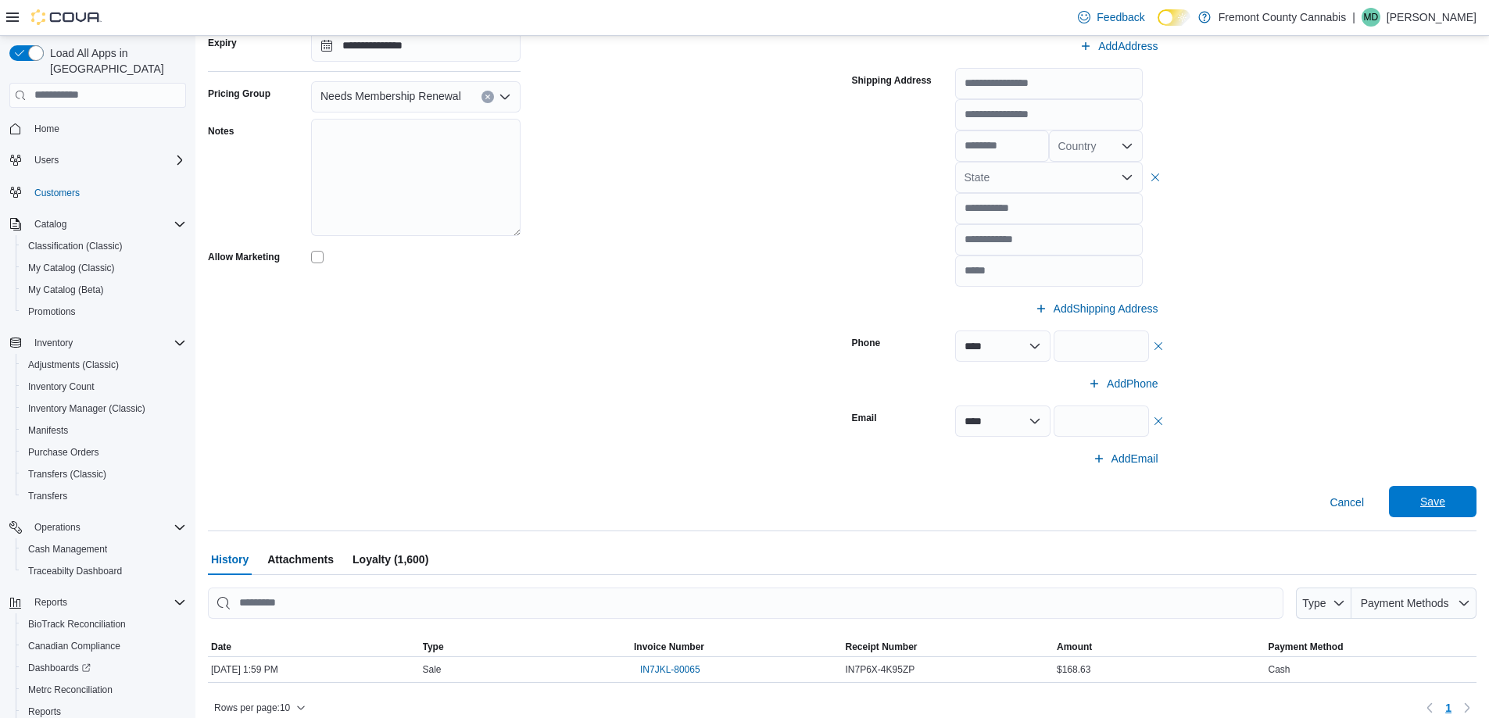
click at [1433, 512] on span "Save" at bounding box center [1432, 501] width 69 height 31
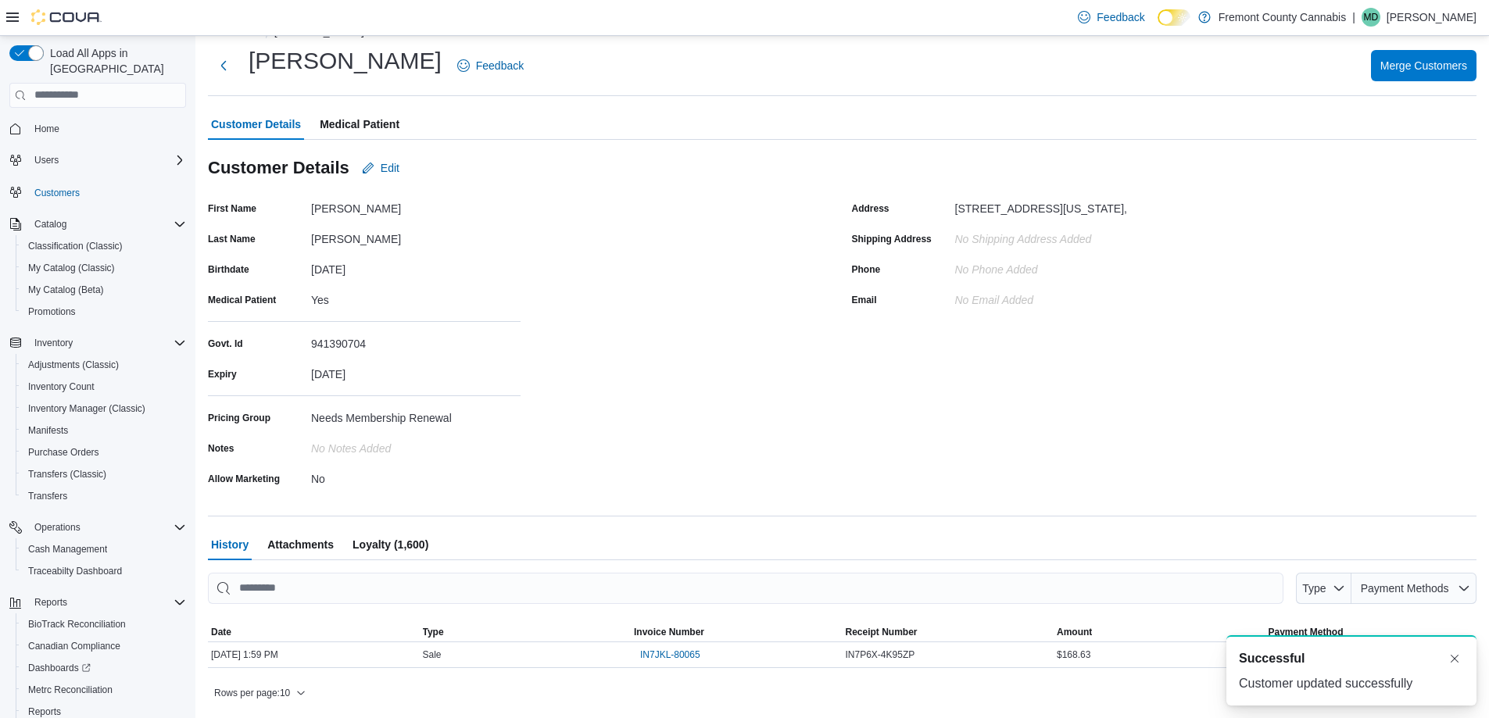
scroll to position [0, 0]
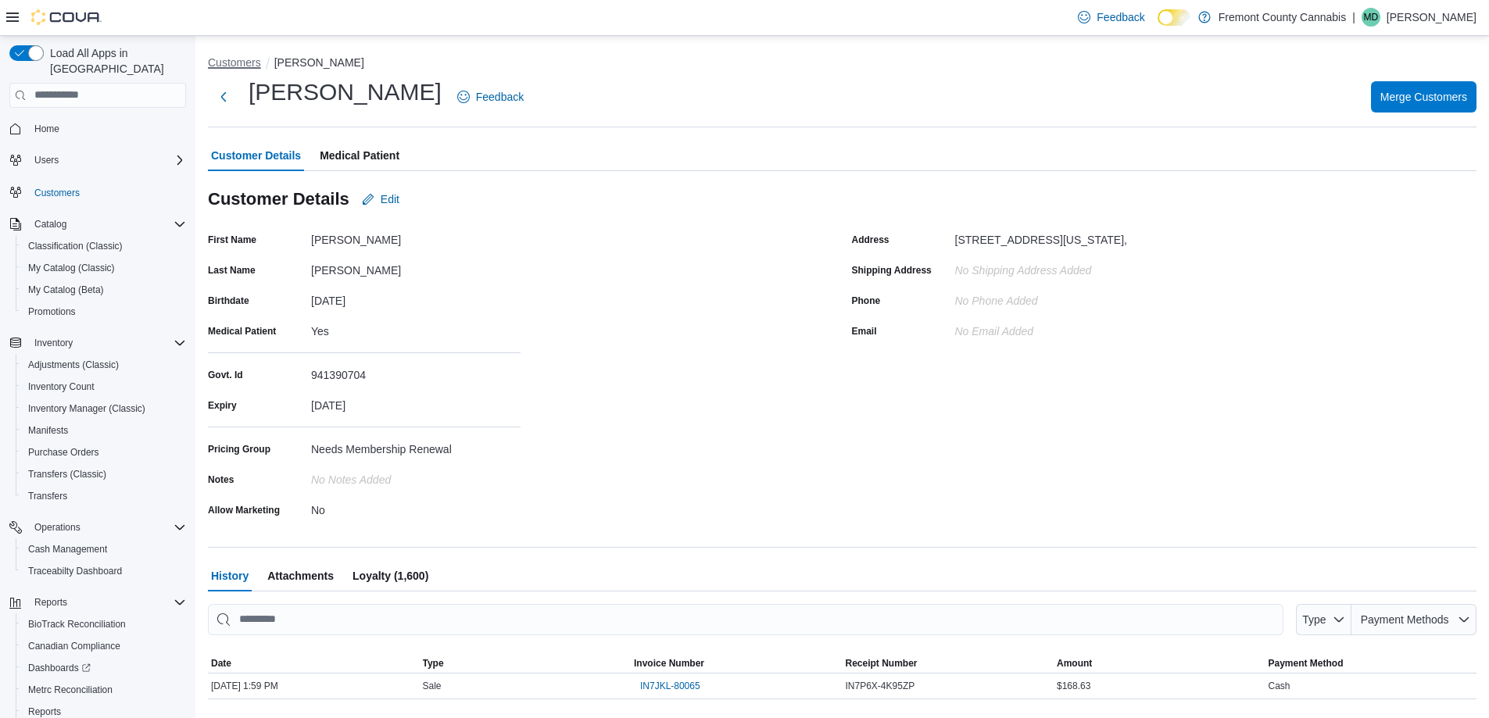
drag, startPoint x: 226, startPoint y: 68, endPoint x: 333, endPoint y: 116, distance: 117.2
click at [232, 70] on li "Customers" at bounding box center [241, 63] width 66 height 16
click at [222, 67] on button "Customers" at bounding box center [234, 62] width 53 height 13
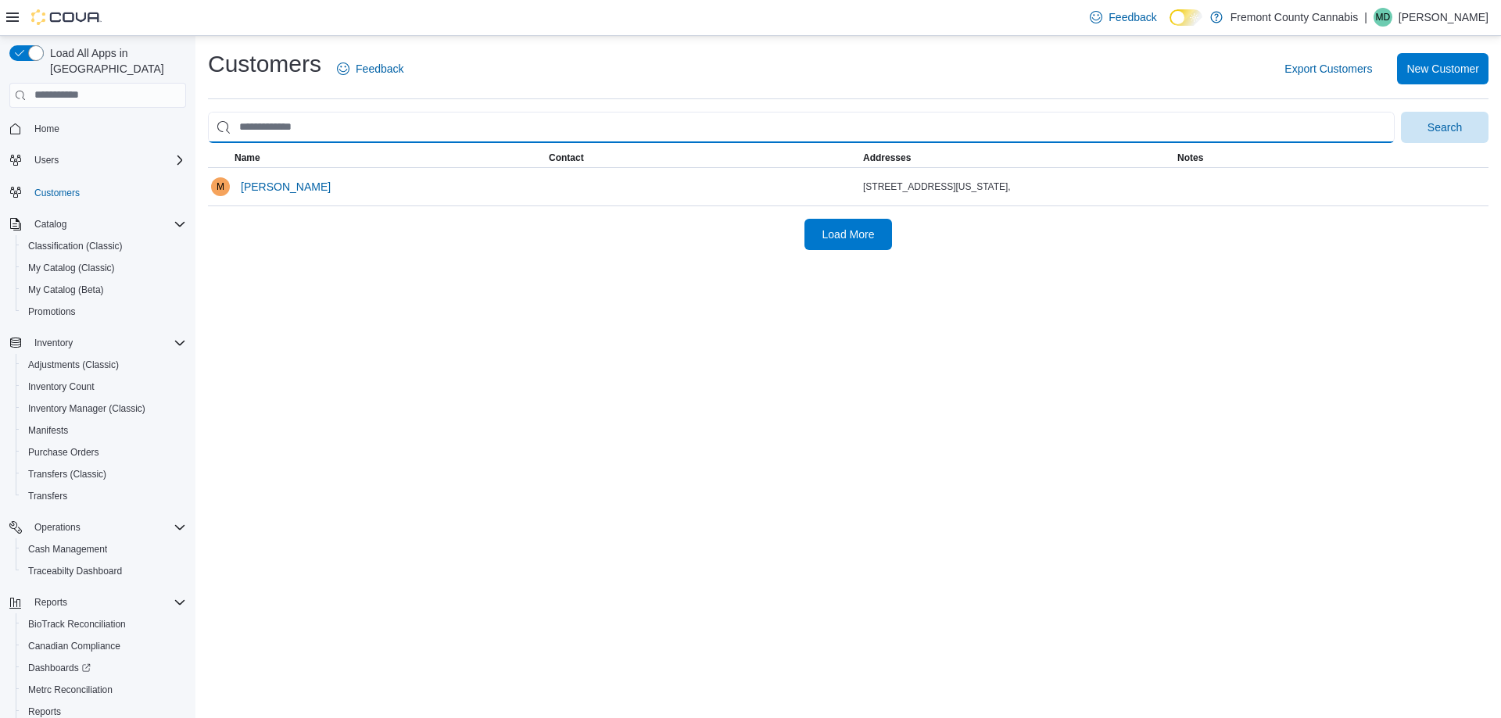
click at [320, 134] on input "search" at bounding box center [801, 127] width 1187 height 31
paste input "**********"
type input "**********"
click at [1401, 112] on button "Search" at bounding box center [1445, 127] width 88 height 31
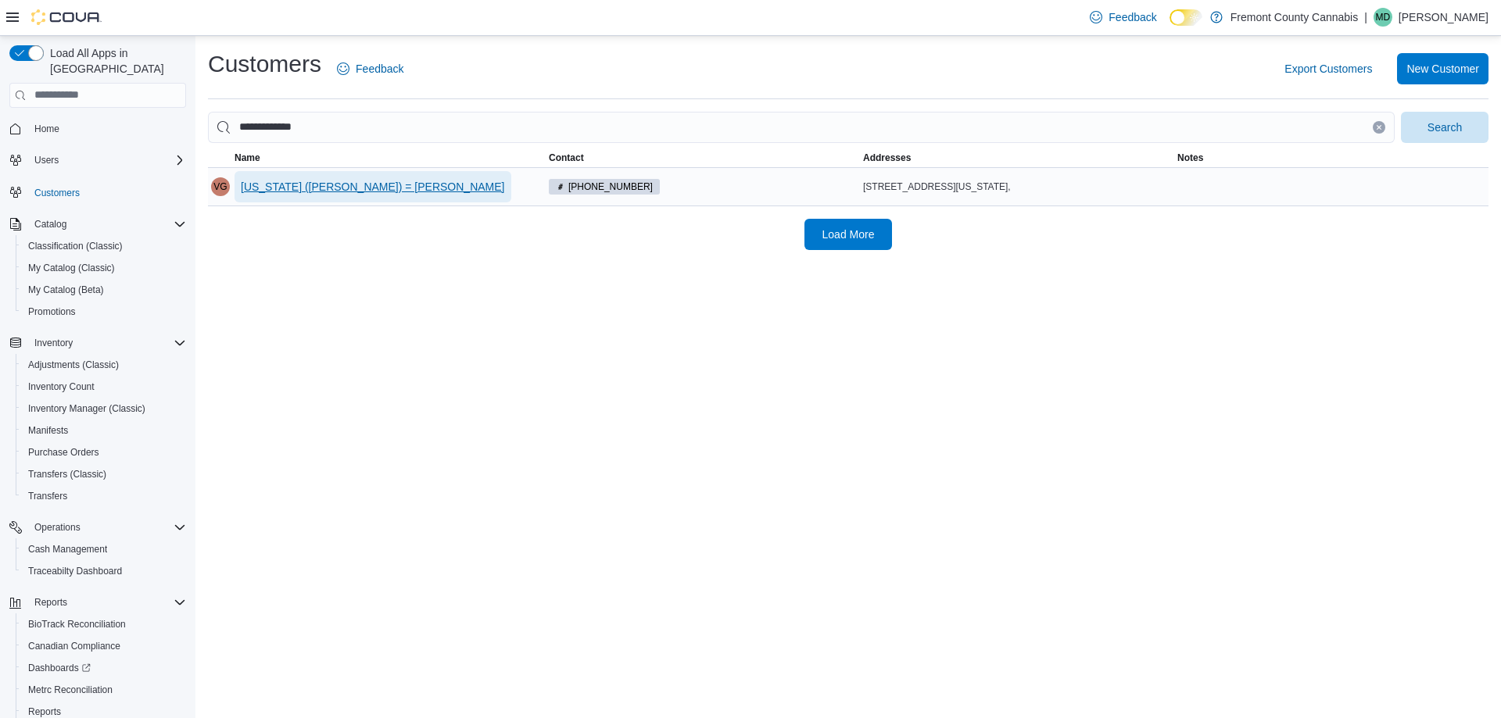
click at [268, 184] on span "Virginia (Ginny) = Dawson" at bounding box center [373, 187] width 264 height 16
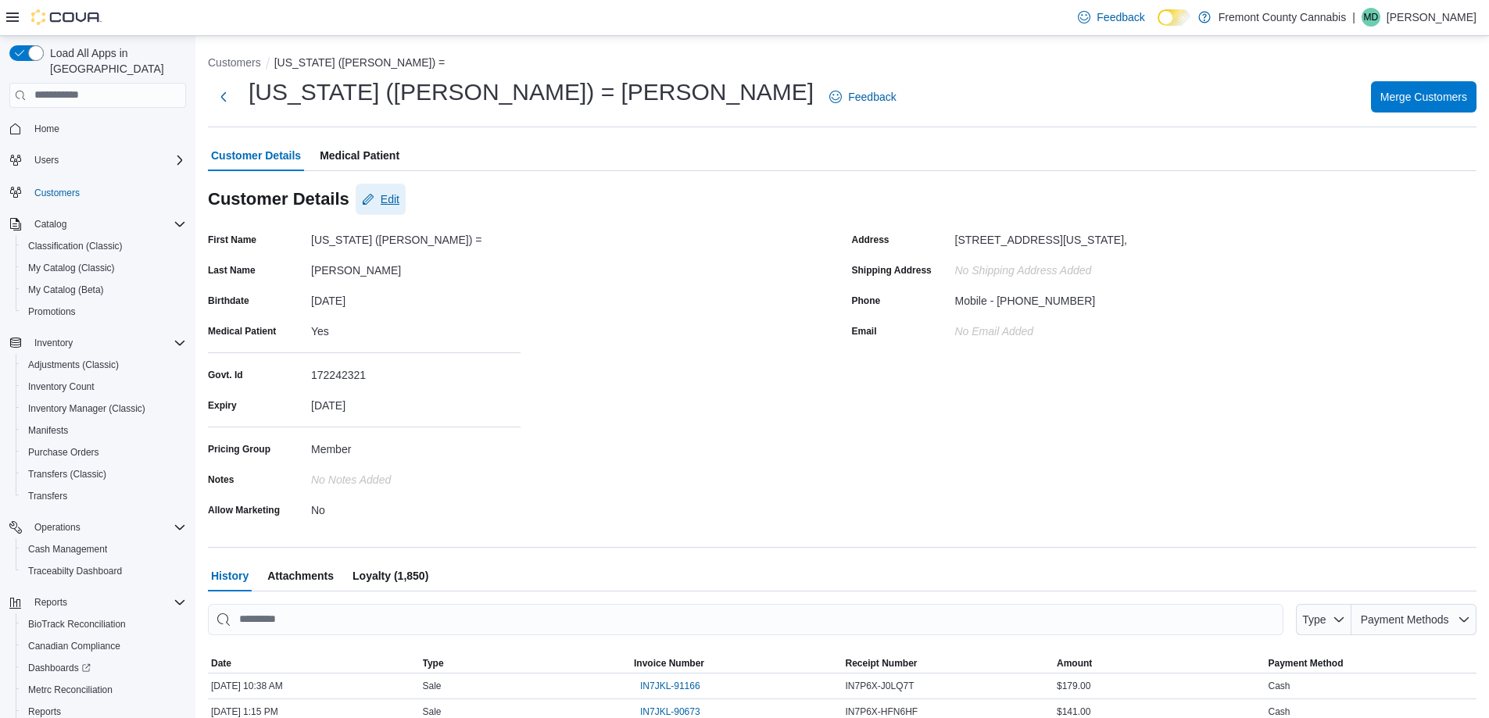
click at [385, 201] on span "Edit" at bounding box center [390, 199] width 19 height 16
select select "******"
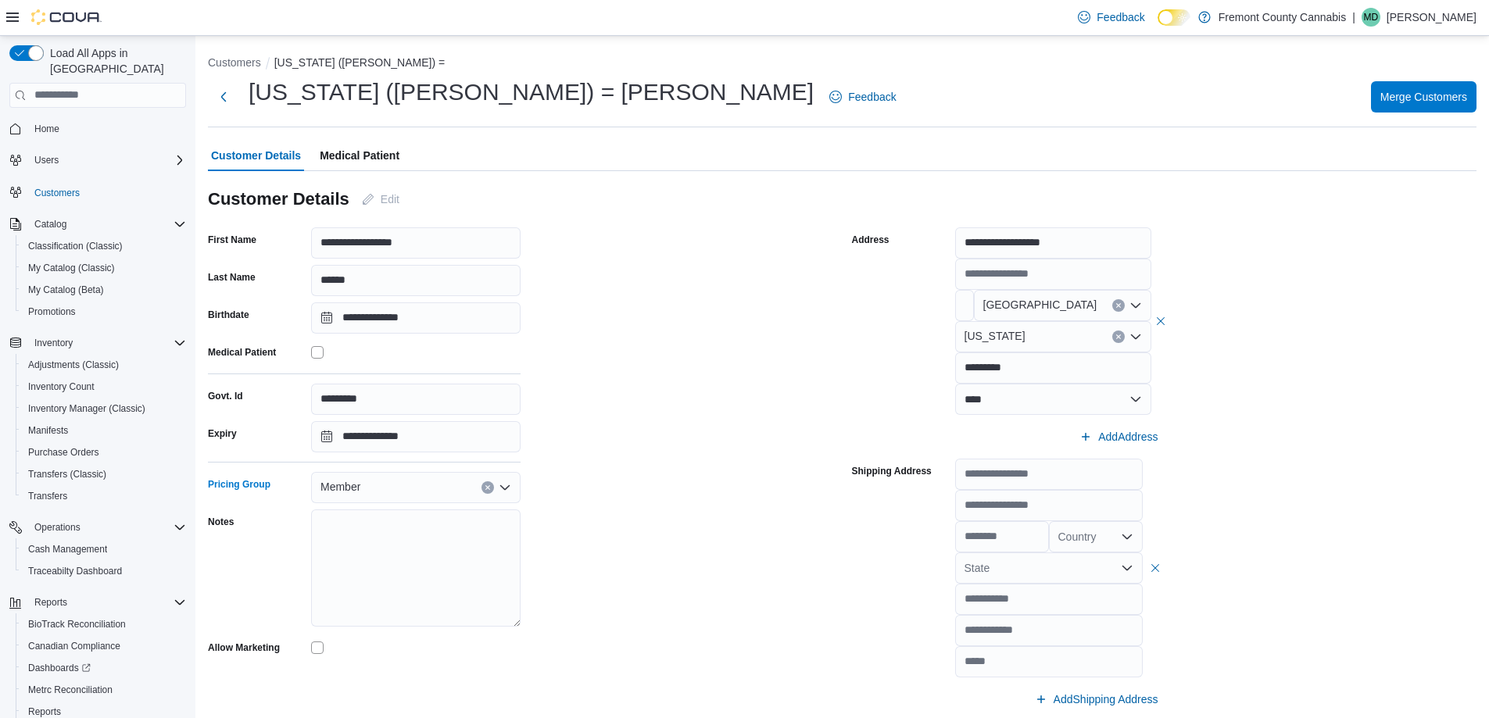
click at [406, 474] on div "Member" at bounding box center [415, 487] width 209 height 31
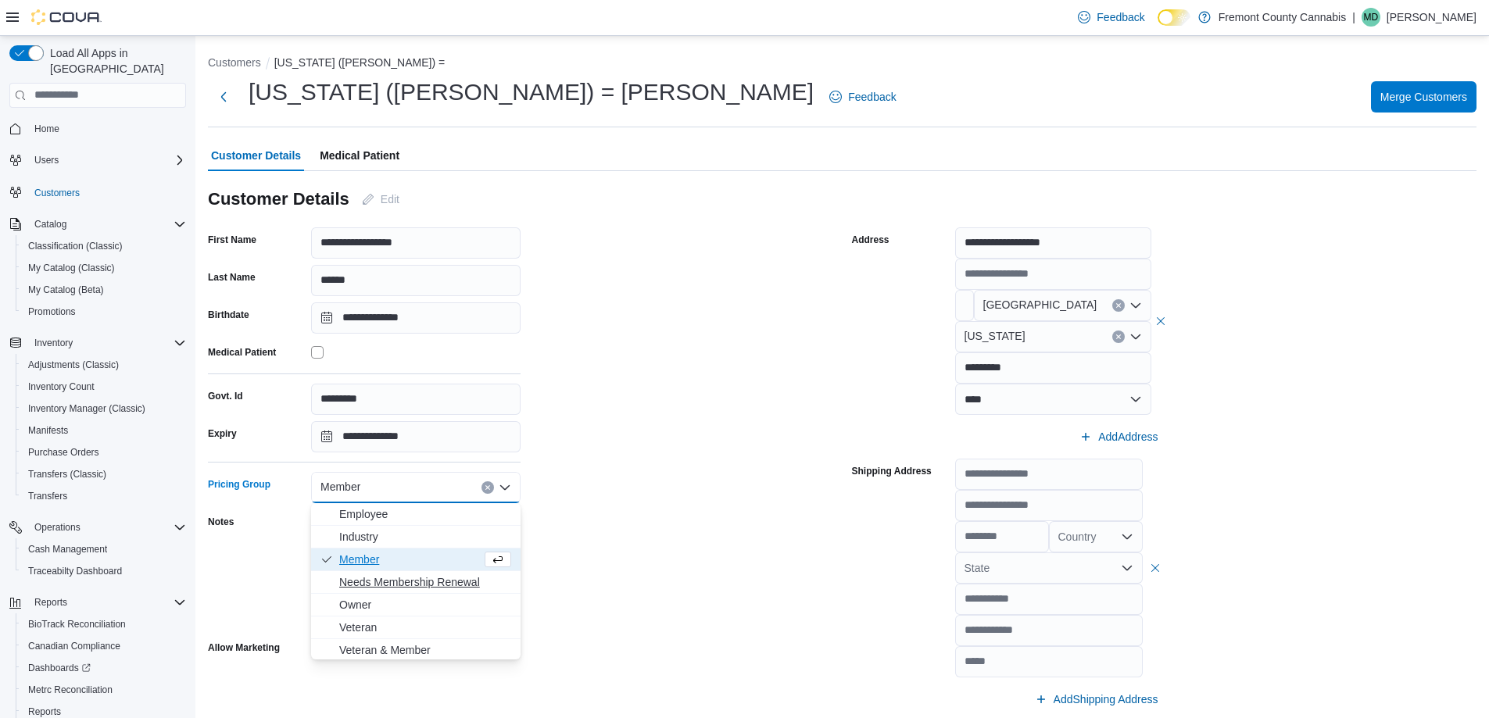
click at [377, 582] on span "Needs Membership Renewal" at bounding box center [425, 582] width 172 height 16
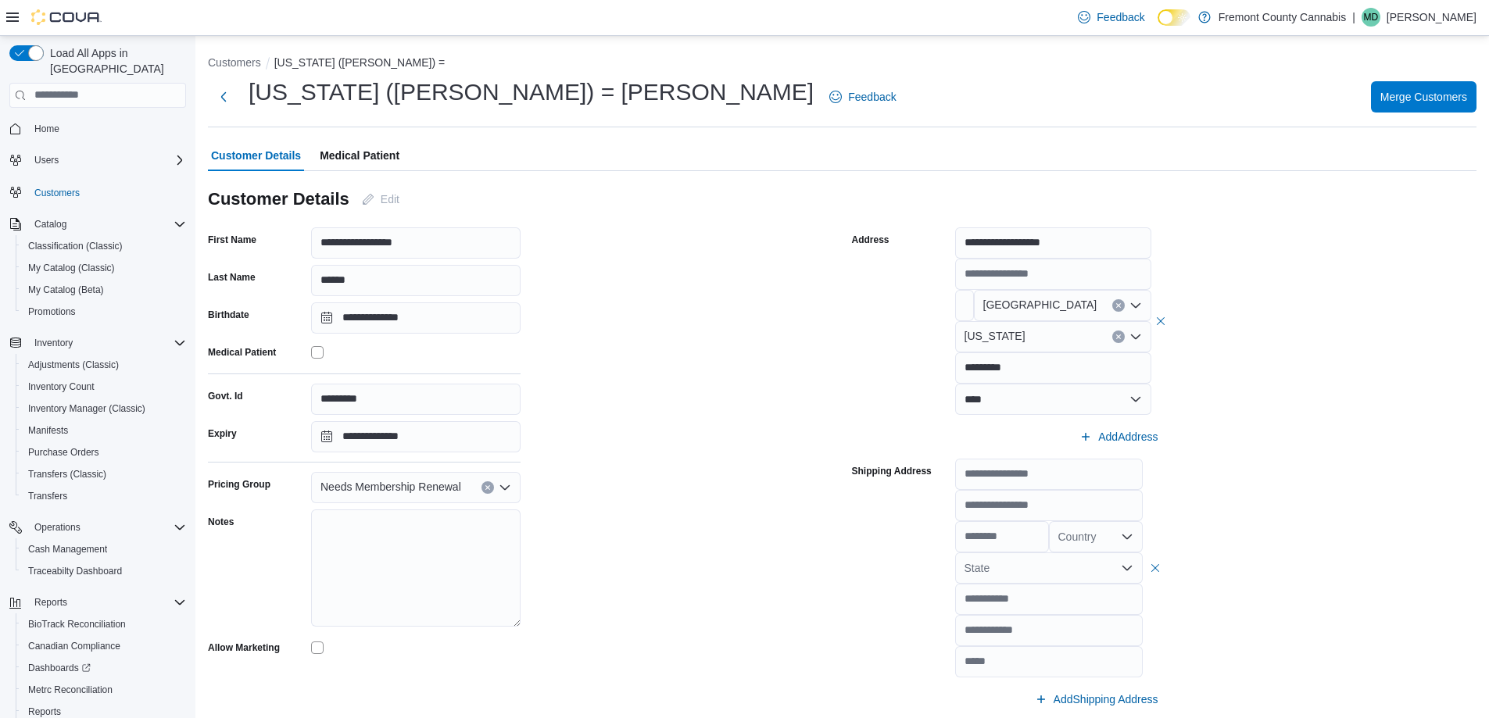
click at [649, 503] on div "**********" at bounding box center [520, 546] width 625 height 638
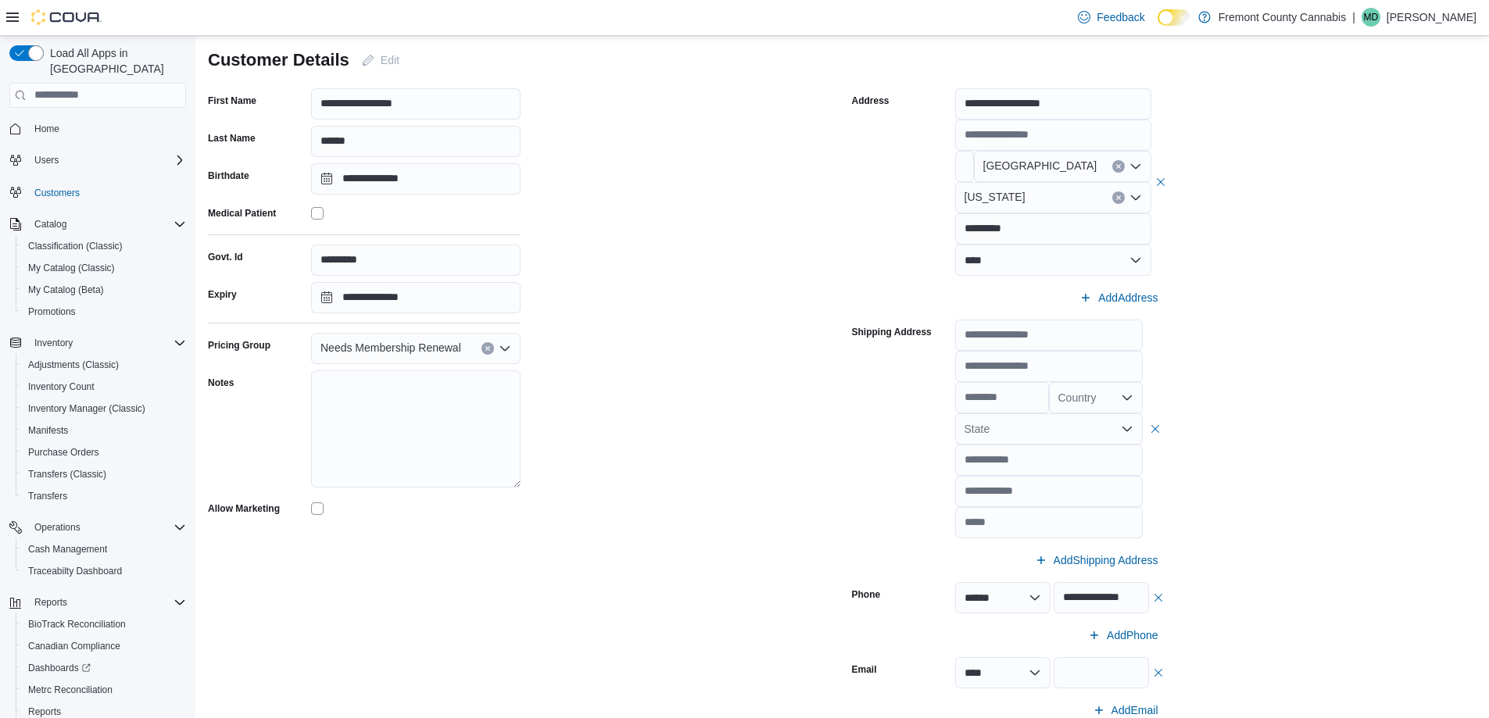
scroll to position [313, 0]
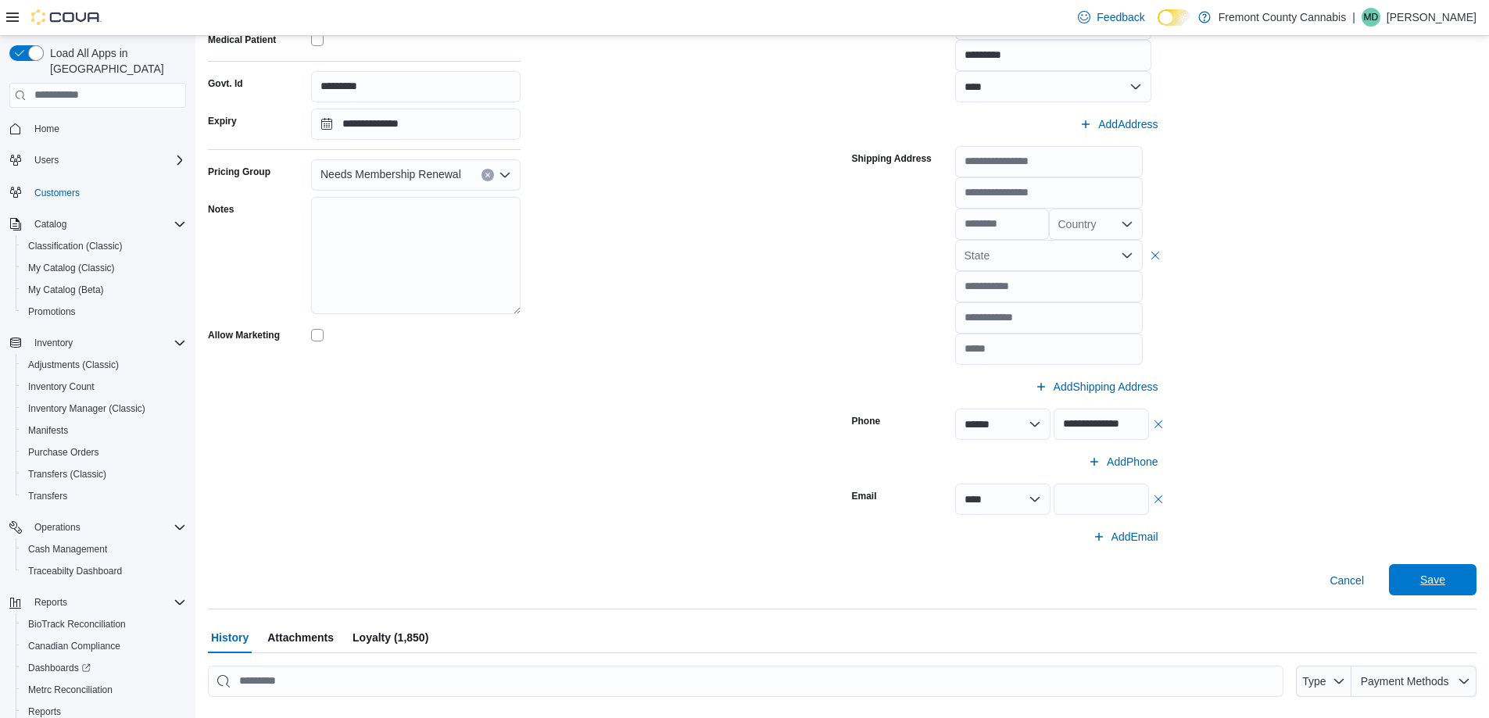
click at [1459, 586] on span "Save" at bounding box center [1432, 579] width 69 height 31
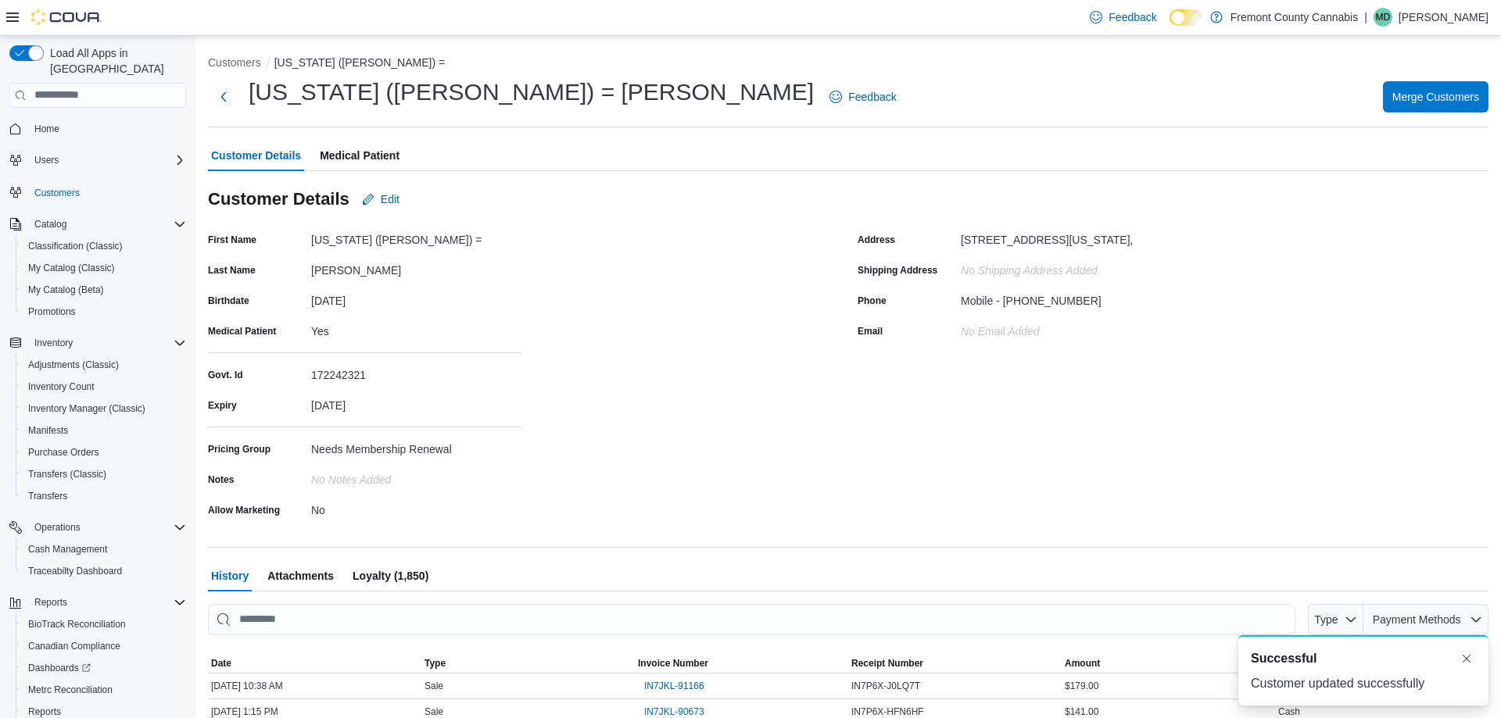
scroll to position [0, 0]
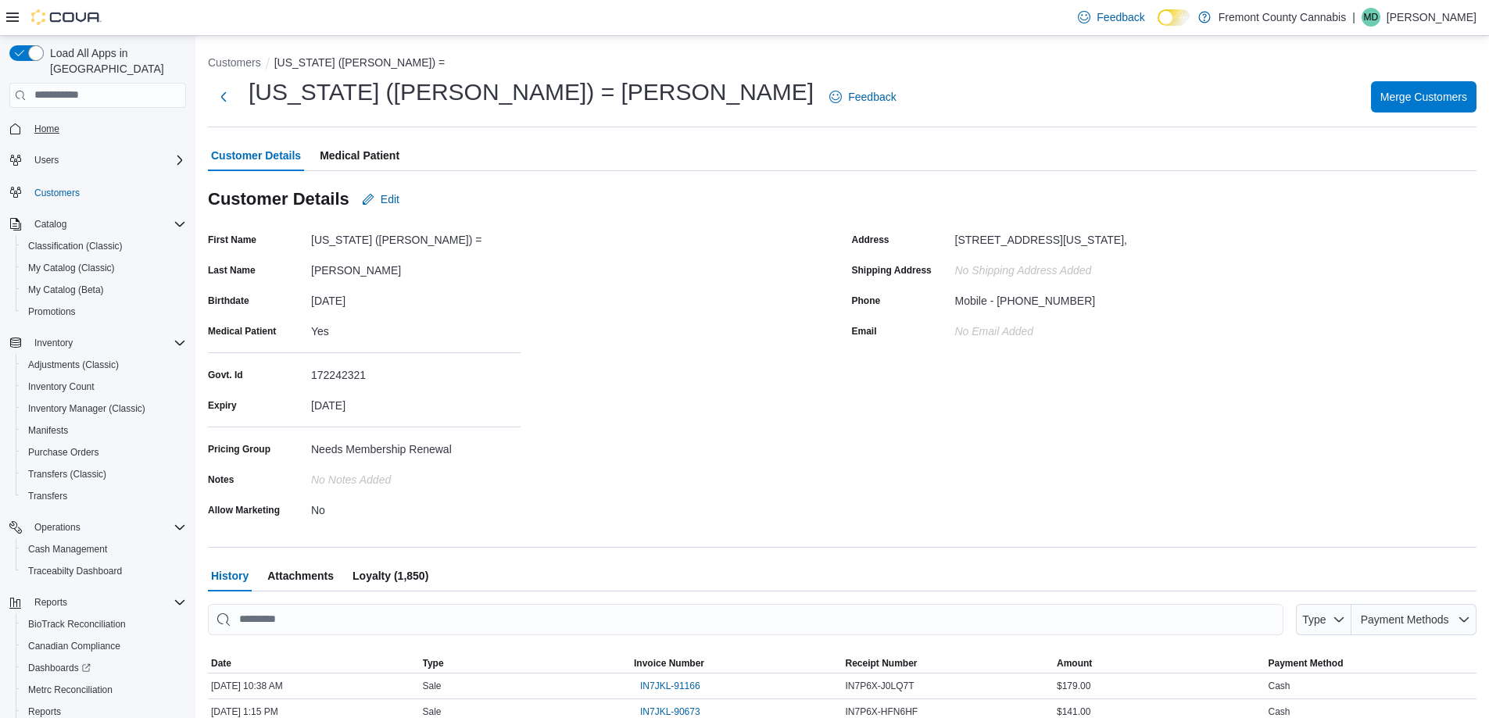
drag, startPoint x: 57, startPoint y: 126, endPoint x: 51, endPoint y: 120, distance: 8.3
click at [57, 125] on div "Home" at bounding box center [97, 128] width 177 height 29
click at [248, 66] on button "Customers" at bounding box center [234, 62] width 53 height 13
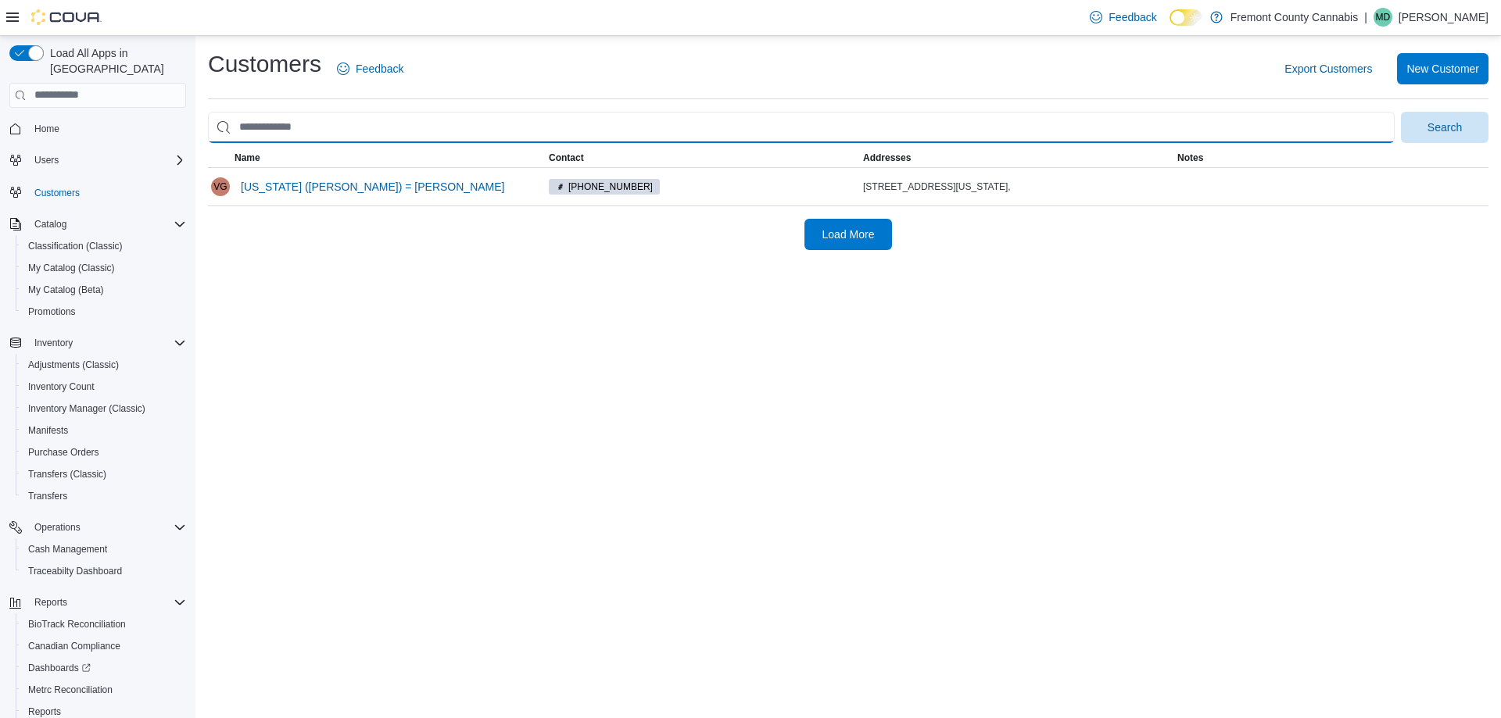
click at [283, 132] on input "search" at bounding box center [801, 127] width 1187 height 31
click at [306, 125] on input "*" at bounding box center [801, 127] width 1187 height 31
click at [1401, 112] on button "Search" at bounding box center [1445, 127] width 88 height 31
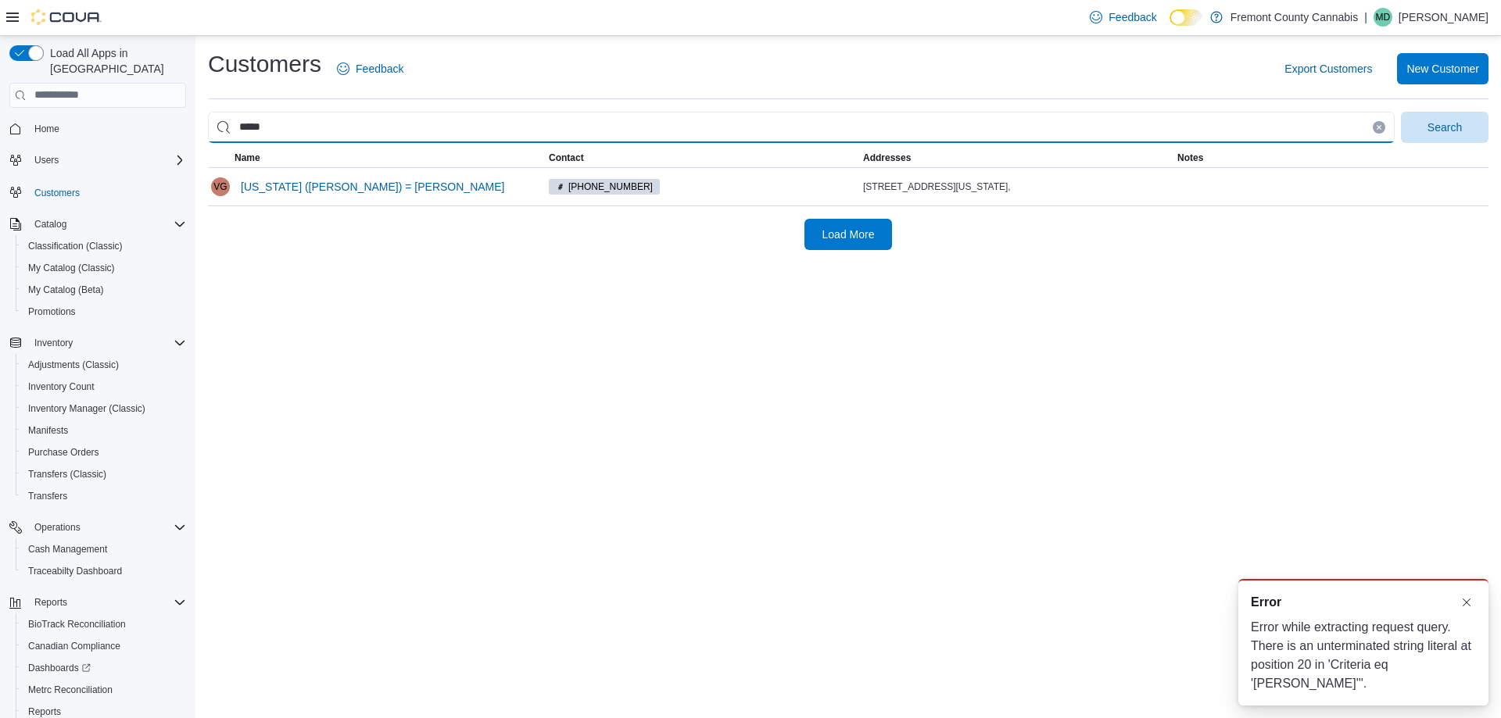
type input "*****"
click at [1401, 112] on button "Search" at bounding box center [1445, 127] width 88 height 31
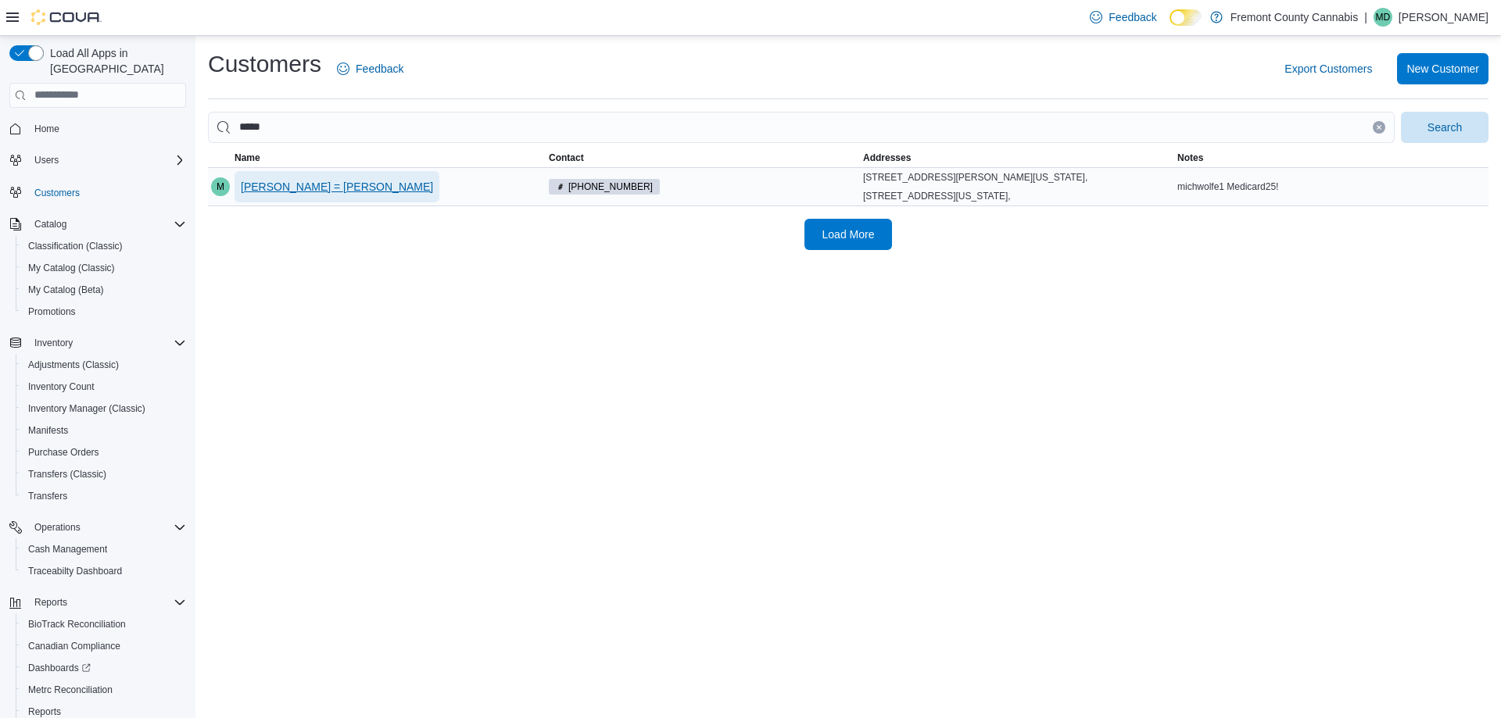
click at [264, 181] on span "Michelle = Wolfe" at bounding box center [337, 187] width 192 height 16
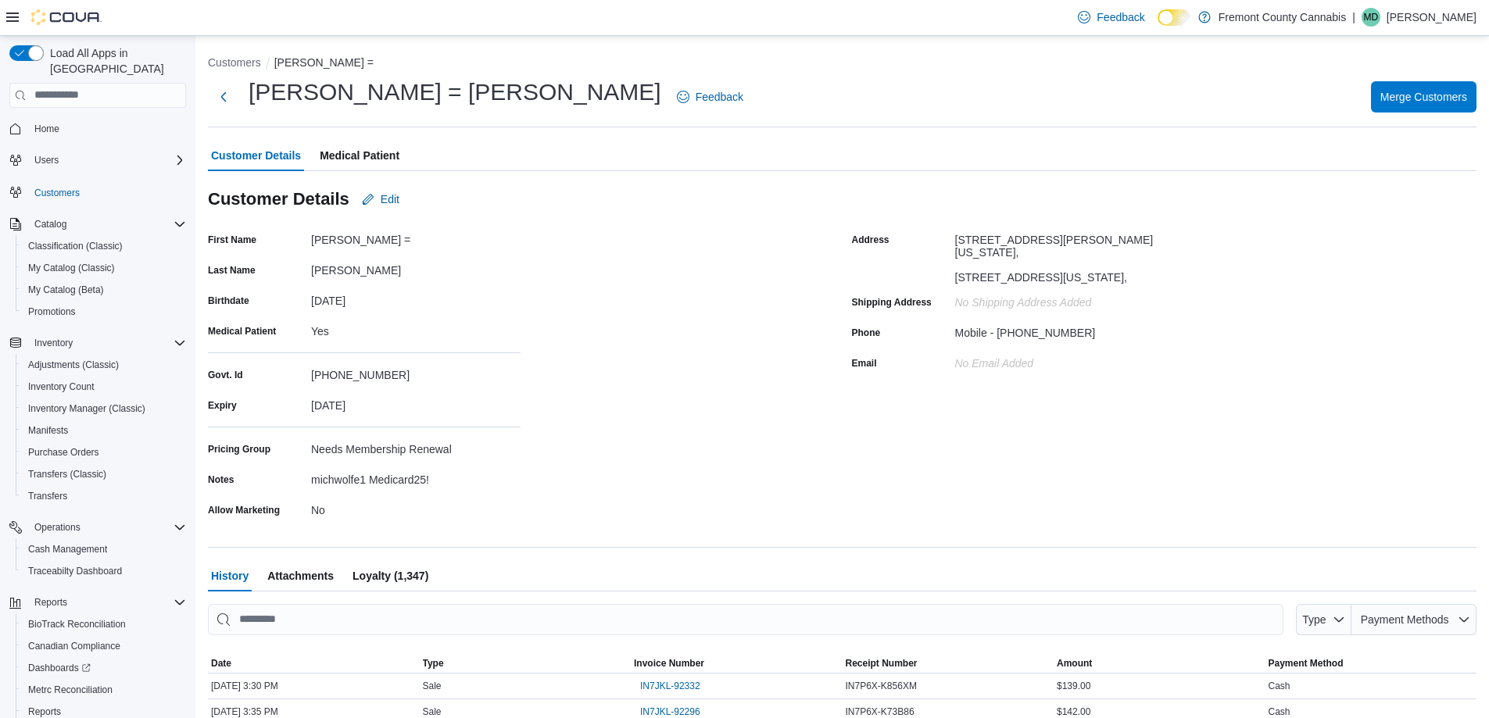
click at [362, 144] on span "Medical Patient" at bounding box center [360, 155] width 80 height 31
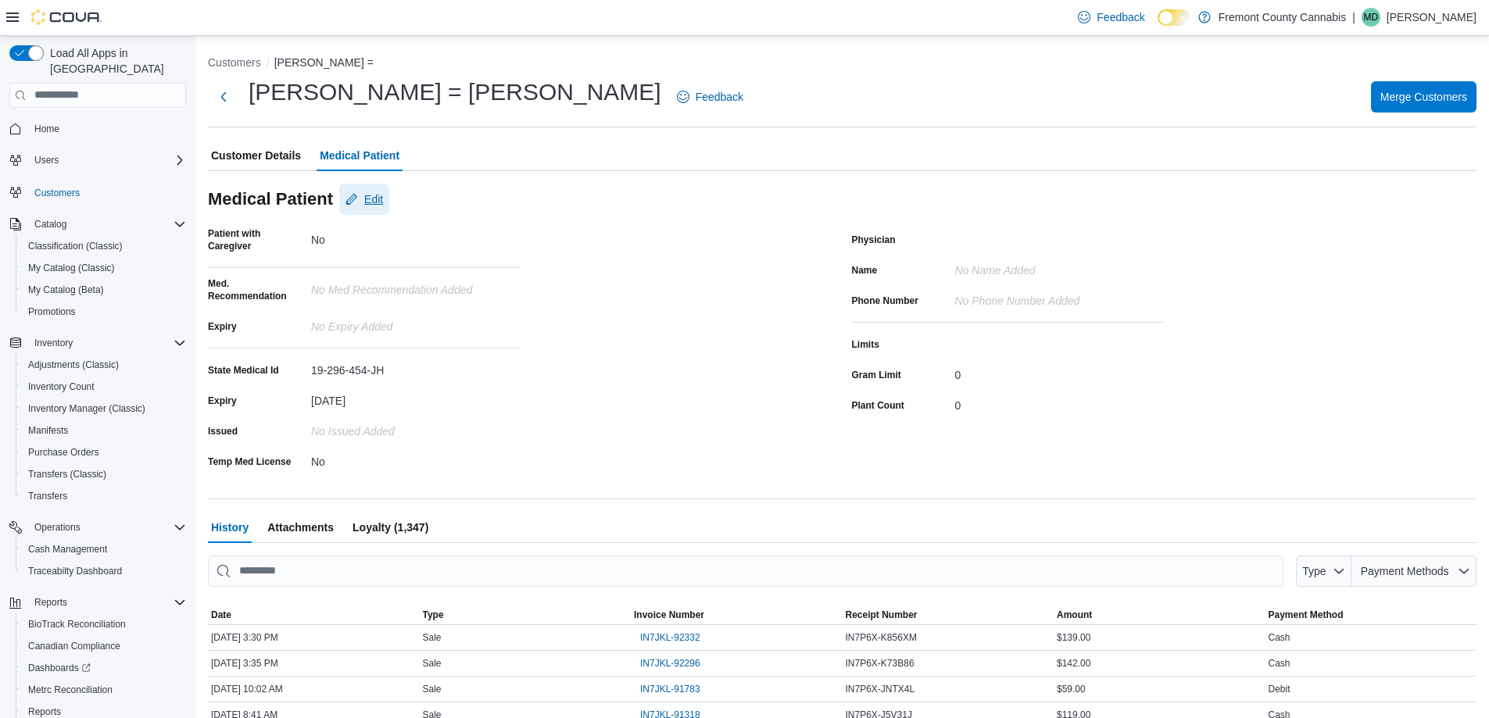
click at [368, 192] on span "Edit" at bounding box center [373, 199] width 19 height 16
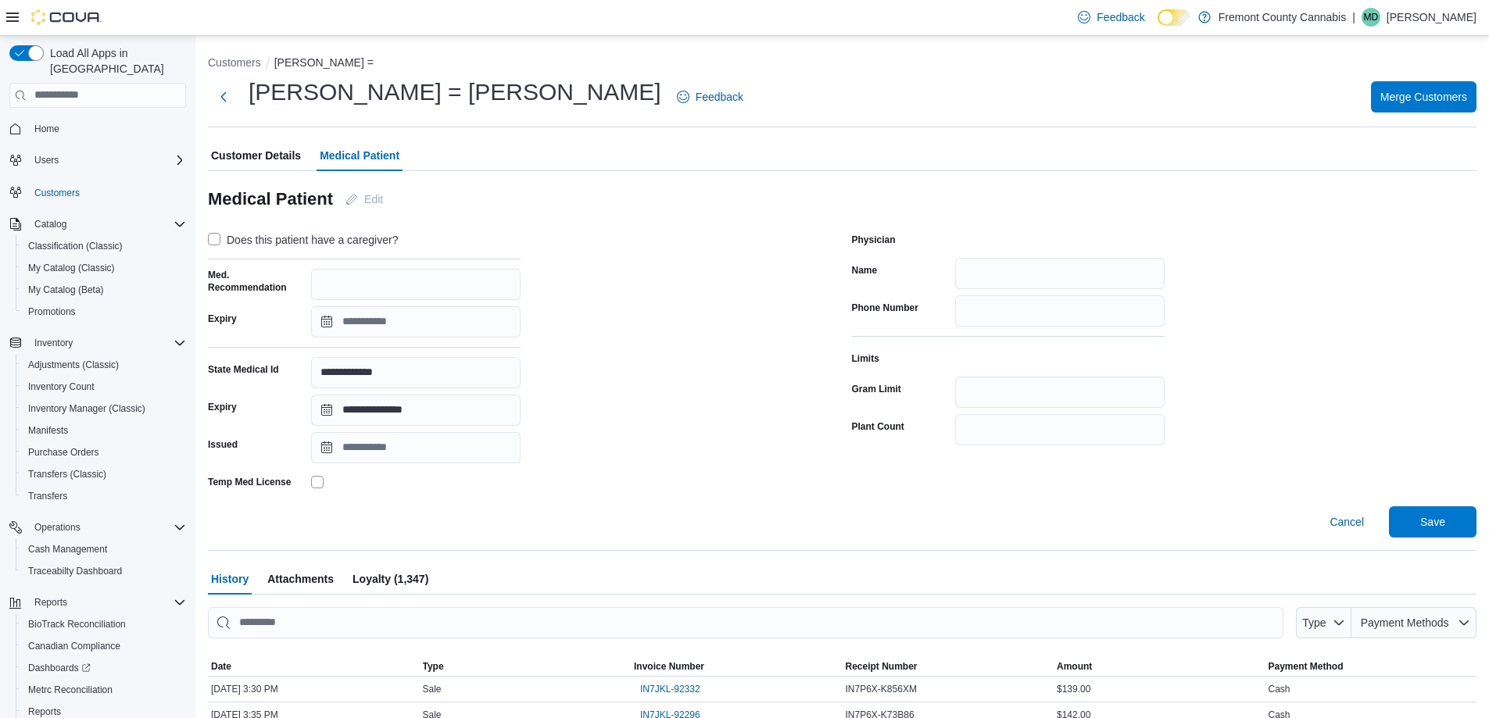
click at [360, 426] on div "**********" at bounding box center [364, 360] width 313 height 267
click at [368, 413] on input "**********" at bounding box center [415, 410] width 209 height 31
click at [476, 528] on div "10" at bounding box center [471, 530] width 27 height 27
click at [430, 399] on input "**********" at bounding box center [415, 410] width 209 height 31
click at [473, 453] on div "2025" at bounding box center [458, 444] width 56 height 25
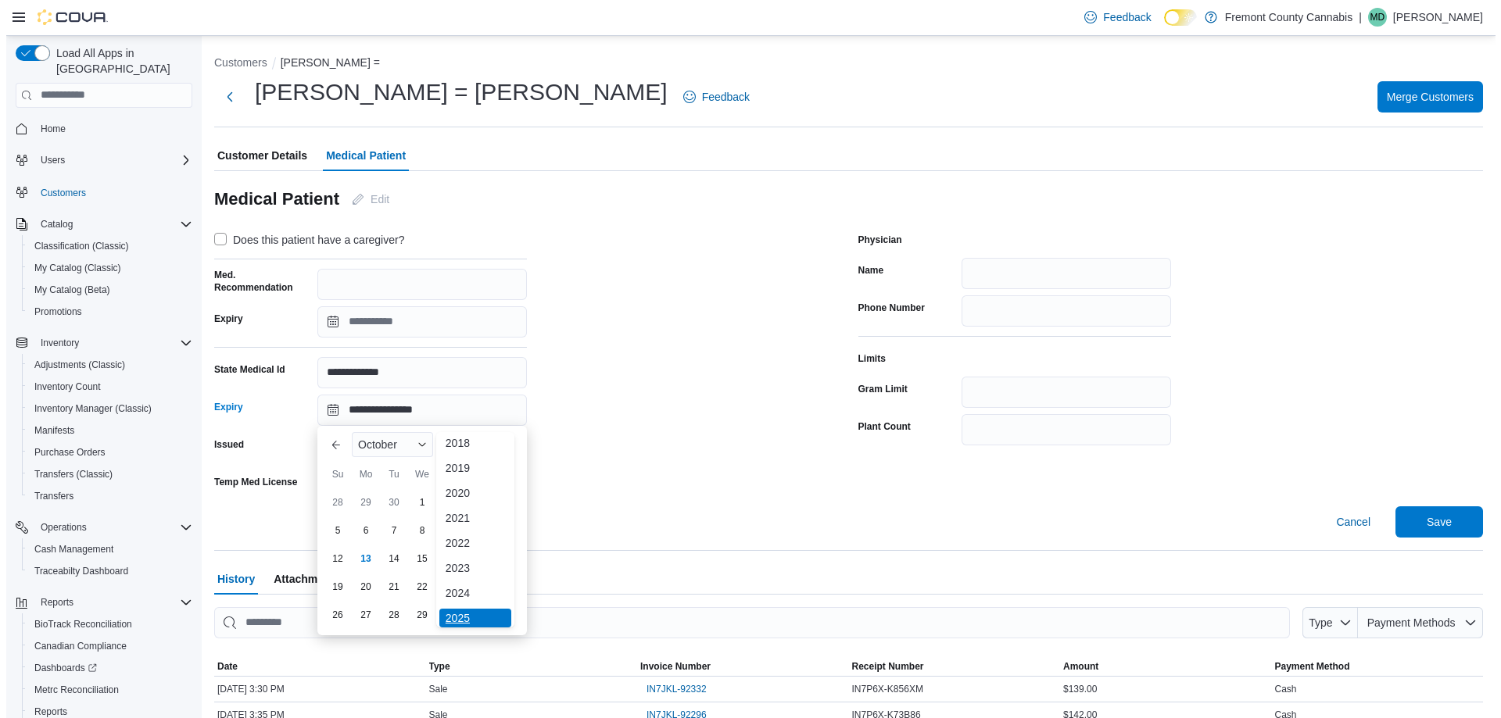
scroll to position [83, 0]
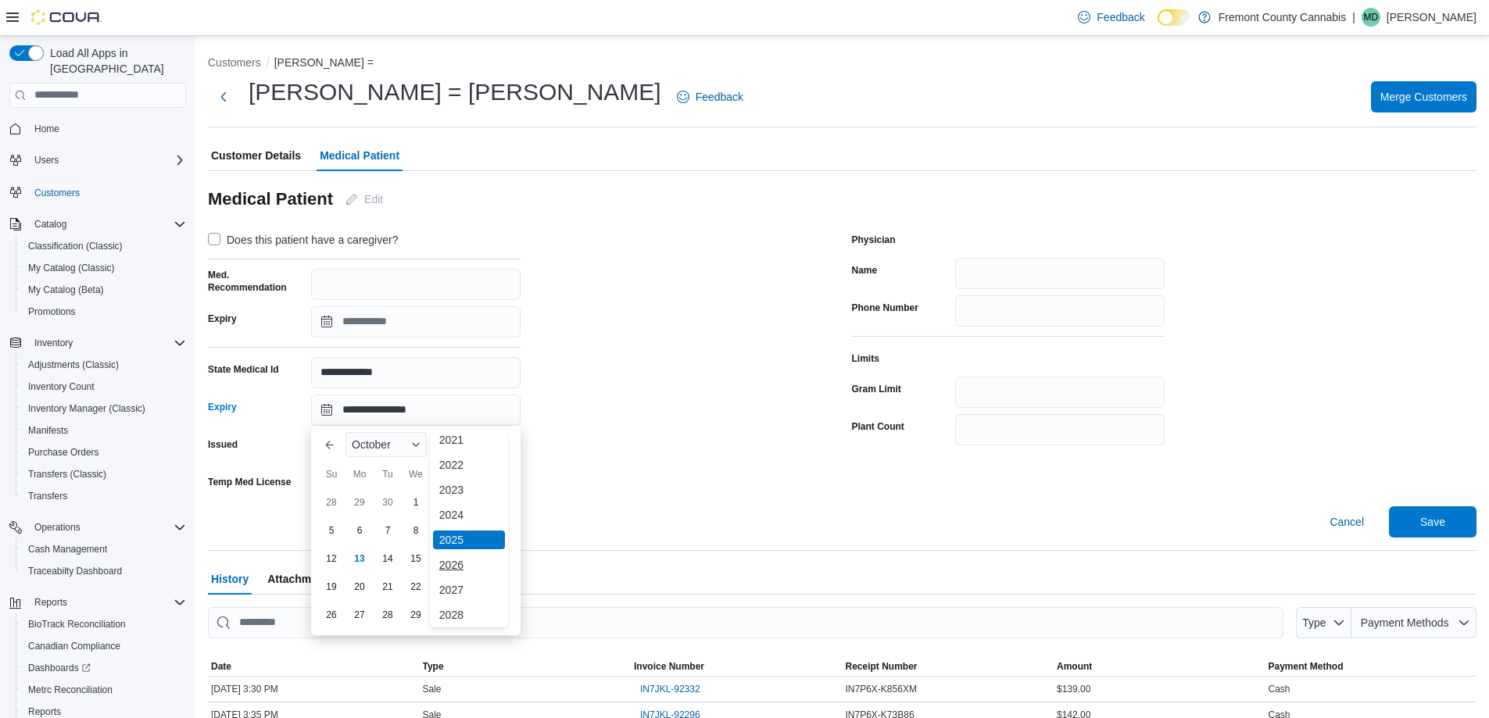
click at [464, 560] on div "2026" at bounding box center [469, 565] width 72 height 19
type input "**********"
click at [668, 476] on div "**********" at bounding box center [520, 360] width 625 height 267
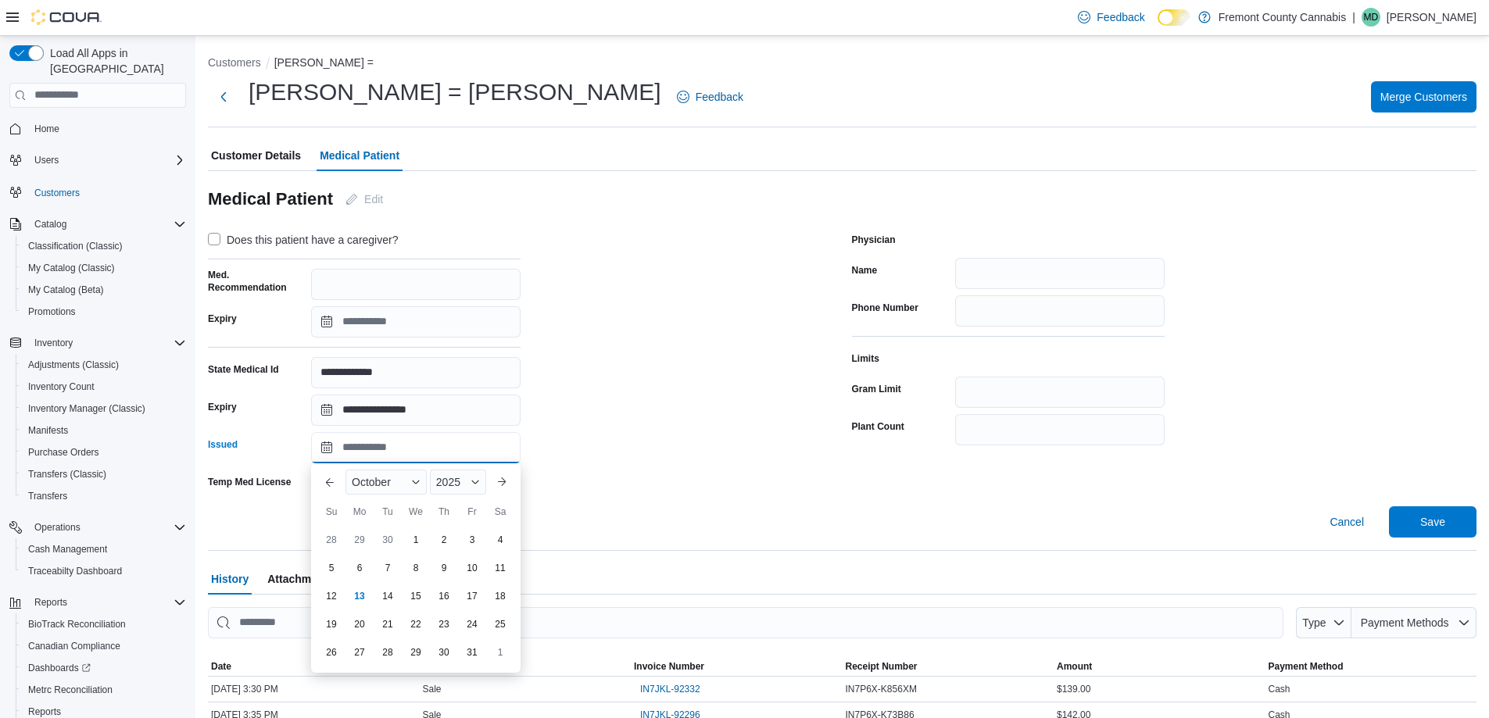
click at [367, 456] on input "Issued" at bounding box center [415, 447] width 209 height 31
drag, startPoint x: 476, startPoint y: 566, endPoint x: 604, endPoint y: 510, distance: 140.0
click at [477, 566] on div "10" at bounding box center [472, 568] width 25 height 25
type input "**********"
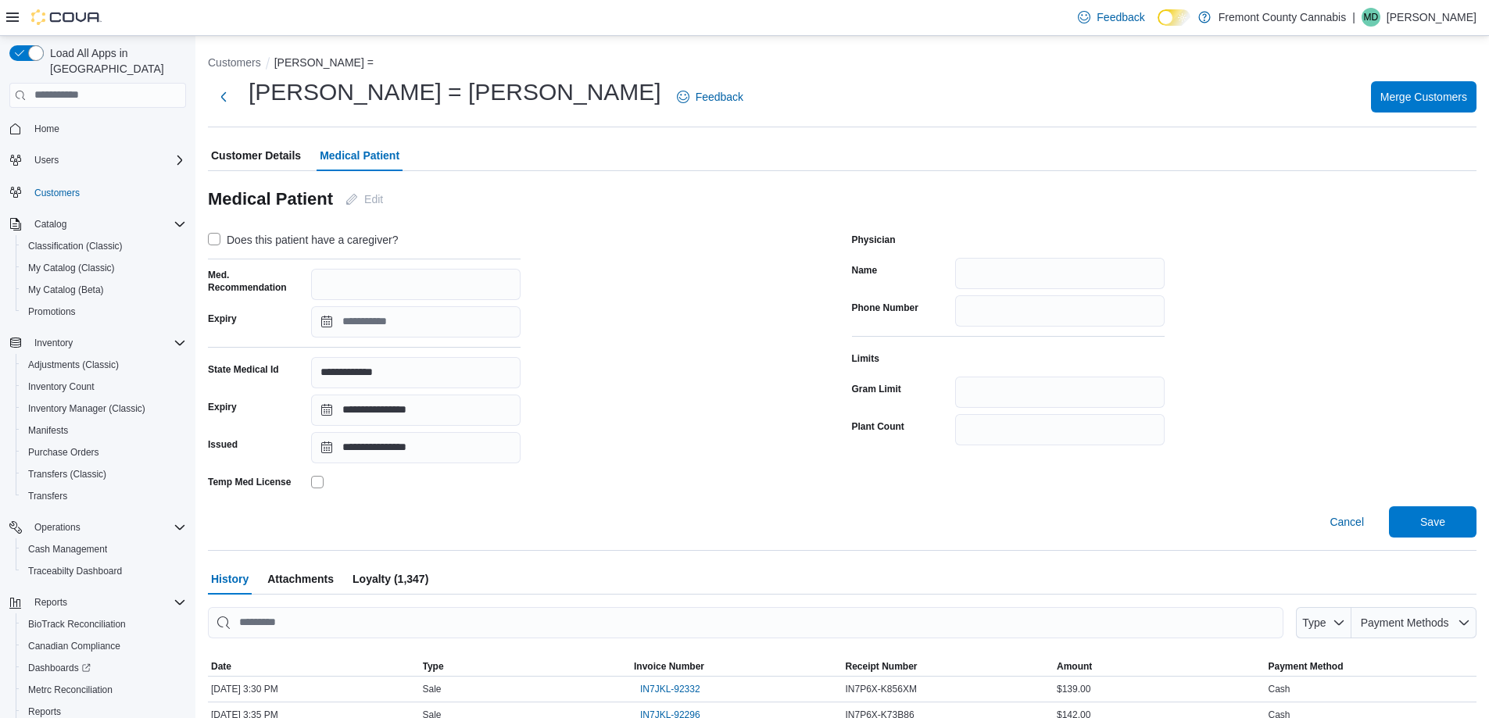
click at [668, 479] on div "**********" at bounding box center [520, 360] width 625 height 267
click at [1448, 514] on span "Save" at bounding box center [1432, 521] width 69 height 31
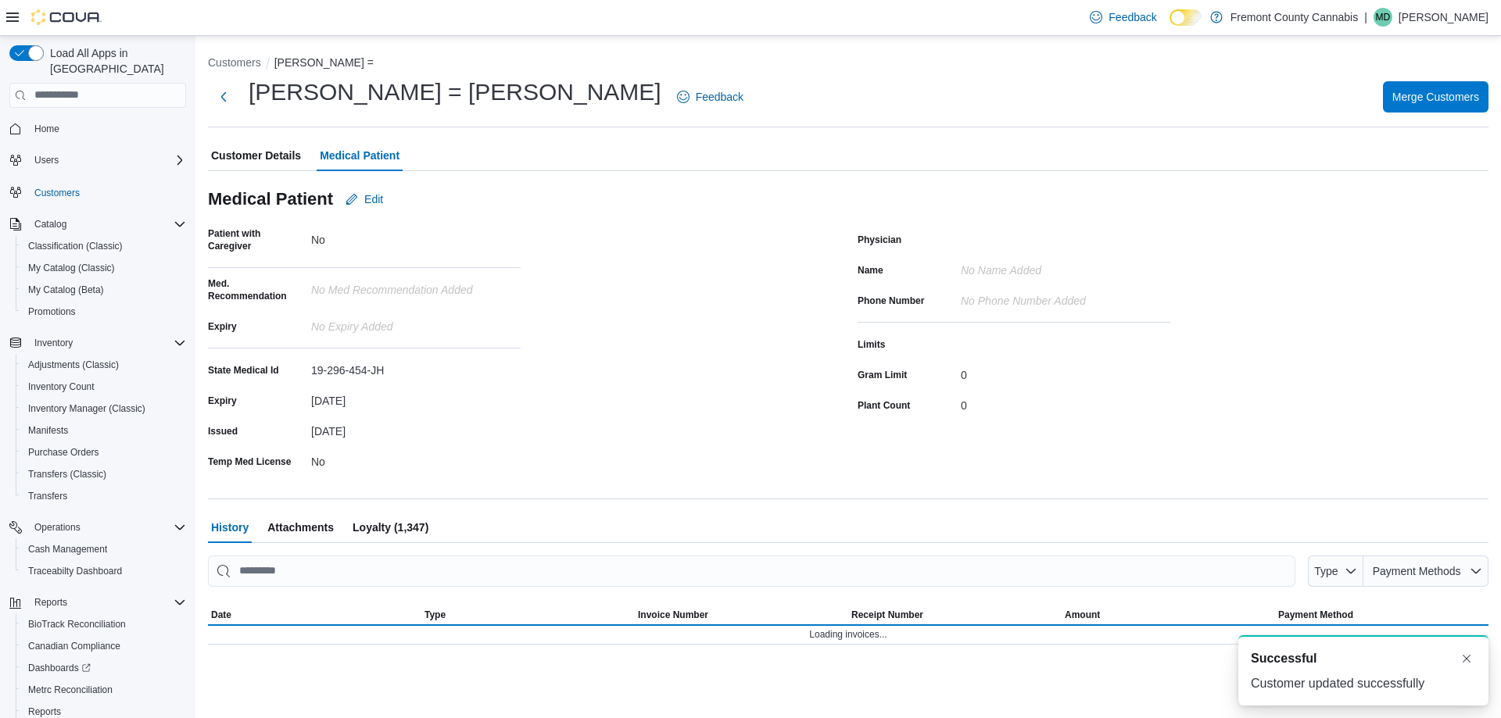
scroll to position [0, 0]
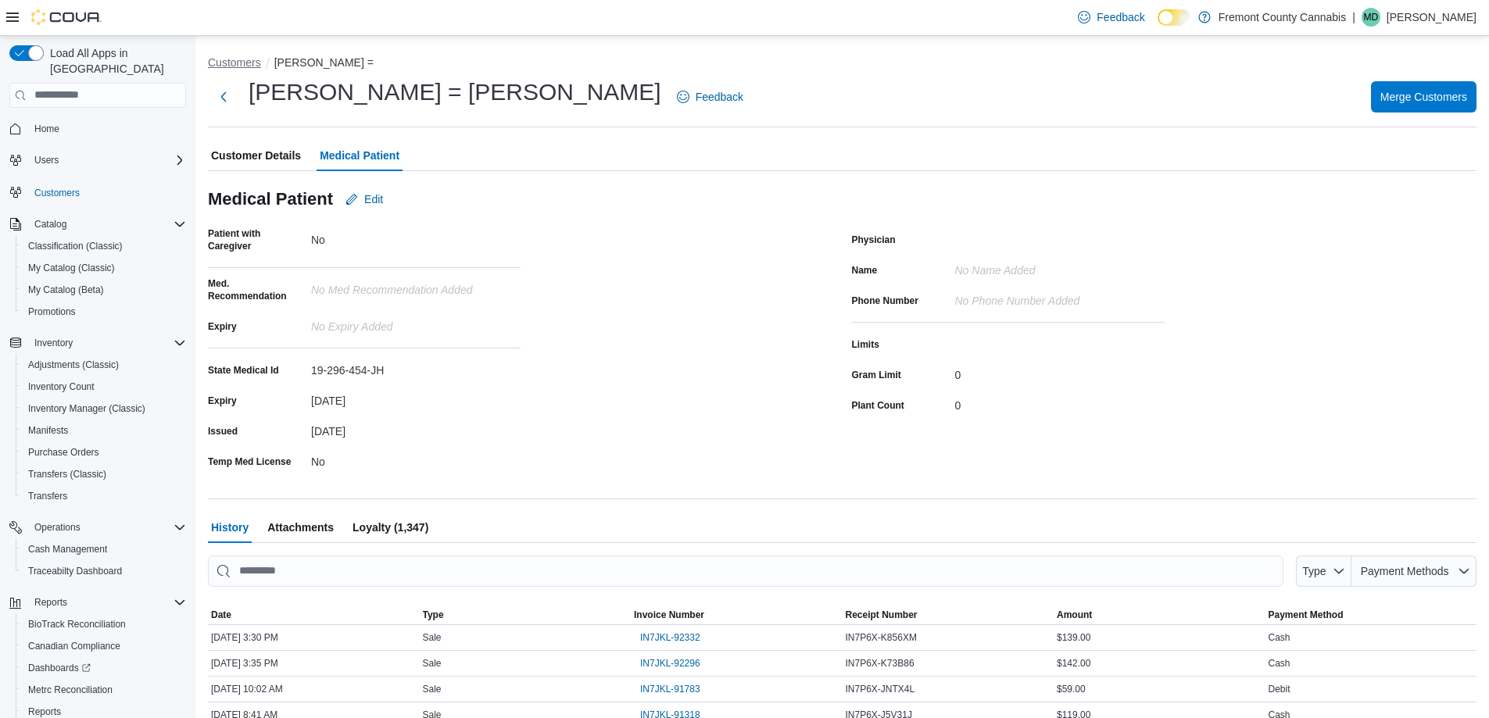
drag, startPoint x: 240, startPoint y: 73, endPoint x: 234, endPoint y: 63, distance: 10.9
click at [240, 70] on ol "Customers Michelle =" at bounding box center [842, 64] width 1269 height 19
click at [234, 62] on button "Customers" at bounding box center [234, 62] width 53 height 13
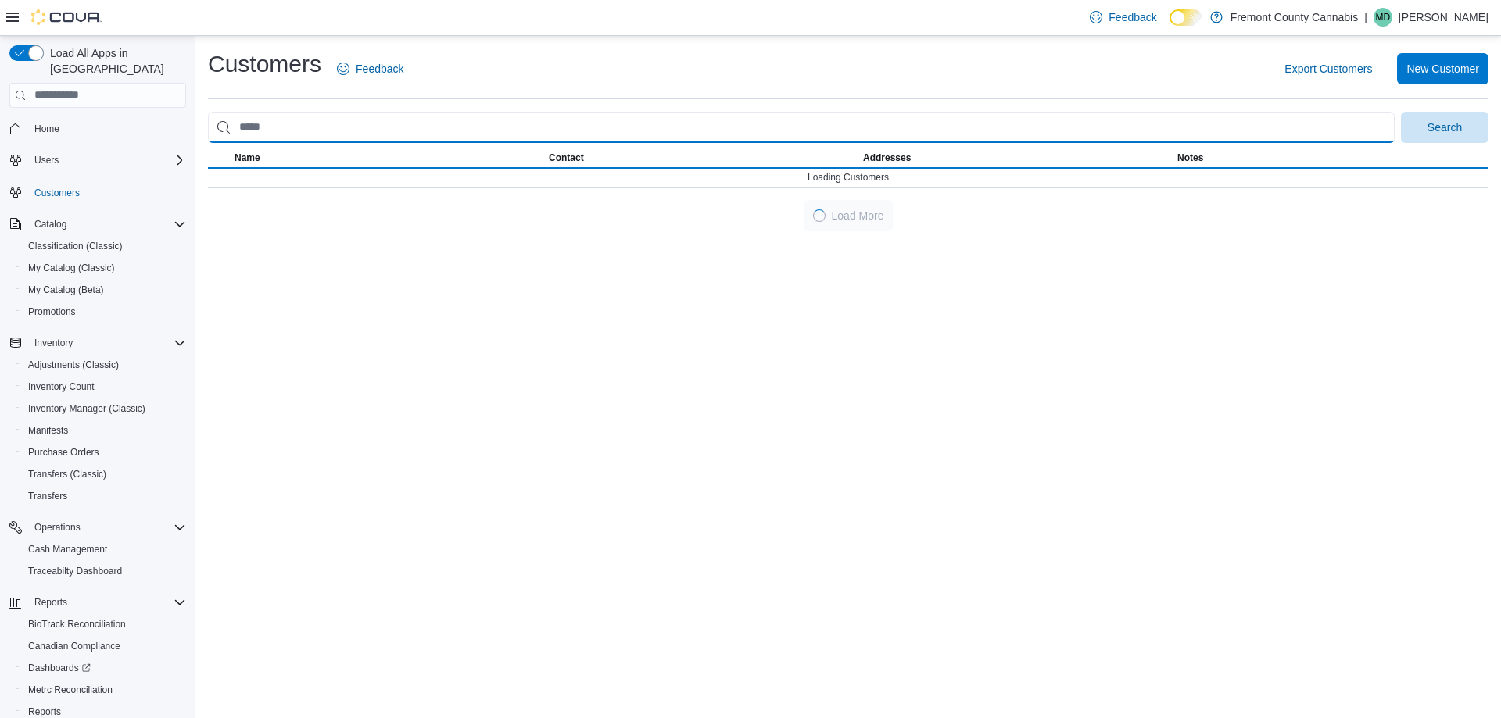
click at [293, 122] on input "search" at bounding box center [801, 127] width 1187 height 31
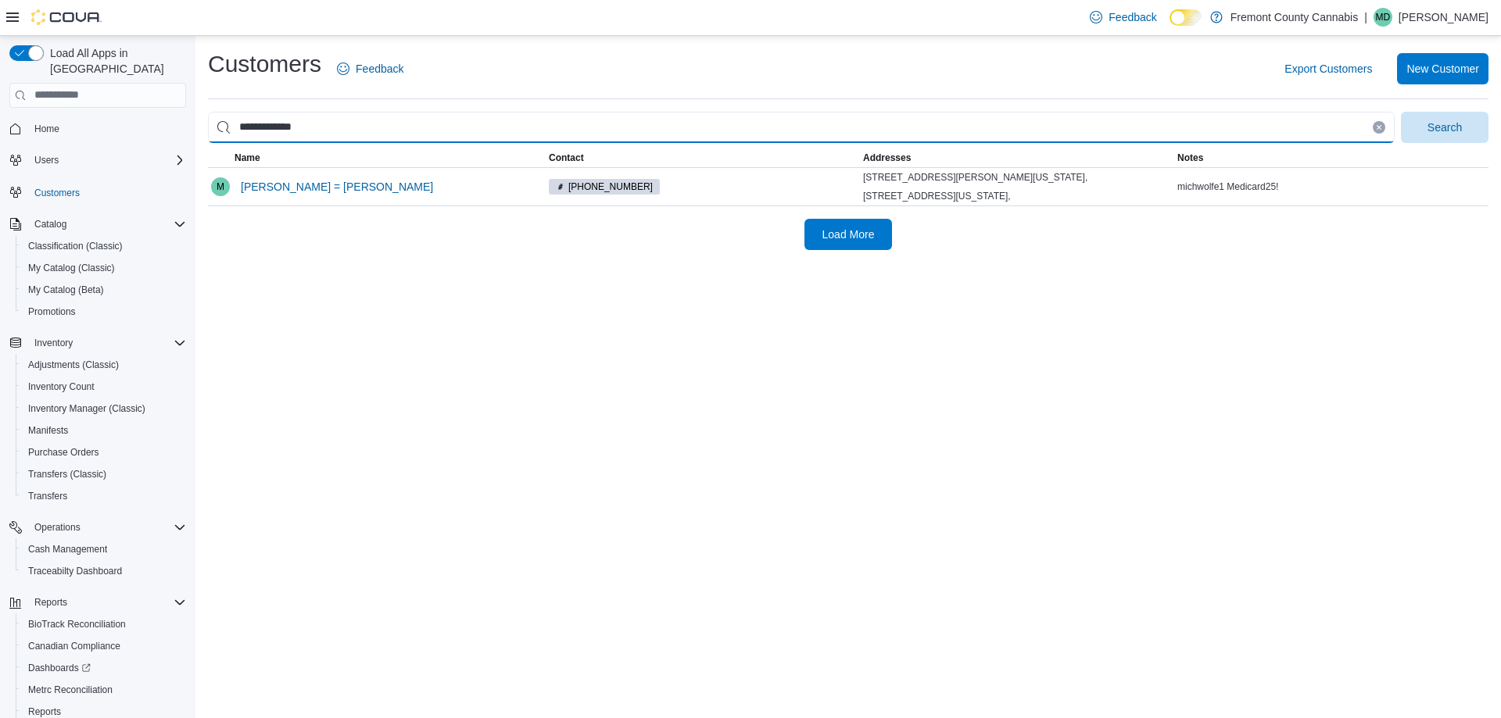
click at [1401, 112] on button "Search" at bounding box center [1445, 127] width 88 height 31
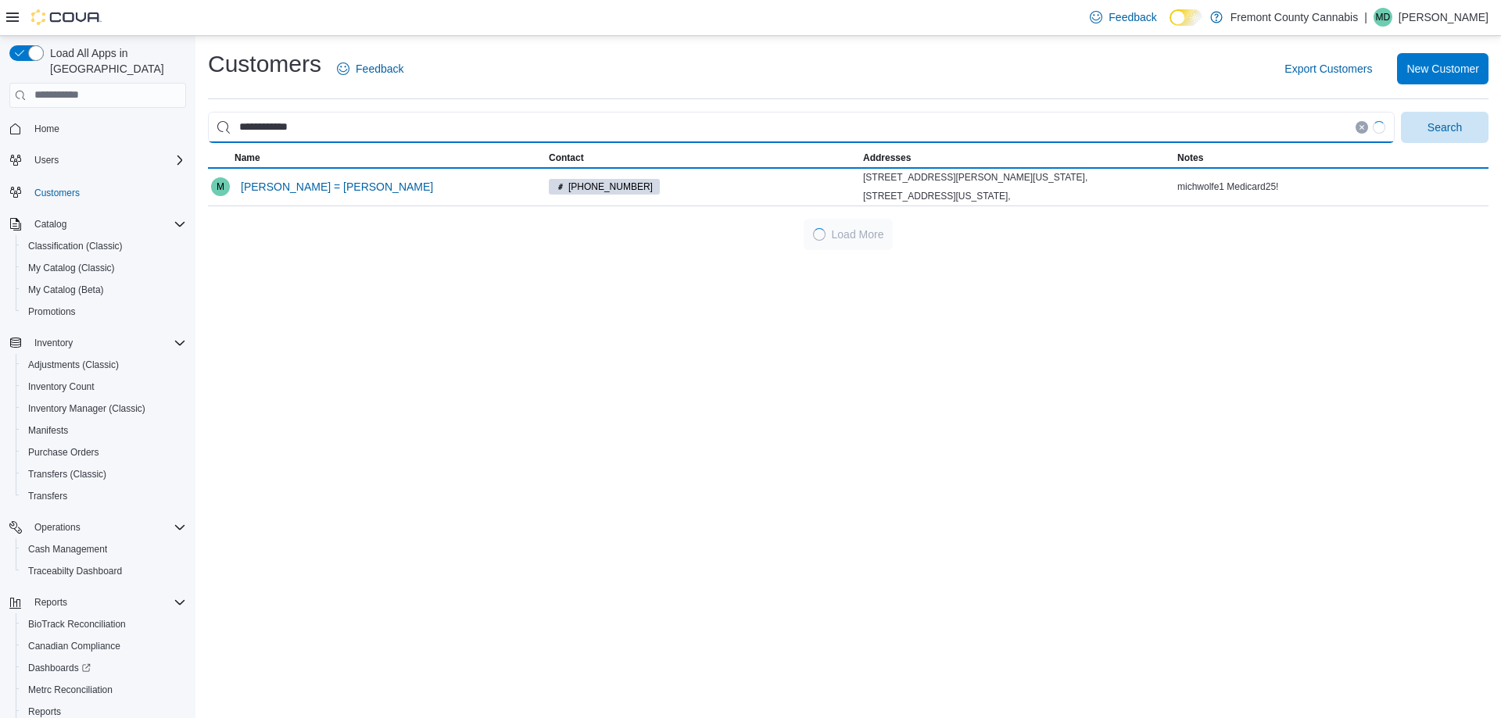
type input "**********"
click at [1401, 112] on button "Search" at bounding box center [1445, 127] width 88 height 31
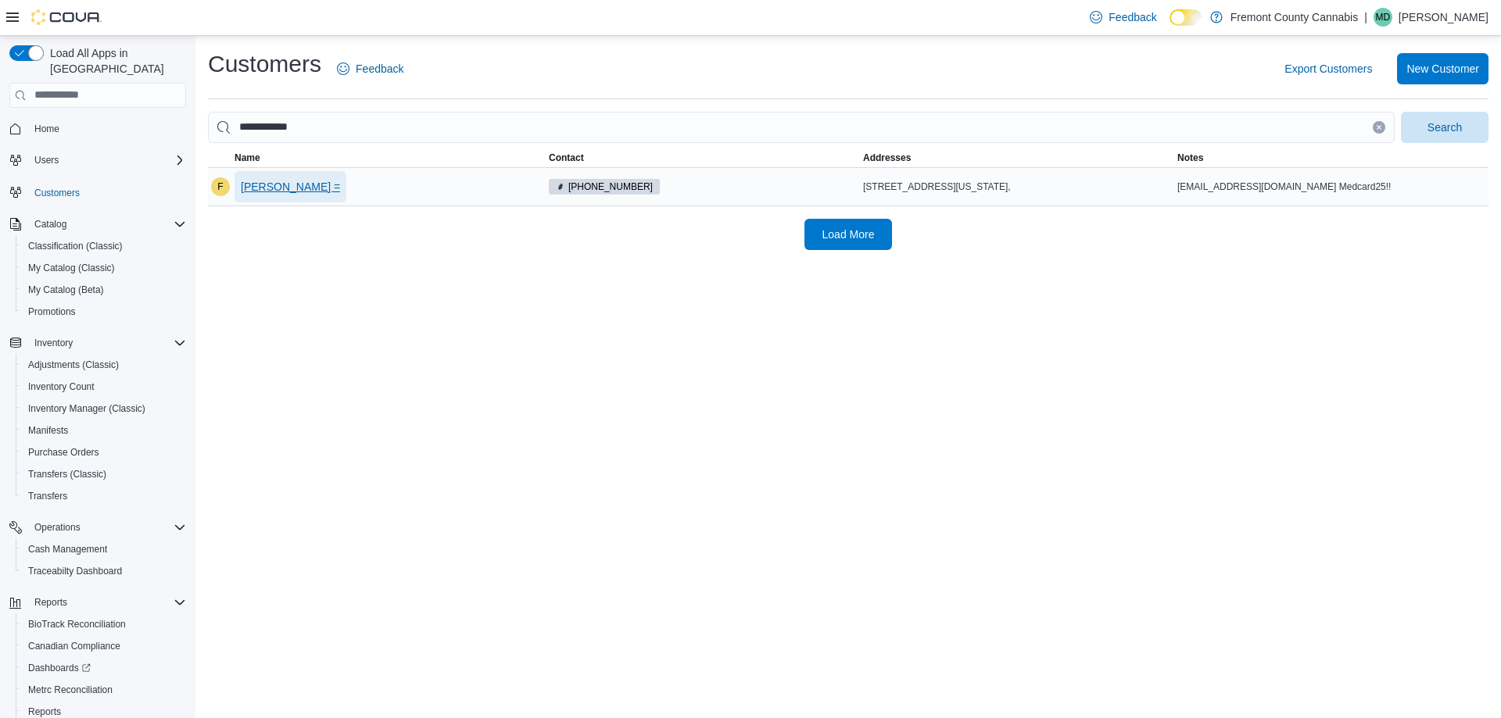
click at [271, 191] on span "Frank Hughes =" at bounding box center [290, 187] width 99 height 16
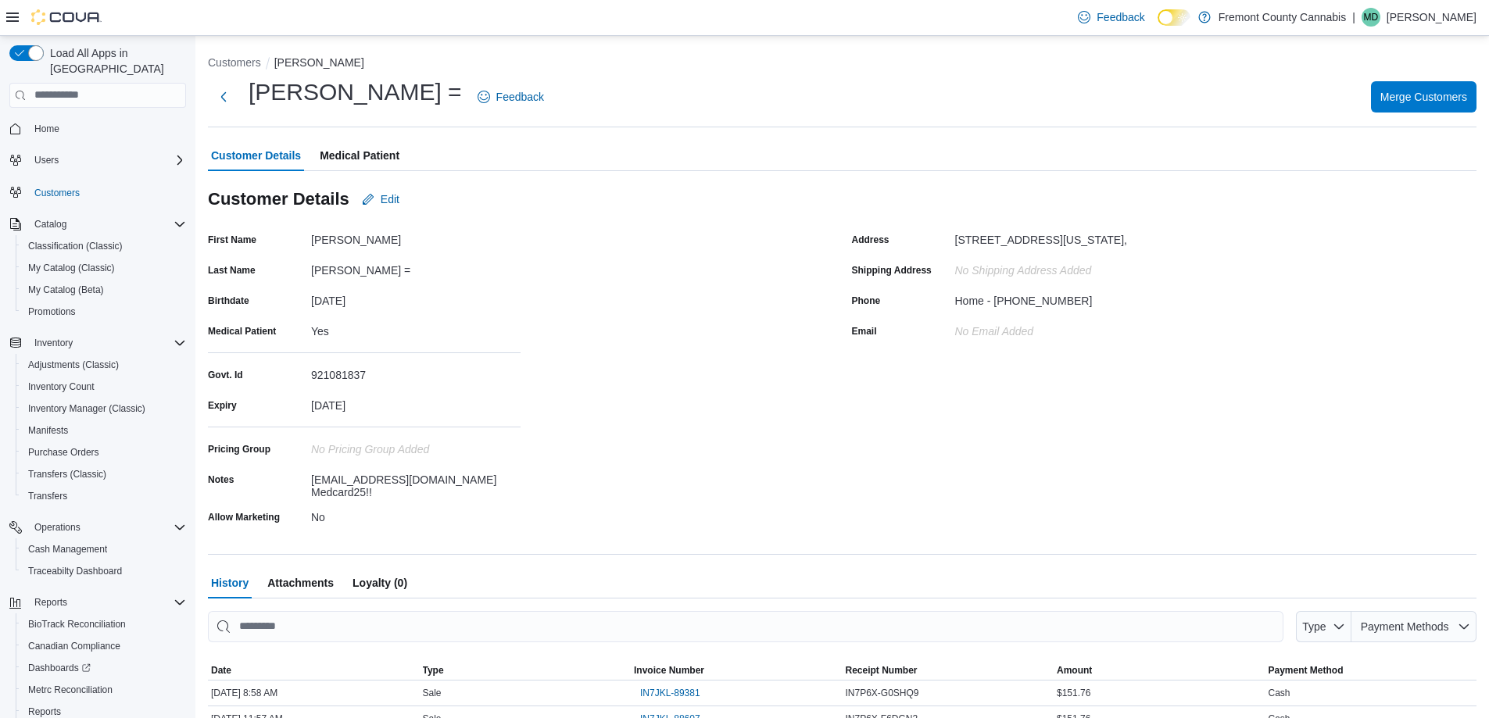
click at [233, 69] on li "Customers" at bounding box center [241, 63] width 66 height 16
click at [231, 62] on button "Customers" at bounding box center [234, 62] width 53 height 13
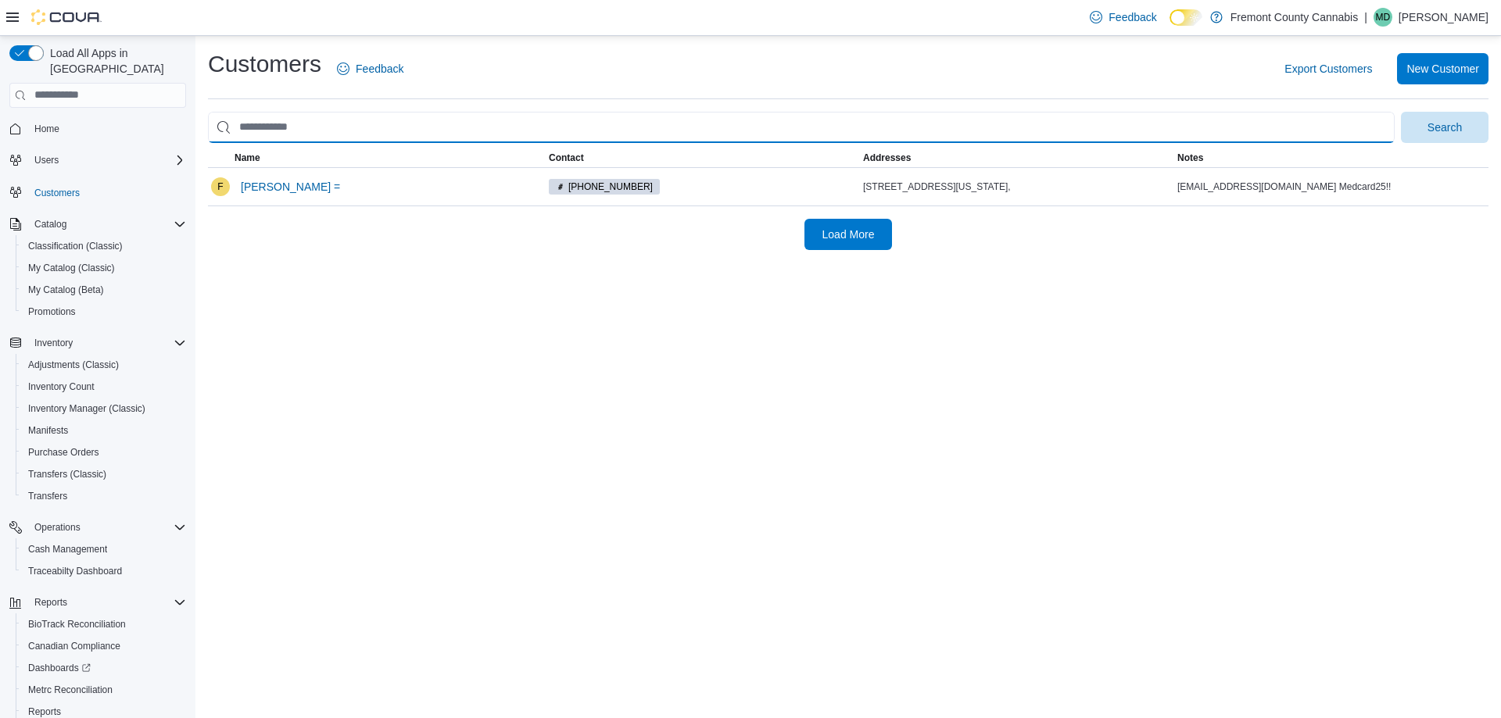
click at [398, 123] on input "search" at bounding box center [801, 127] width 1187 height 31
type input "**********"
click at [1401, 112] on button "Search" at bounding box center [1445, 127] width 88 height 31
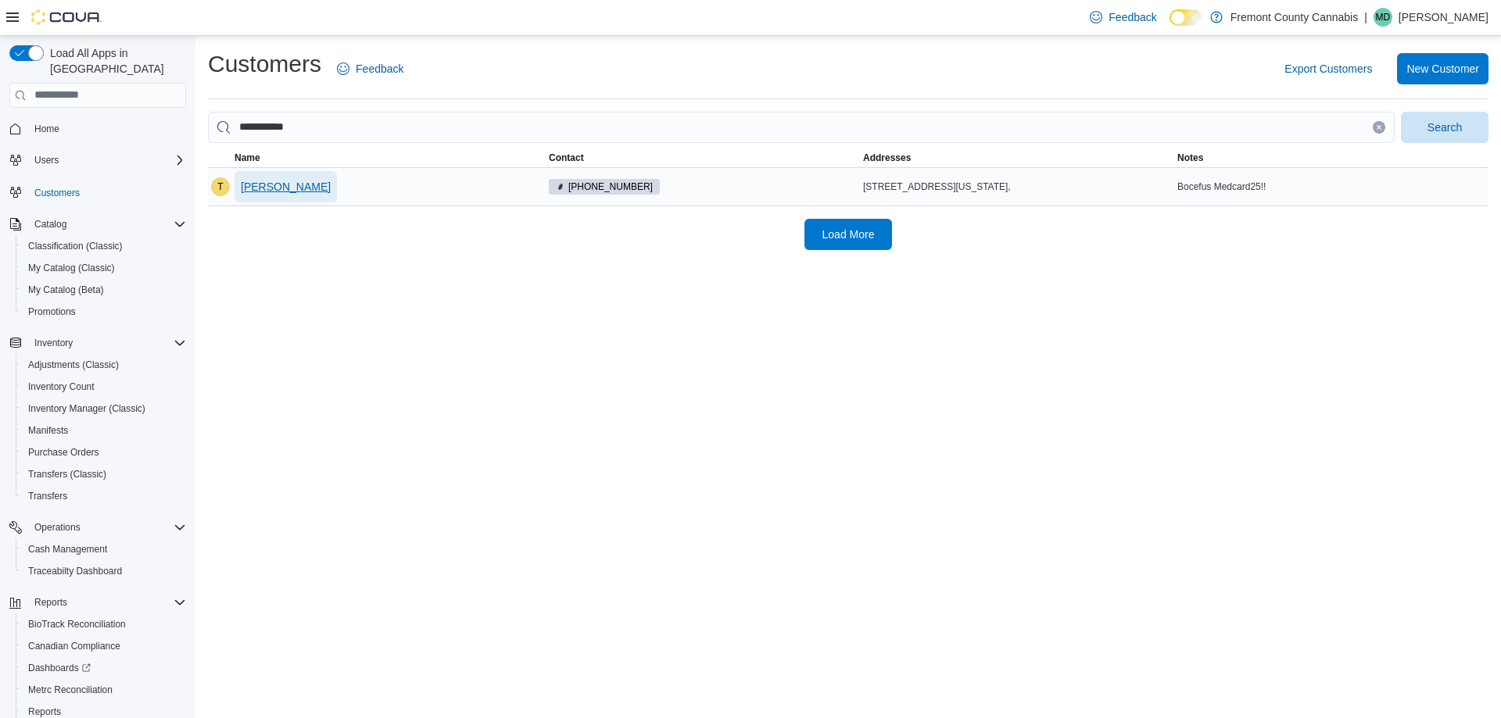
click at [254, 191] on span "Terry Moore" at bounding box center [286, 187] width 90 height 16
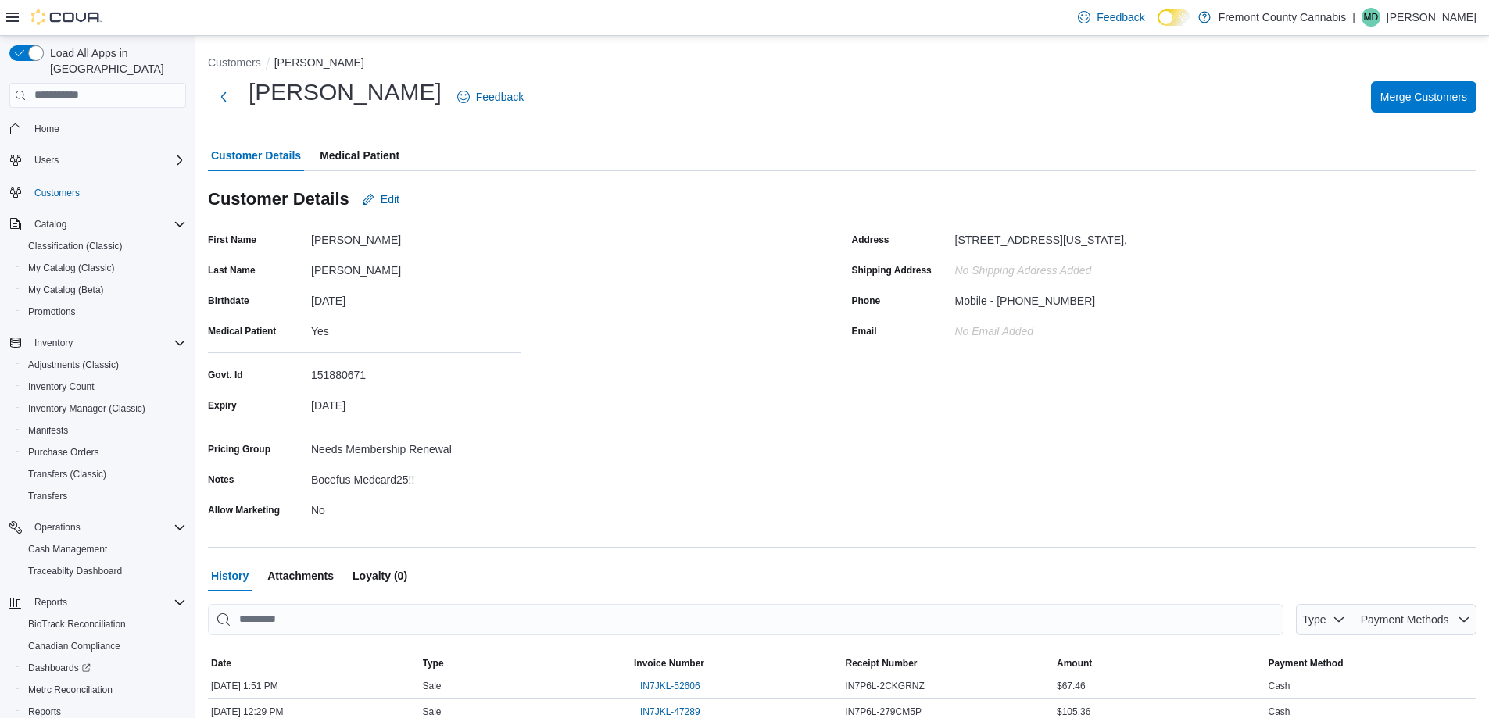
click at [249, 55] on li "Customers" at bounding box center [241, 63] width 66 height 16
click at [253, 60] on button "Customers" at bounding box center [234, 62] width 53 height 13
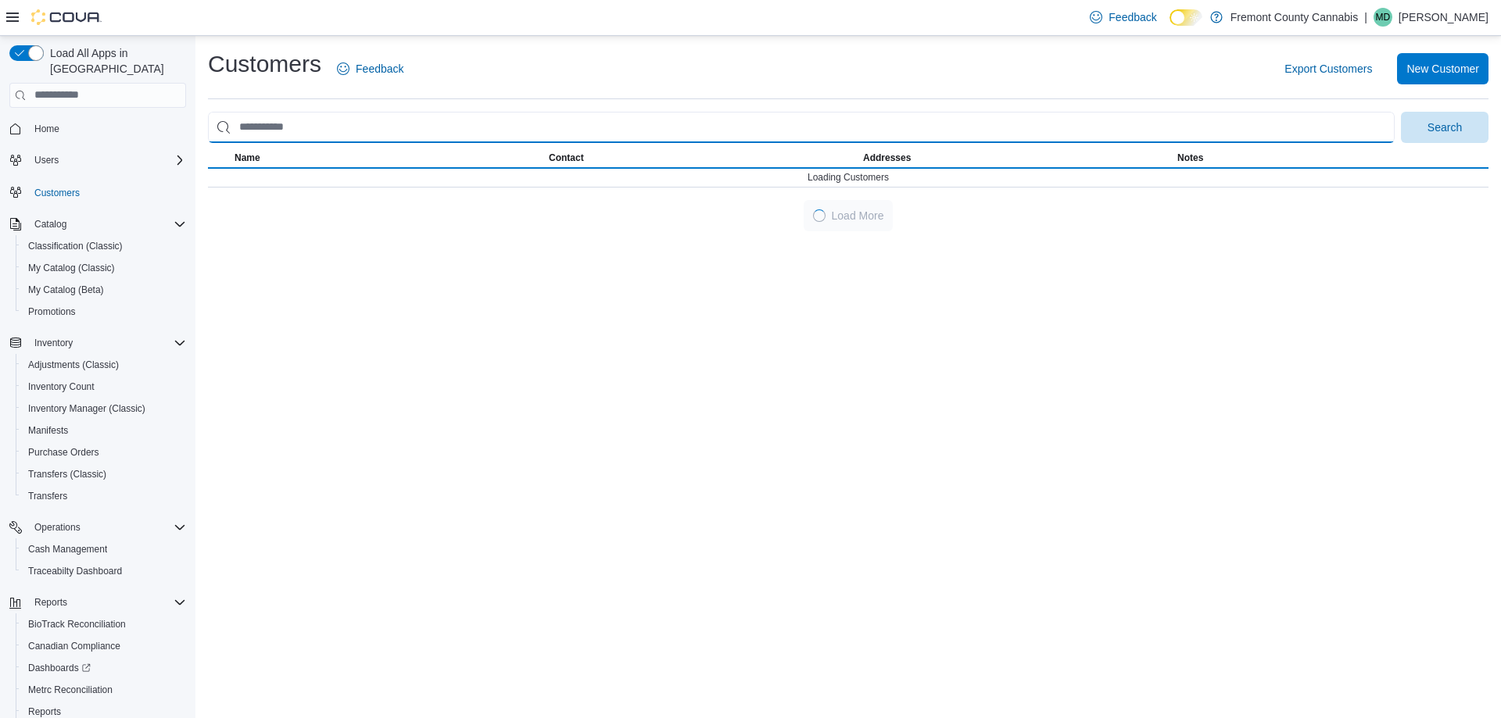
click at [404, 122] on input "search" at bounding box center [801, 127] width 1187 height 31
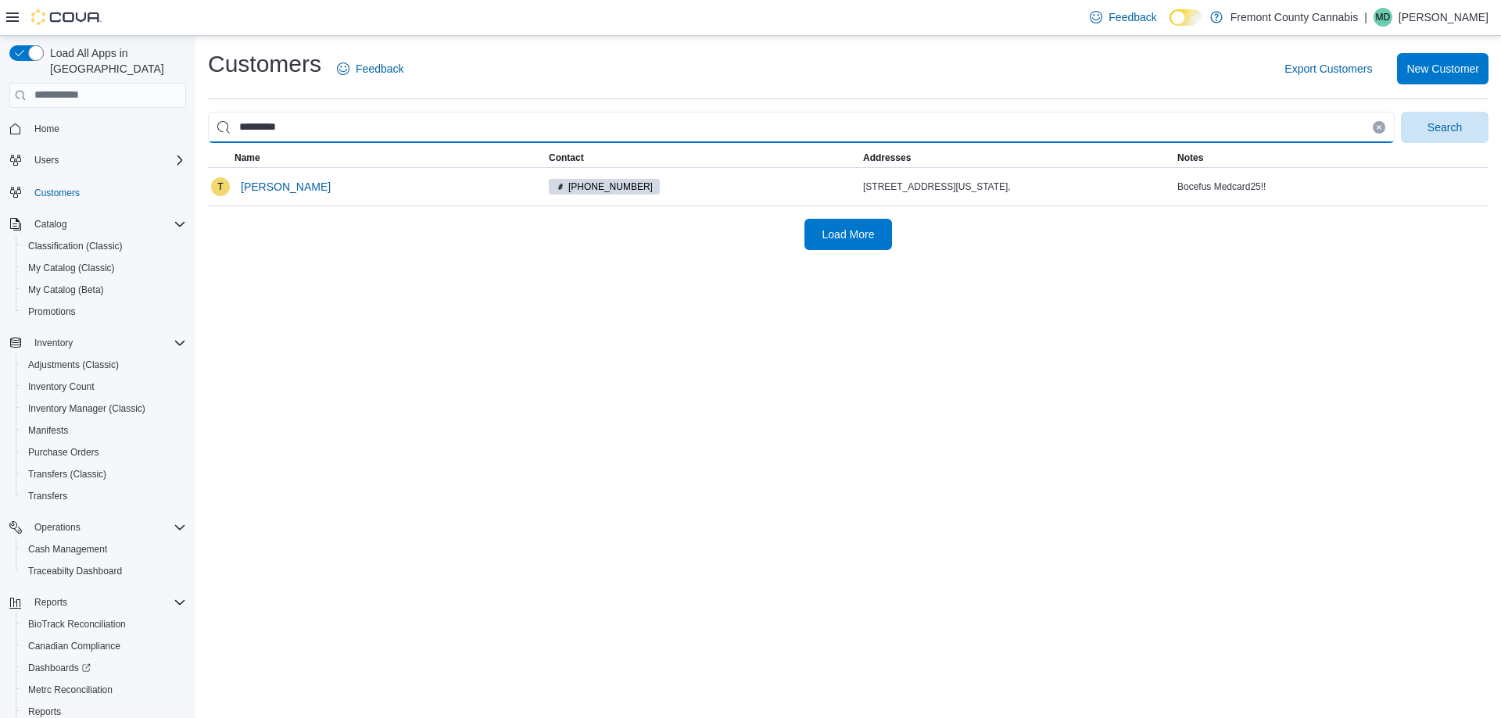
type input "*********"
click at [1401, 112] on button "Search" at bounding box center [1445, 127] width 88 height 31
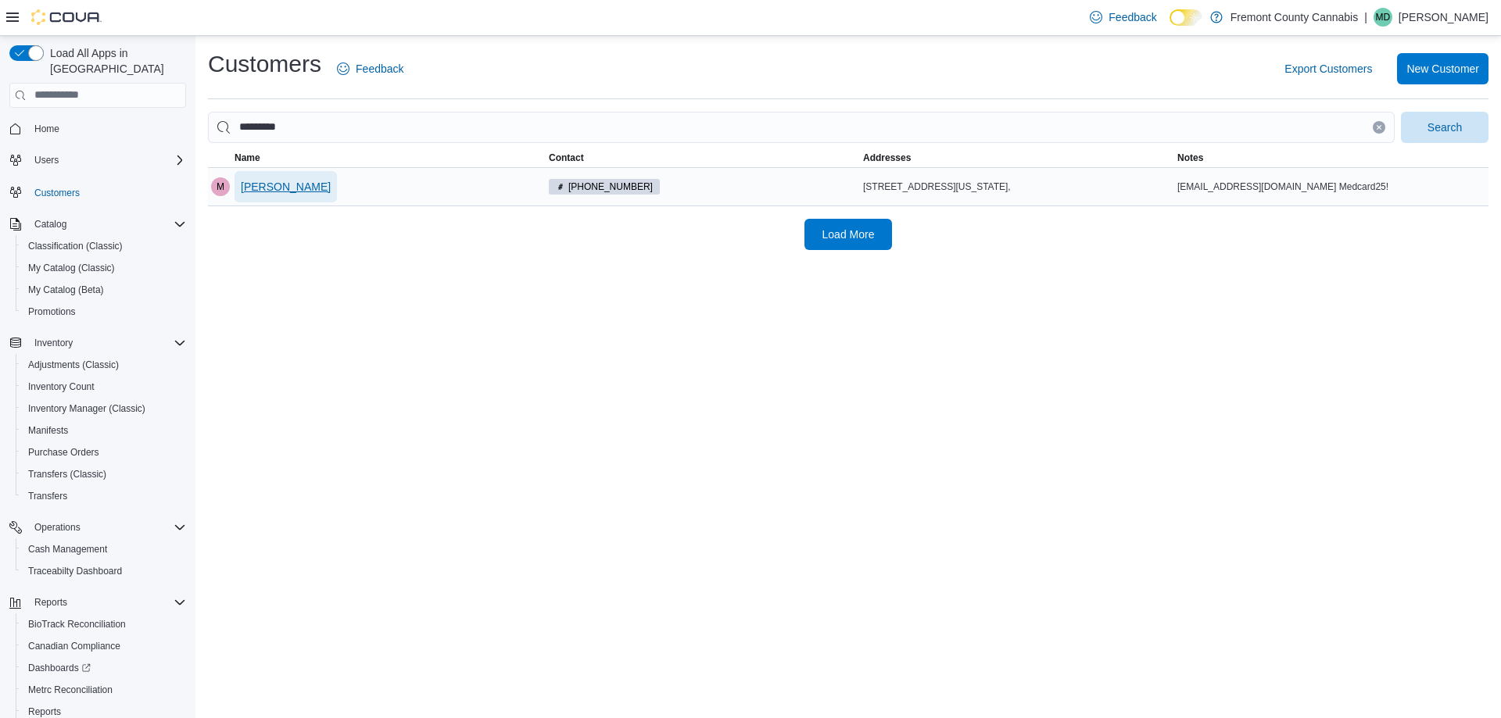
click at [280, 186] on span "Mark Koch" at bounding box center [286, 187] width 90 height 16
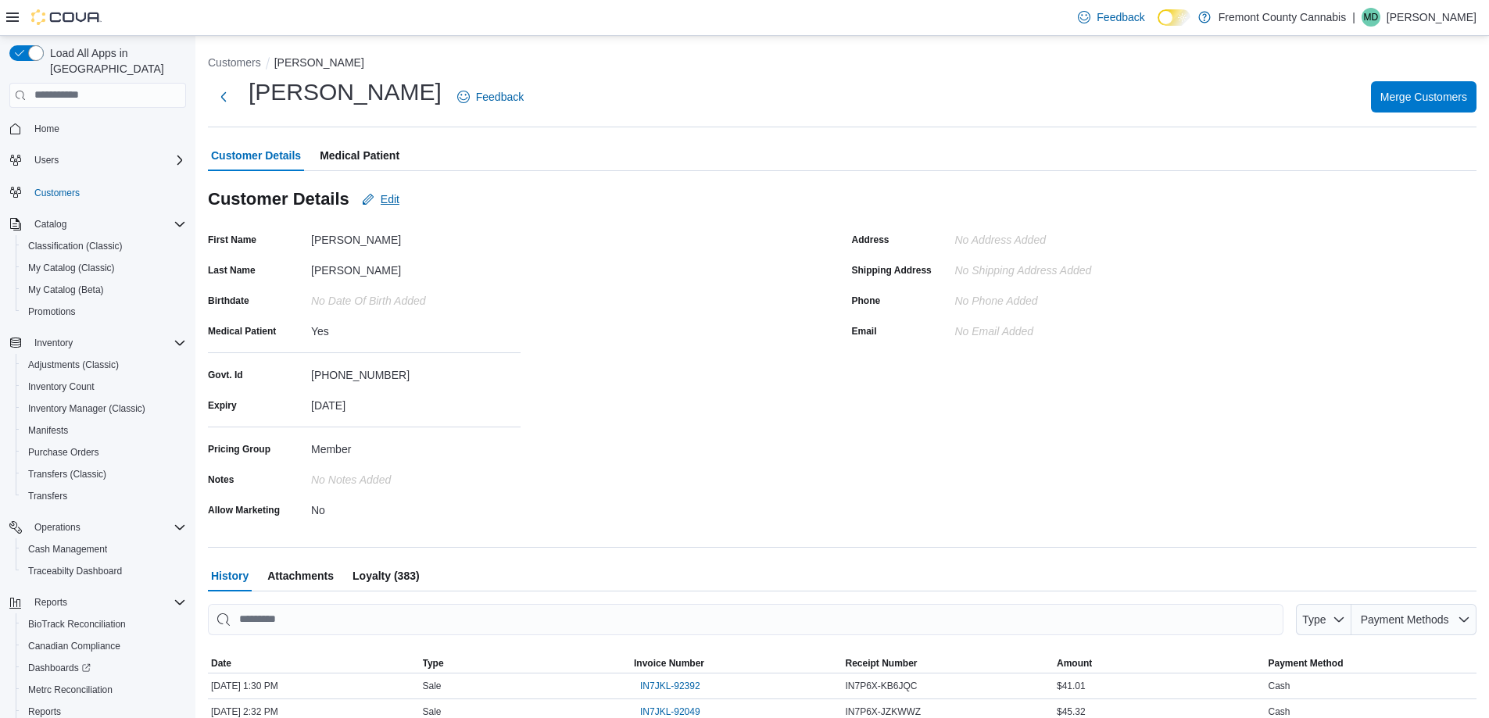
drag, startPoint x: 348, startPoint y: 167, endPoint x: 363, endPoint y: 205, distance: 40.6
click at [348, 168] on span "Medical Patient" at bounding box center [360, 155] width 80 height 31
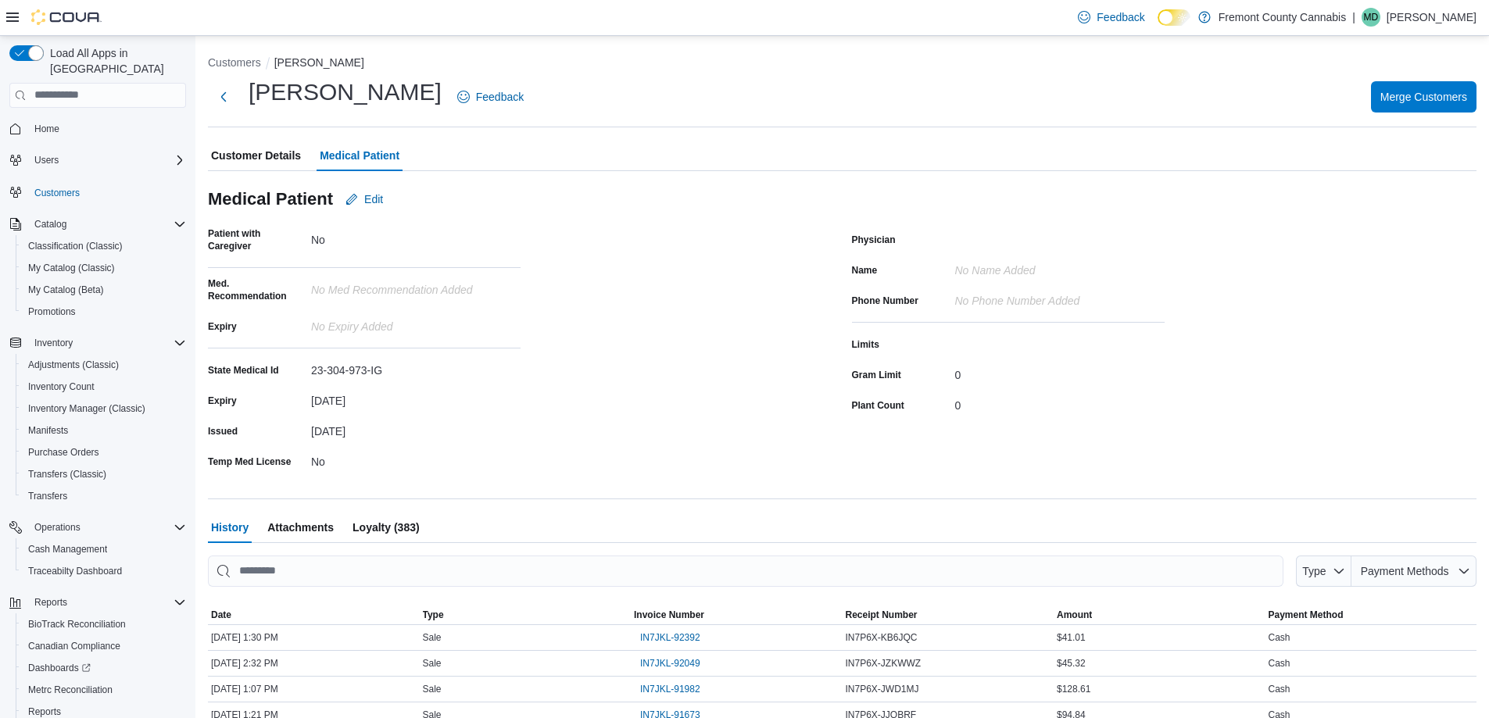
click at [342, 366] on div "23-304-973-IG" at bounding box center [415, 367] width 209 height 19
copy div "23-304-973-IG"
